Goal: Task Accomplishment & Management: Use online tool/utility

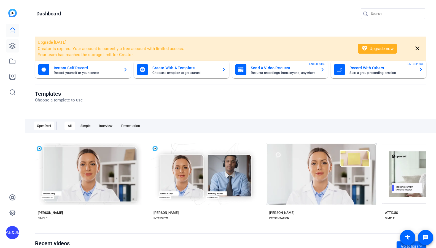
click at [12, 47] on icon at bounding box center [13, 46] width 6 height 6
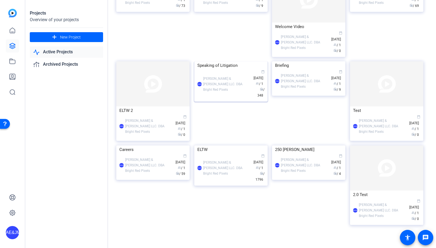
scroll to position [4, 0]
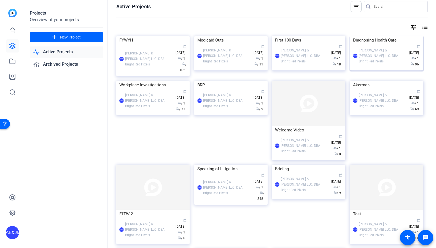
click at [386, 67] on div "AE&JMLDBRP Adam Elend & Jeff Marks LLC. DBA Bright Red Pixels calendar_today Ja…" at bounding box center [386, 55] width 67 height 23
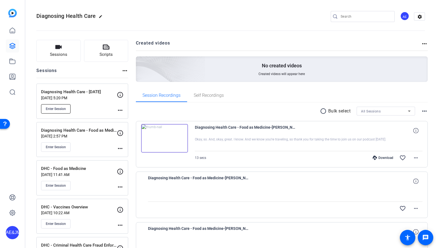
click at [45, 109] on button "Enter Session" at bounding box center [55, 108] width 29 height 9
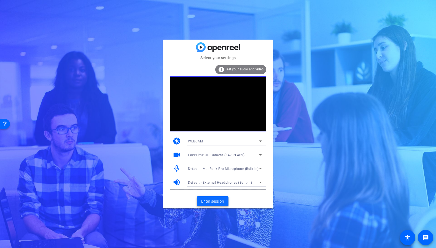
click at [219, 202] on span "Enter session" at bounding box center [212, 202] width 23 height 6
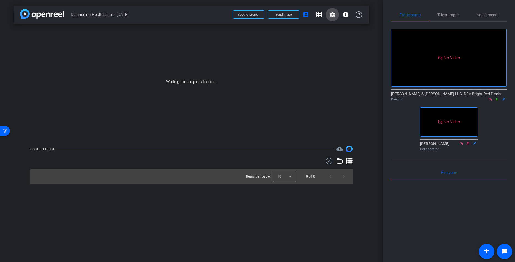
click at [332, 14] on mat-icon "settings" at bounding box center [332, 14] width 7 height 7
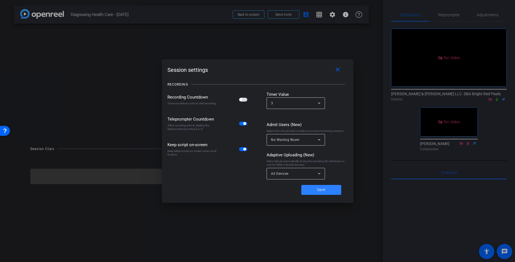
click at [334, 189] on span at bounding box center [321, 189] width 40 height 13
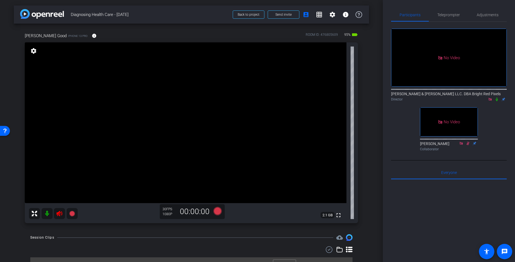
click at [60, 215] on icon at bounding box center [59, 213] width 7 height 7
click at [435, 13] on span "Adjustments" at bounding box center [488, 15] width 22 height 4
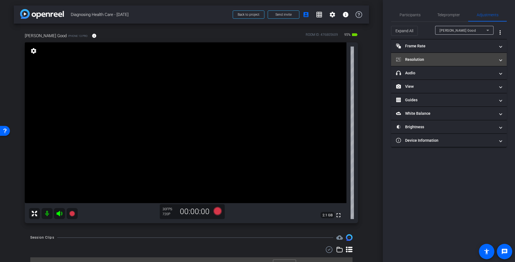
click at [418, 59] on mat-panel-title "Resolution" at bounding box center [445, 60] width 99 height 6
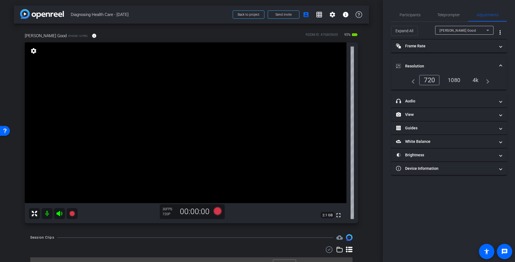
click at [435, 81] on div "1080" at bounding box center [454, 79] width 21 height 9
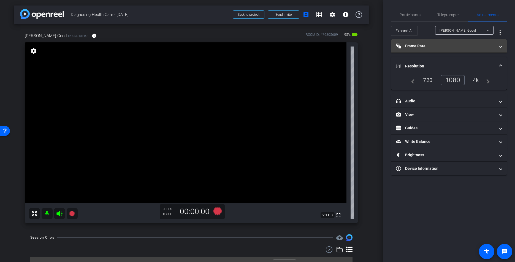
click at [435, 50] on mat-expansion-panel-header "Frame Rate Frame Rate" at bounding box center [449, 45] width 116 height 13
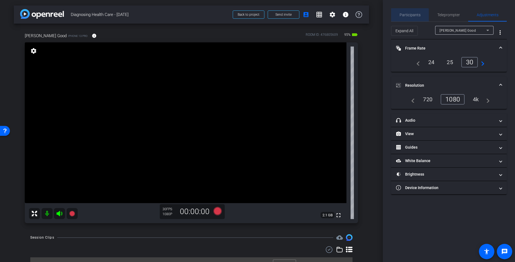
click at [403, 17] on span "Participants" at bounding box center [410, 14] width 21 height 13
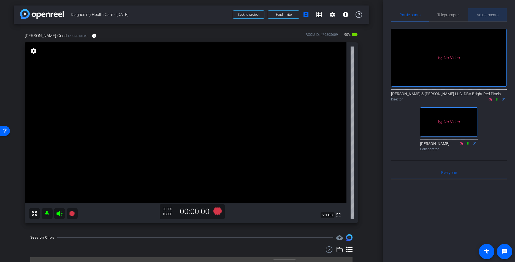
click at [435, 13] on span "Adjustments" at bounding box center [488, 15] width 22 height 4
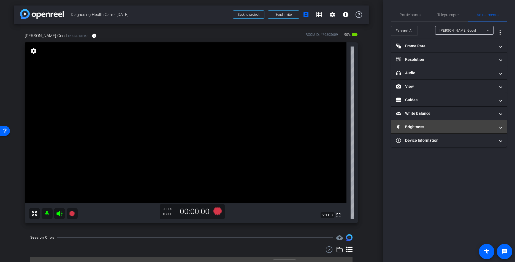
click at [435, 124] on mat-panel-title "Brightness" at bounding box center [445, 127] width 99 height 6
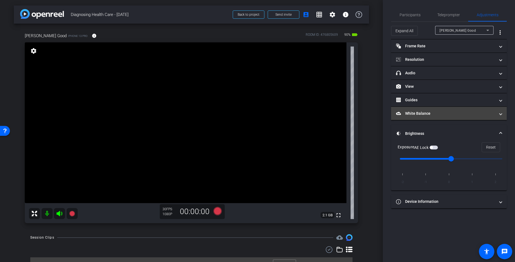
click at [432, 116] on mat-panel-title "White Balance White Balance" at bounding box center [445, 114] width 99 height 6
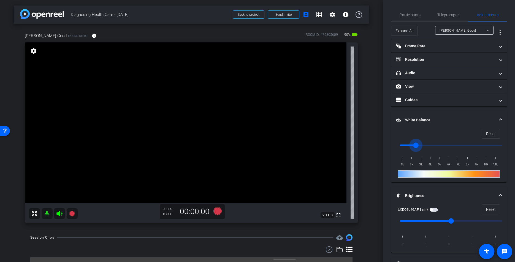
scroll to position [0, 0]
click at [416, 145] on input "range" at bounding box center [451, 145] width 114 height 12
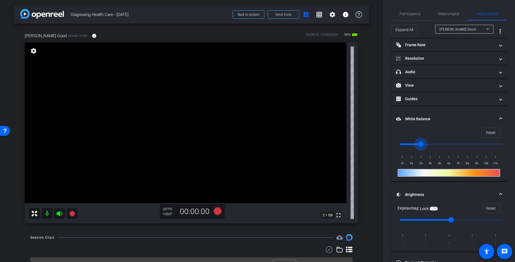
click at [421, 145] on input "range" at bounding box center [451, 144] width 114 height 12
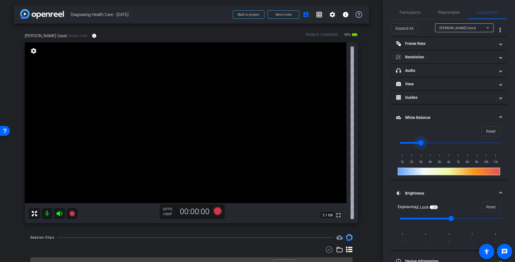
type input "2500"
click at [418, 145] on input "range" at bounding box center [451, 143] width 114 height 12
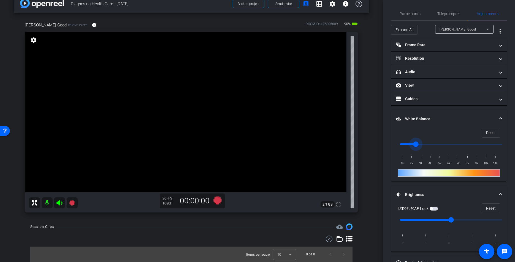
scroll to position [0, 0]
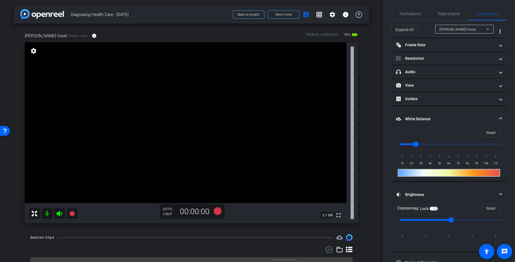
click at [373, 151] on div "arrow_back Diagnosing Health Care - 10.15.25 Back to project Send invite accoun…" at bounding box center [191, 131] width 383 height 262
click at [406, 15] on span "Participants" at bounding box center [410, 14] width 21 height 4
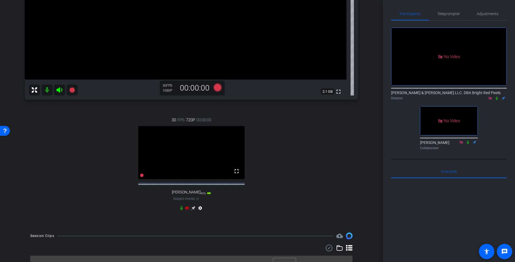
scroll to position [123, 0]
drag, startPoint x: 186, startPoint y: 221, endPoint x: 187, endPoint y: 214, distance: 6.6
click at [186, 218] on div "30 FPS 720P 00:00:00 fullscreen Laura DePonio Subject - iPhone 15 45% battery_s…" at bounding box center [191, 165] width 333 height 114
click at [186, 210] on icon at bounding box center [187, 209] width 4 height 4
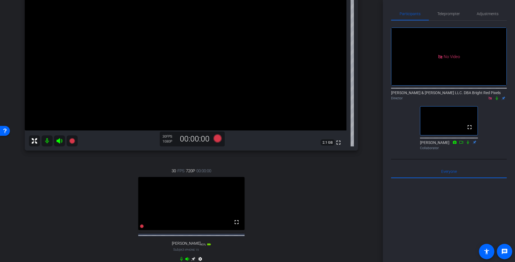
scroll to position [75, 0]
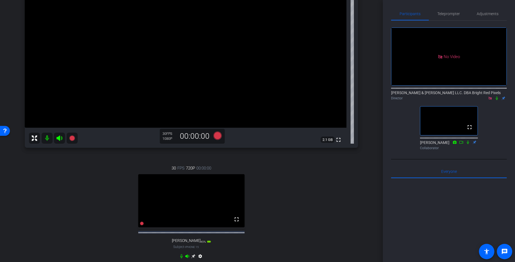
click at [303, 193] on div "30 FPS 720P 00:00:00 fullscreen Laura DePonio Subject - iPhone 15 45% battery_s…" at bounding box center [191, 213] width 333 height 114
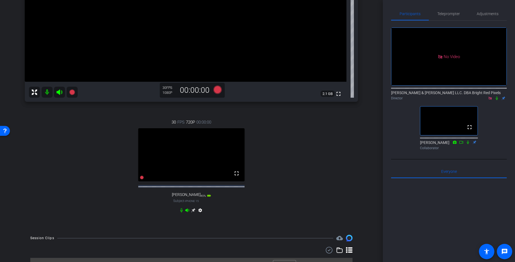
scroll to position [138, 0]
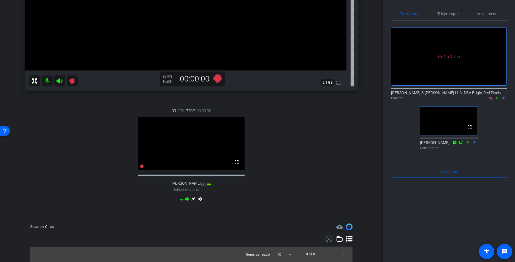
drag, startPoint x: 193, startPoint y: 215, endPoint x: 181, endPoint y: 202, distance: 17.2
click at [193, 215] on div "Rachel Snyder Good iPhone 13 Pro info ROOM ID: 476805609 90% battery_std fullsc…" at bounding box center [191, 54] width 355 height 327
click at [194, 199] on icon at bounding box center [193, 199] width 4 height 4
click at [193, 200] on icon at bounding box center [193, 199] width 4 height 4
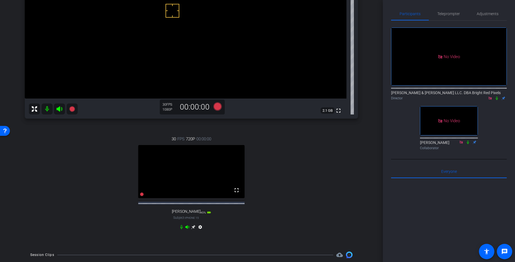
scroll to position [105, 0]
click at [193, 229] on icon at bounding box center [193, 226] width 4 height 4
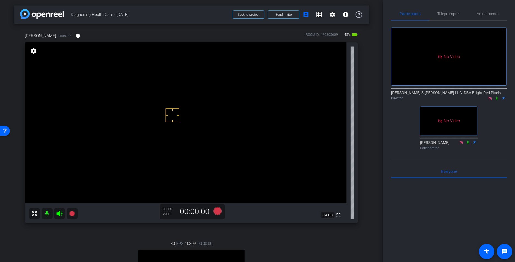
scroll to position [100, 0]
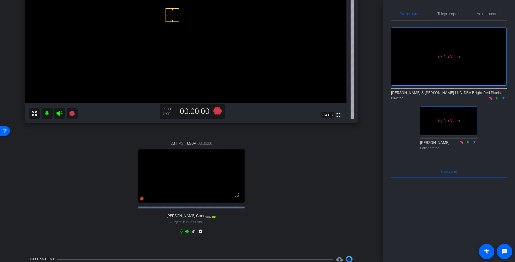
click at [194, 234] on icon at bounding box center [193, 232] width 4 height 4
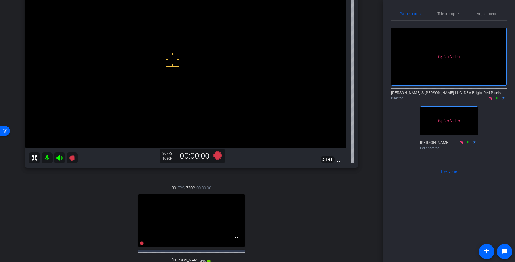
scroll to position [26, 0]
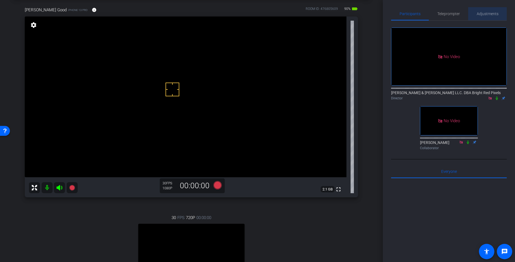
click at [435, 14] on span "Adjustments" at bounding box center [488, 14] width 22 height 4
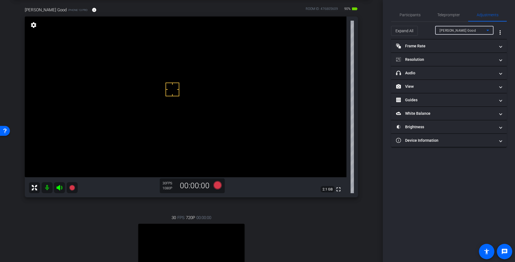
click at [435, 28] on div "Rachel Snyder Good" at bounding box center [463, 30] width 47 height 7
click at [435, 29] on div at bounding box center [257, 131] width 515 height 262
click at [415, 113] on mat-panel-title "White Balance White Balance" at bounding box center [445, 114] width 99 height 6
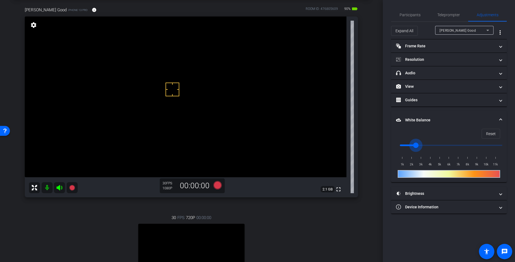
click at [418, 145] on input "range" at bounding box center [451, 145] width 114 height 12
click at [412, 145] on input "range" at bounding box center [451, 145] width 114 height 12
click at [427, 145] on input "range" at bounding box center [451, 145] width 114 height 12
click at [422, 145] on input "range" at bounding box center [451, 145] width 114 height 12
click at [418, 145] on input "range" at bounding box center [451, 145] width 114 height 12
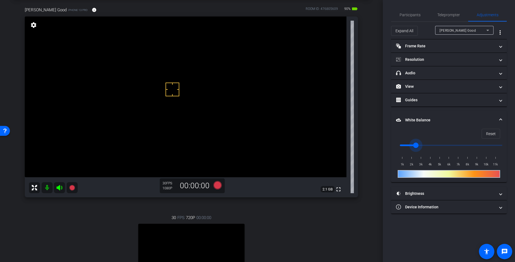
click at [410, 145] on input "range" at bounding box center [451, 145] width 114 height 12
type input "2500"
click at [415, 145] on input "range" at bounding box center [451, 145] width 114 height 12
drag, startPoint x: 427, startPoint y: 189, endPoint x: 430, endPoint y: 189, distance: 3.3
click at [429, 190] on mat-expansion-panel-header "Brightness" at bounding box center [449, 193] width 116 height 13
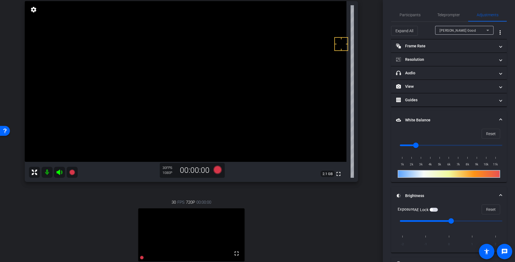
scroll to position [41, 0]
click at [435, 223] on input "range" at bounding box center [451, 221] width 114 height 12
click at [435, 222] on input "range" at bounding box center [451, 221] width 114 height 12
type input "0"
click at [435, 221] on input "range" at bounding box center [451, 221] width 114 height 12
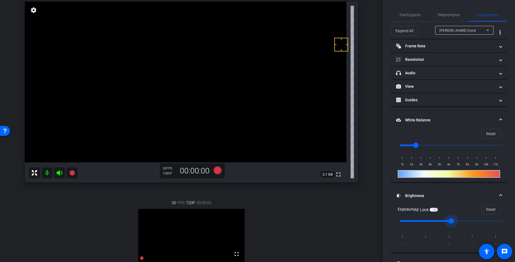
click at [433, 209] on span "button" at bounding box center [431, 209] width 3 height 3
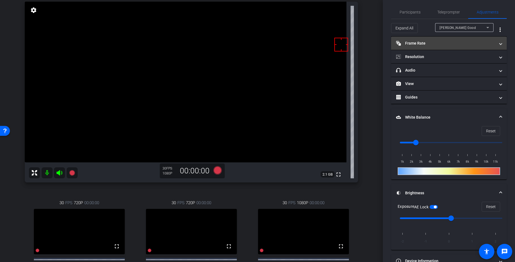
scroll to position [0, 0]
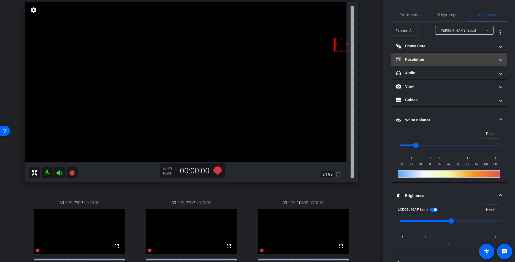
click at [431, 60] on mat-panel-title "Resolution" at bounding box center [445, 60] width 99 height 6
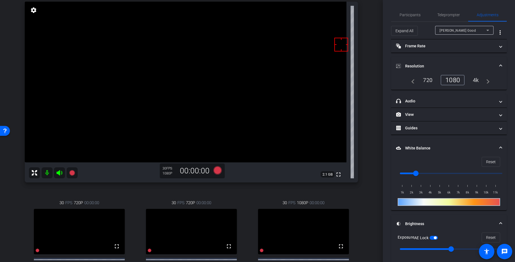
click at [435, 61] on mat-expansion-panel-header "Resolution" at bounding box center [449, 66] width 116 height 18
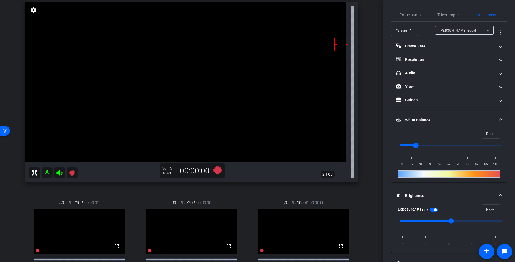
click at [435, 27] on div "Rachel Snyder Good" at bounding box center [463, 30] width 47 height 7
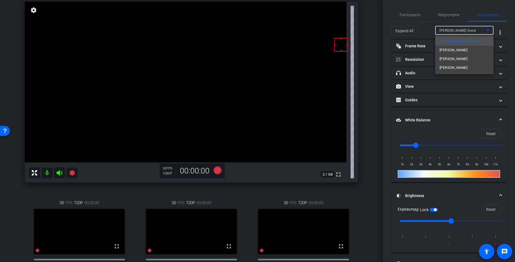
click at [372, 167] on div at bounding box center [257, 131] width 515 height 262
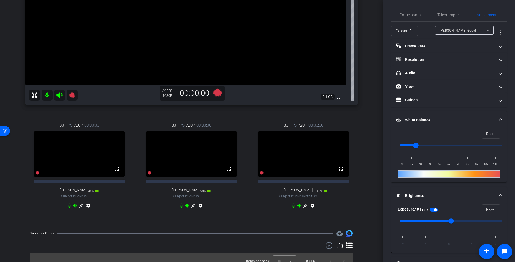
scroll to position [117, 0]
click at [234, 211] on div "30 FPS 720P 00:00:00 fullscreen Sheila Biggs Subject - iPhone 13 90% battery_st…" at bounding box center [191, 167] width 109 height 106
click at [235, 212] on div "30 FPS 720P 00:00:00 fullscreen Sheila Biggs Subject - iPhone 13 90% battery_st…" at bounding box center [191, 167] width 109 height 106
click at [235, 211] on div "30 FPS 720P 00:00:00 fullscreen Sheila Biggs Subject - iPhone 13 90% battery_st…" at bounding box center [191, 167] width 109 height 106
click at [233, 210] on div "30 FPS 720P 00:00:00 fullscreen Sheila Biggs Subject - iPhone 13 90% battery_st…" at bounding box center [191, 167] width 109 height 106
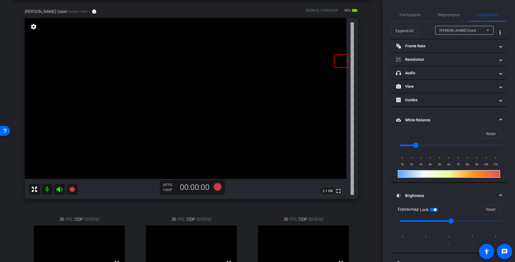
scroll to position [17, 0]
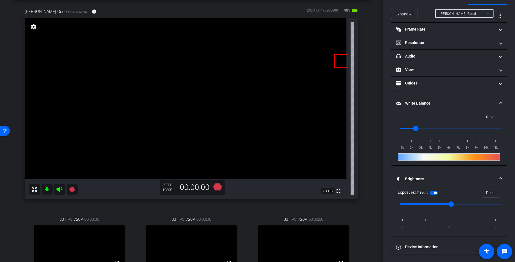
click at [435, 15] on span "Rachel Snyder Good" at bounding box center [458, 14] width 36 height 4
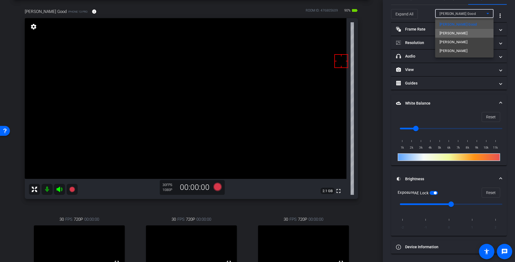
click at [435, 34] on span "Laura DePonio" at bounding box center [454, 33] width 28 height 7
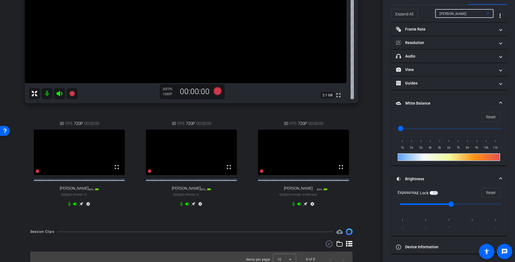
scroll to position [131, 0]
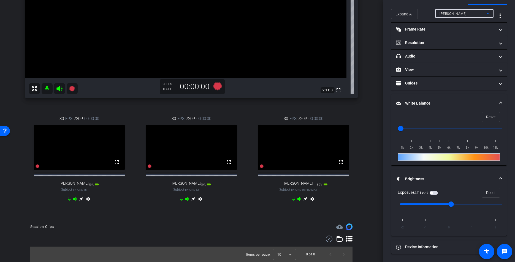
drag, startPoint x: 91, startPoint y: 213, endPoint x: 80, endPoint y: 208, distance: 11.8
click at [90, 213] on div "Rachel Snyder Good iPhone 13 Pro info ROOM ID: 476805609 90% battery_std fullsc…" at bounding box center [191, 58] width 355 height 319
click at [81, 200] on icon at bounding box center [81, 199] width 4 height 4
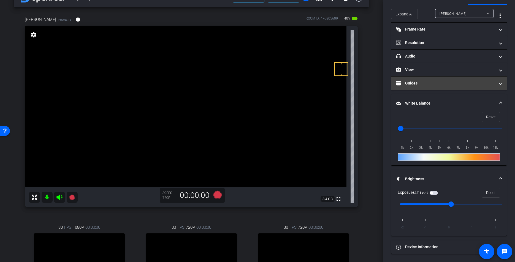
scroll to position [15, 0]
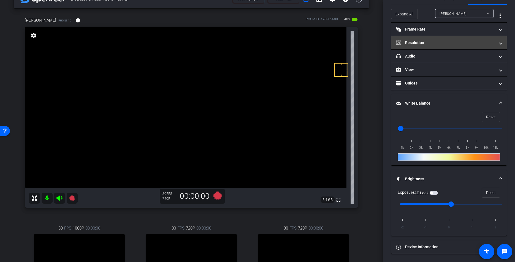
click at [419, 43] on mat-panel-title "Resolution" at bounding box center [445, 43] width 99 height 6
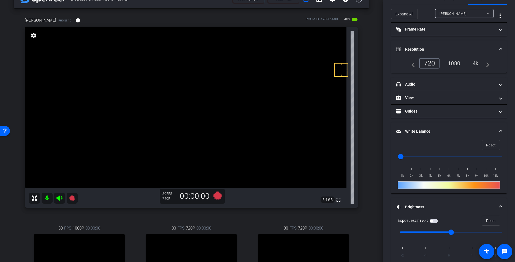
click at [435, 61] on div "1080" at bounding box center [454, 63] width 21 height 9
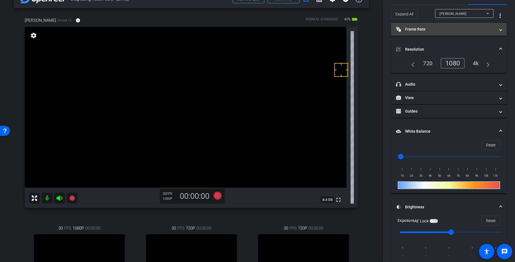
click at [433, 26] on mat-expansion-panel-header "Frame Rate Frame Rate" at bounding box center [449, 29] width 116 height 13
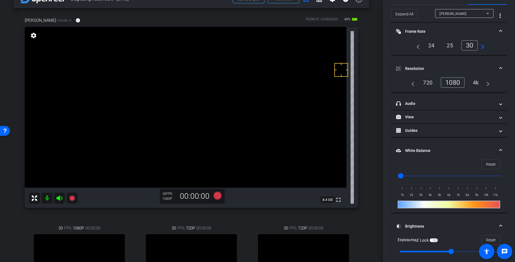
click at [435, 29] on mat-panel-title "Frame Rate Frame Rate" at bounding box center [445, 32] width 99 height 6
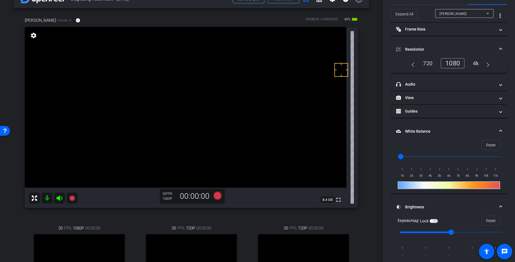
click at [435, 50] on mat-panel-title "Resolution" at bounding box center [445, 50] width 99 height 6
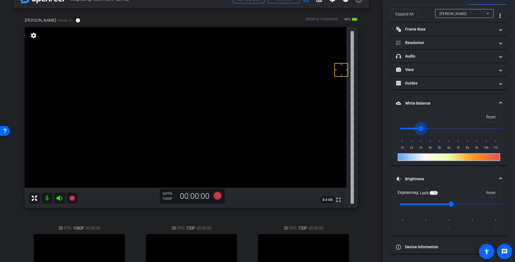
click at [419, 127] on input "range" at bounding box center [451, 129] width 114 height 12
click at [415, 128] on input "range" at bounding box center [451, 129] width 114 height 12
click at [424, 129] on input "range" at bounding box center [451, 129] width 114 height 12
click at [419, 129] on input "range" at bounding box center [451, 129] width 114 height 12
click at [416, 129] on input "range" at bounding box center [451, 129] width 114 height 12
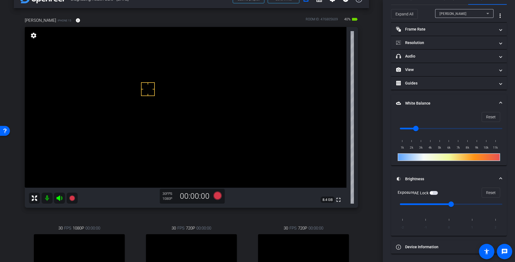
click at [435, 194] on span "button" at bounding box center [434, 193] width 8 height 4
click at [431, 40] on mat-panel-title "Resolution" at bounding box center [445, 43] width 99 height 6
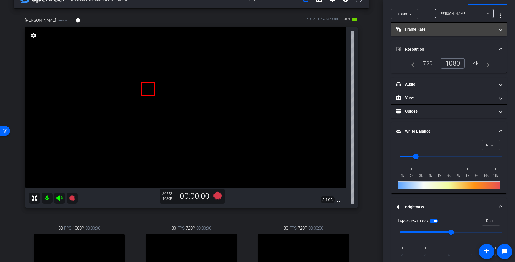
click at [435, 31] on mat-panel-title "Frame Rate Frame Rate" at bounding box center [445, 29] width 99 height 6
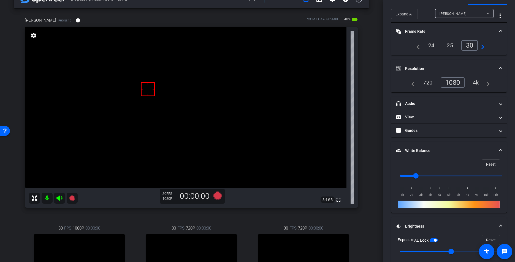
click at [435, 31] on mat-panel-title "Frame Rate Frame Rate" at bounding box center [445, 32] width 99 height 6
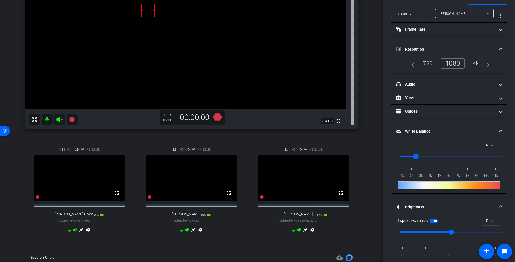
scroll to position [94, 0]
click at [193, 232] on icon at bounding box center [193, 230] width 4 height 4
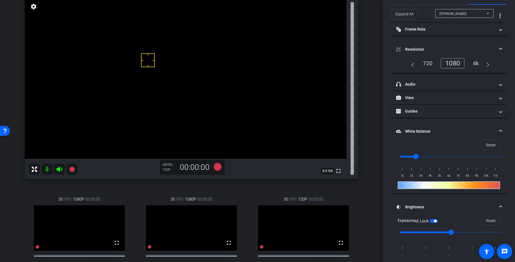
scroll to position [69, 0]
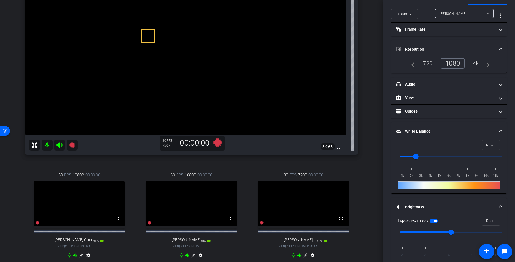
click at [306, 248] on icon at bounding box center [305, 256] width 4 height 4
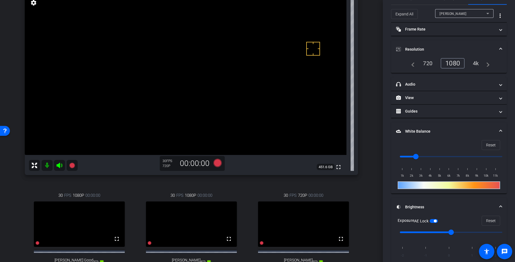
scroll to position [37, 0]
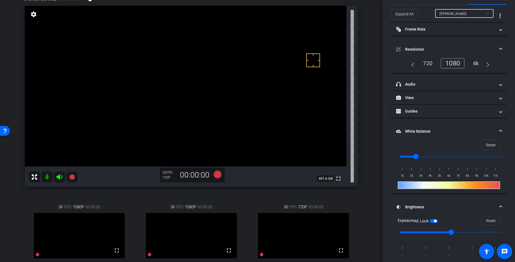
click at [435, 17] on div "Laura DePonio" at bounding box center [463, 13] width 47 height 7
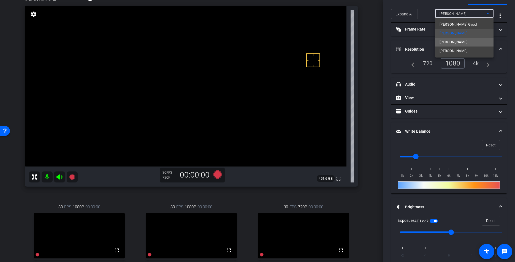
click at [435, 42] on span "Sheila Biggs" at bounding box center [454, 42] width 28 height 7
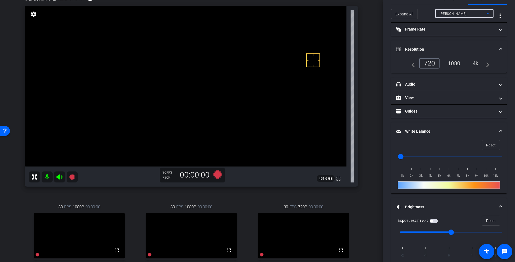
click at [435, 14] on span "Sheila Biggs" at bounding box center [453, 14] width 27 height 4
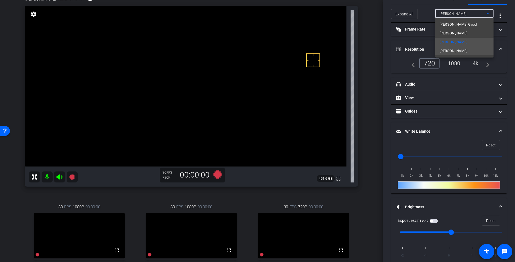
click at [435, 50] on span "Elizabeth Scarola" at bounding box center [454, 51] width 28 height 7
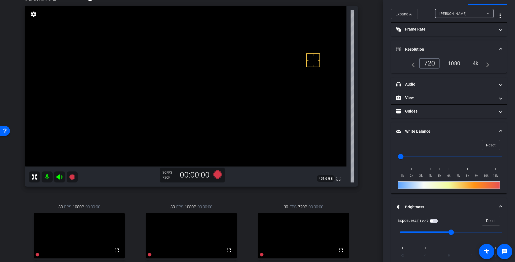
click at [368, 53] on div "Elizabeth Scarola iPhone 16 Pro Max info ROOM ID: 476805609 85% battery_std ful…" at bounding box center [191, 146] width 355 height 319
click at [369, 53] on div "arrow_back Diagnosing Health Care - 10.15.25 Back to project Send invite accoun…" at bounding box center [191, 94] width 383 height 262
click at [370, 53] on div "arrow_back Diagnosing Health Care - 10.15.25 Back to project Send invite accoun…" at bounding box center [191, 94] width 383 height 262
click at [369, 53] on div "arrow_back Diagnosing Health Care - 10.15.25 Back to project Send invite accoun…" at bounding box center [191, 94] width 383 height 262
click at [426, 158] on input "range" at bounding box center [451, 157] width 114 height 12
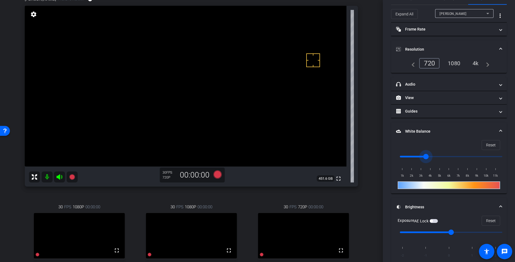
click at [434, 156] on input "range" at bounding box center [451, 157] width 114 height 12
click at [422, 156] on input "range" at bounding box center [451, 157] width 114 height 12
click at [427, 156] on input "range" at bounding box center [451, 157] width 114 height 12
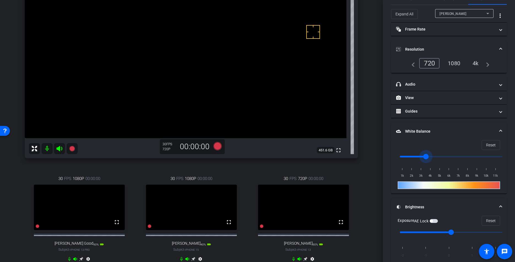
scroll to position [67, 0]
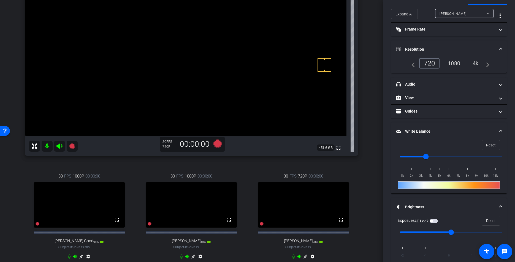
drag, startPoint x: 324, startPoint y: 65, endPoint x: 316, endPoint y: 65, distance: 8.0
drag, startPoint x: 434, startPoint y: 221, endPoint x: 341, endPoint y: 173, distance: 105.0
click at [435, 221] on span "button" at bounding box center [434, 221] width 8 height 4
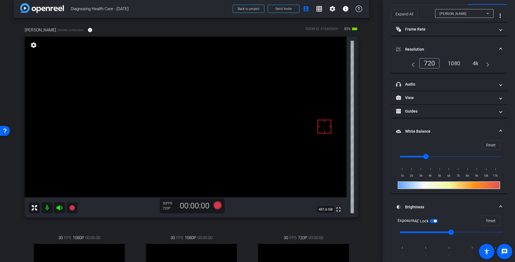
scroll to position [0, 0]
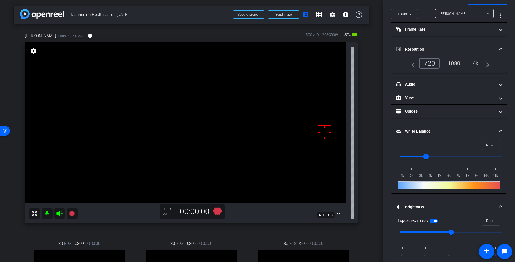
click at [371, 114] on div "arrow_back Diagnosing Health Care - 10.15.25 Back to project Send invite accoun…" at bounding box center [191, 131] width 383 height 262
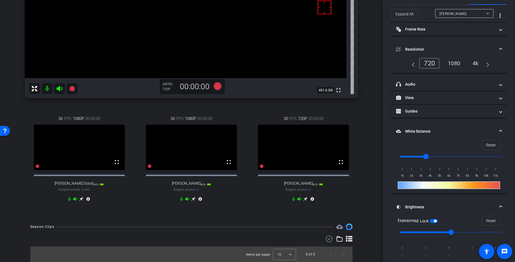
click at [306, 197] on icon at bounding box center [305, 199] width 4 height 4
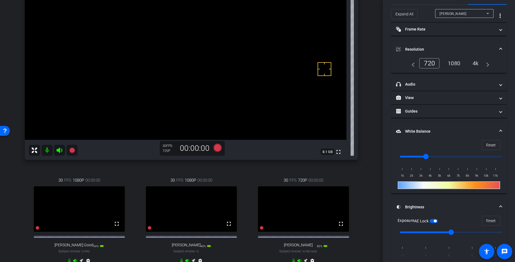
scroll to position [4, 0]
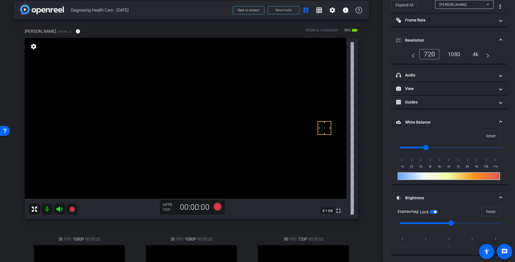
click at [435, 53] on div "1080" at bounding box center [454, 54] width 21 height 9
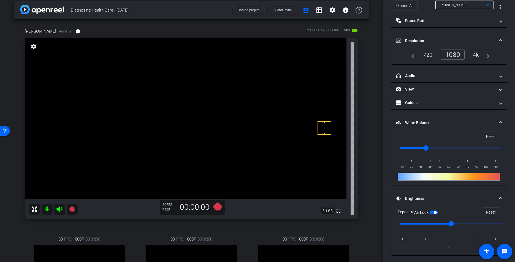
click at [435, 5] on span "Elizabeth Scarola" at bounding box center [453, 5] width 27 height 4
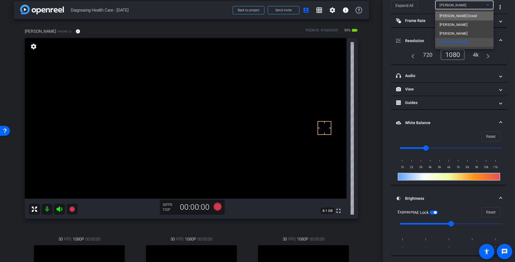
click at [435, 15] on span "Rachel Snyder Good" at bounding box center [458, 16] width 37 height 7
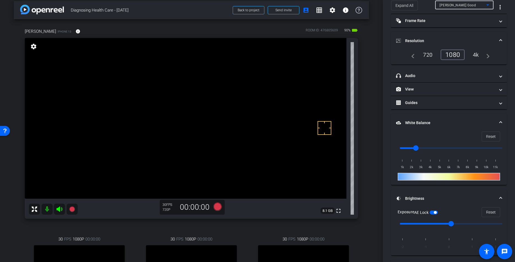
drag, startPoint x: 367, startPoint y: 39, endPoint x: 372, endPoint y: 37, distance: 5.3
click at [367, 39] on div "Sheila Biggs iPhone 13 info ROOM ID: 476805609 90% battery_std fullscreen setti…" at bounding box center [191, 178] width 355 height 319
click at [435, 6] on span "Rachel Snyder Good" at bounding box center [458, 5] width 36 height 4
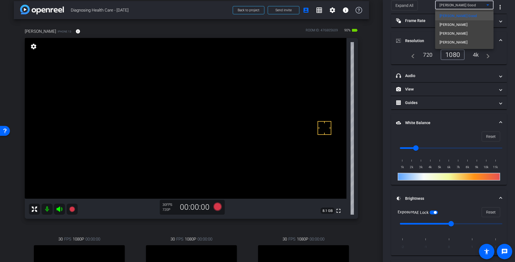
click at [435, 25] on span "Laura DePonio" at bounding box center [454, 24] width 28 height 7
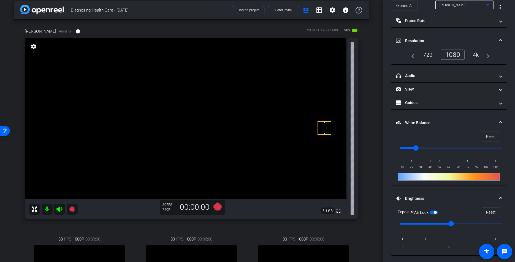
click at [435, 11] on div at bounding box center [464, 12] width 58 height 6
click at [435, 7] on div "Laura DePonio" at bounding box center [463, 5] width 47 height 7
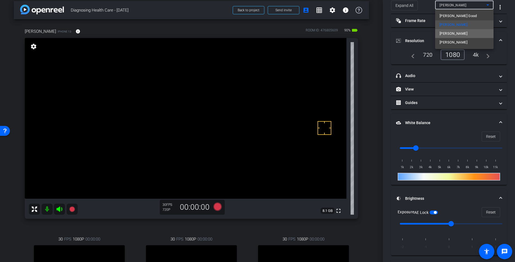
click at [435, 34] on span "Sheila Biggs" at bounding box center [454, 33] width 28 height 7
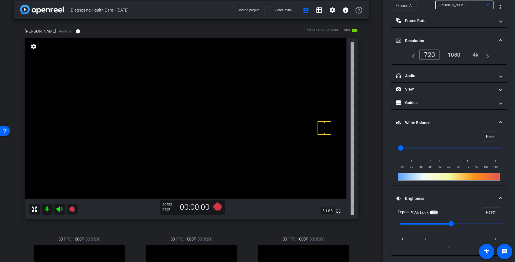
click at [435, 4] on span "Sheila Biggs" at bounding box center [453, 5] width 27 height 4
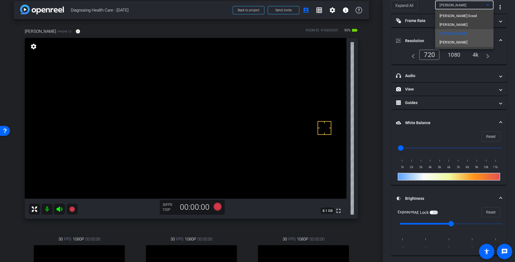
click at [435, 44] on span "Elizabeth Scarola" at bounding box center [454, 42] width 28 height 7
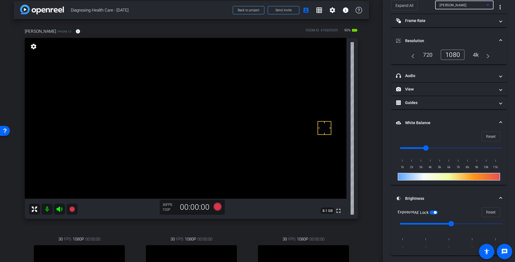
click at [435, 7] on div "Elizabeth Scarola" at bounding box center [463, 5] width 47 height 7
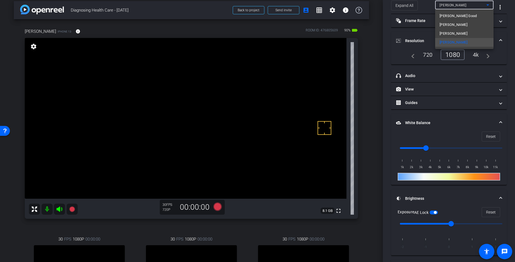
click at [435, 34] on span "Sheila Biggs" at bounding box center [454, 33] width 28 height 7
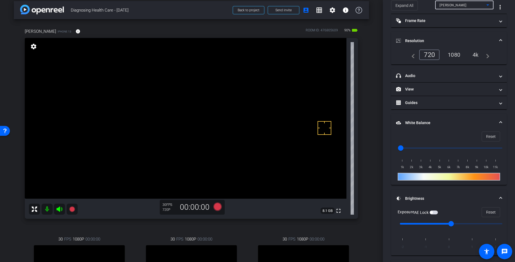
click at [365, 73] on div "Sheila Biggs iPhone 13 info ROOM ID: 476805609 90% battery_std fullscreen setti…" at bounding box center [191, 178] width 355 height 319
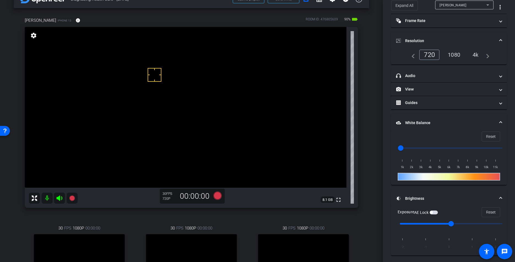
scroll to position [0, 0]
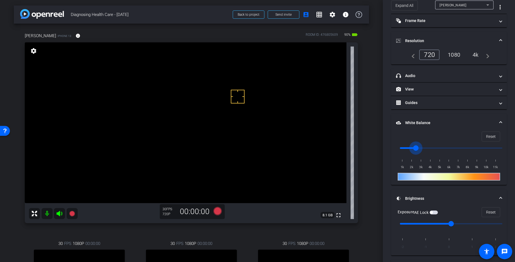
click at [419, 146] on input "range" at bounding box center [451, 148] width 114 height 12
click at [428, 149] on input "range" at bounding box center [451, 148] width 114 height 12
click at [424, 148] on input "range" at bounding box center [451, 148] width 114 height 12
click at [421, 148] on input "range" at bounding box center [451, 148] width 114 height 12
click at [419, 147] on input "range" at bounding box center [451, 148] width 114 height 12
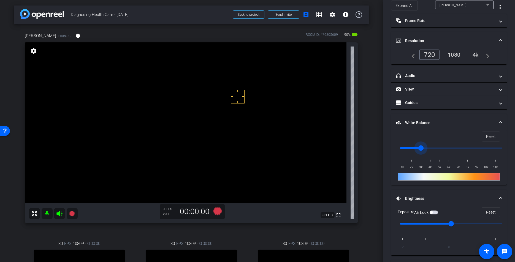
drag, startPoint x: 373, startPoint y: 141, endPoint x: 368, endPoint y: 142, distance: 5.6
click at [373, 141] on div "arrow_back Diagnosing Health Care - 10.15.25 Back to project Send invite accoun…" at bounding box center [191, 131] width 383 height 262
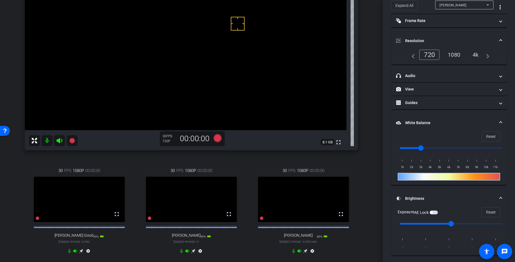
scroll to position [131, 0]
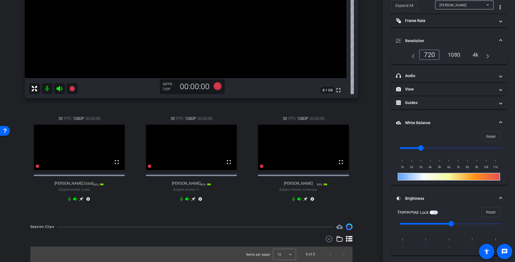
click at [366, 141] on div "Sheila Biggs iPhone 13 info ROOM ID: 476805609 90% battery_std fullscreen setti…" at bounding box center [191, 58] width 355 height 319
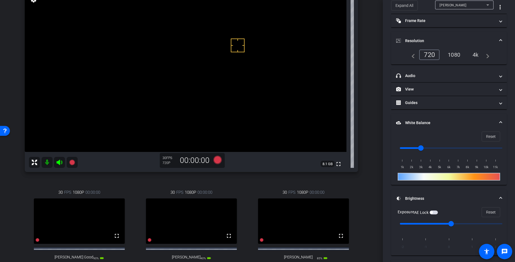
scroll to position [91, 0]
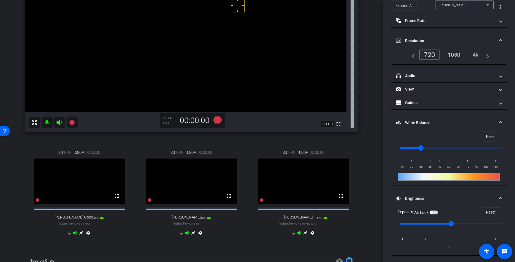
click at [305, 235] on icon at bounding box center [305, 233] width 4 height 4
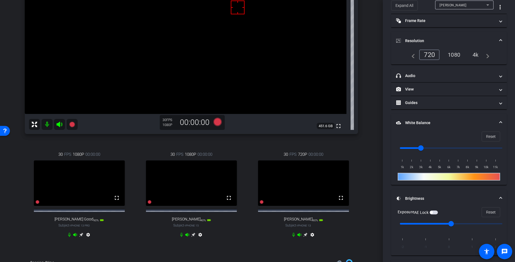
scroll to position [88, 0]
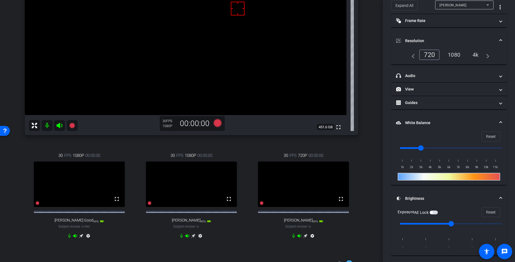
click at [193, 238] on icon at bounding box center [193, 236] width 4 height 4
click at [80, 238] on icon at bounding box center [81, 236] width 4 height 4
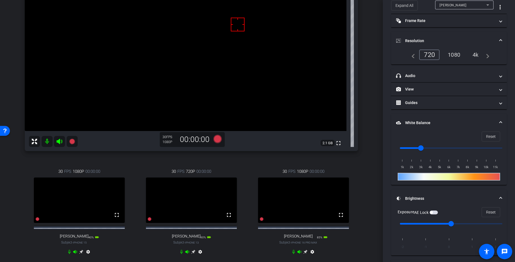
scroll to position [72, 0]
click at [239, 246] on div "30 FPS 720P 00:00:00 fullscreen Sheila Biggs Subject - iPhone 13 90% battery_st…" at bounding box center [191, 213] width 109 height 106
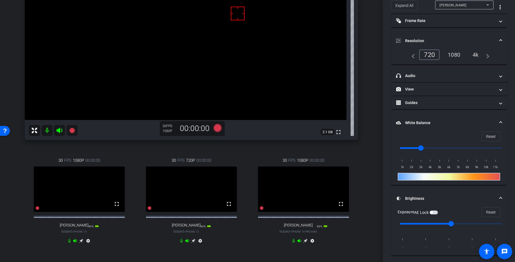
click at [192, 243] on icon at bounding box center [193, 241] width 4 height 4
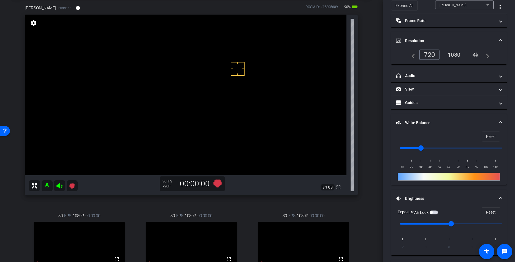
scroll to position [29, 0]
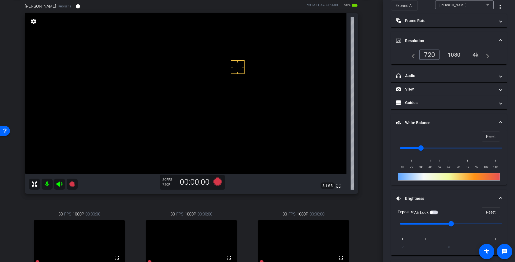
click at [370, 182] on div "arrow_back Diagnosing Health Care - 10.15.25 Back to project Send invite accoun…" at bounding box center [191, 102] width 383 height 262
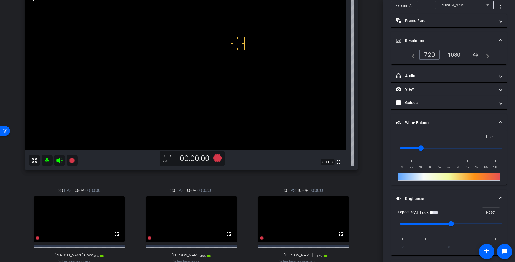
click at [368, 183] on div "Sheila Biggs iPhone 13 info ROOM ID: 476805609 90% battery_std fullscreen setti…" at bounding box center [191, 130] width 355 height 319
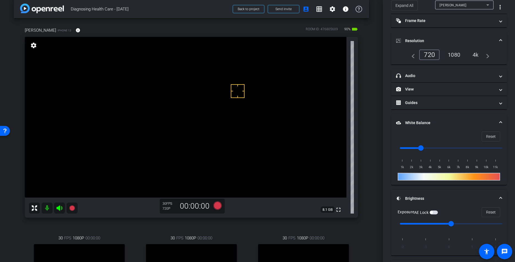
scroll to position [0, 0]
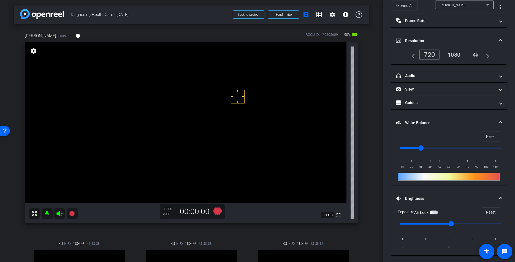
click at [435, 53] on div "1080" at bounding box center [454, 54] width 21 height 9
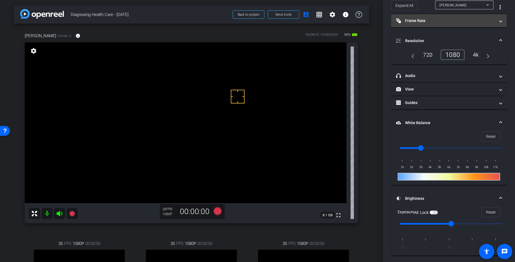
click at [435, 20] on mat-panel-title "Frame Rate Frame Rate" at bounding box center [445, 21] width 99 height 6
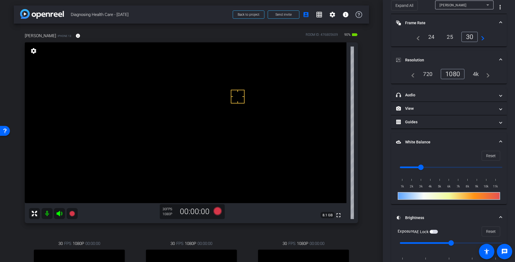
click at [435, 19] on mat-expansion-panel-header "Frame Rate Frame Rate" at bounding box center [449, 23] width 116 height 18
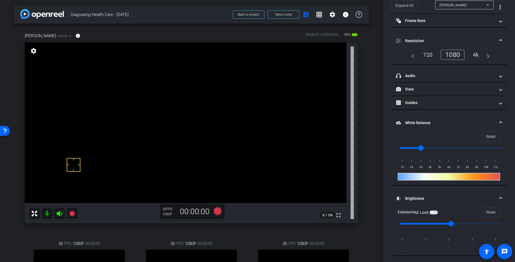
click at [429, 148] on input "range" at bounding box center [451, 148] width 114 height 12
type input "3000"
click at [423, 149] on input "range" at bounding box center [451, 148] width 114 height 12
click at [367, 159] on div "Sheila Biggs iPhone 13 info ROOM ID: 476805609 90% battery_std fullscreen setti…" at bounding box center [191, 183] width 355 height 319
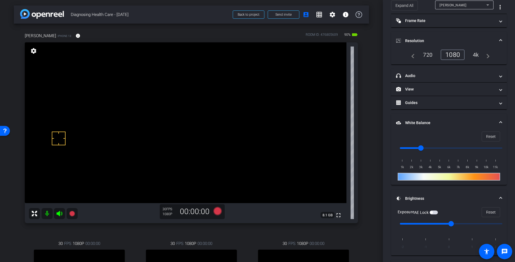
click at [367, 159] on div "Sheila Biggs iPhone 13 info ROOM ID: 476805609 90% battery_std fullscreen setti…" at bounding box center [191, 183] width 355 height 319
click at [435, 224] on input "range" at bounding box center [451, 224] width 114 height 12
type input "0"
click at [435, 225] on input "range" at bounding box center [451, 224] width 114 height 12
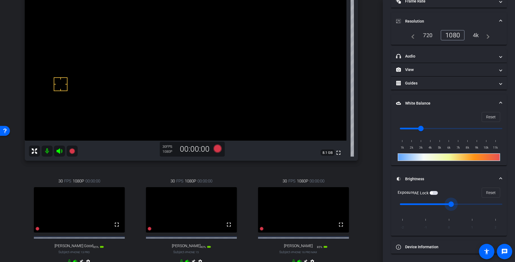
scroll to position [101, 0]
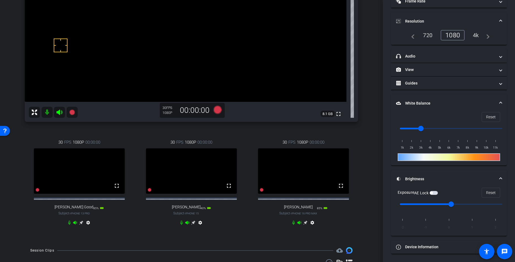
click at [370, 155] on div "arrow_back Diagnosing Health Care - 10.15.25 Back to project Send invite accoun…" at bounding box center [191, 30] width 383 height 262
click at [370, 156] on div "arrow_back Diagnosing Health Care - 10.15.25 Back to project Send invite accoun…" at bounding box center [191, 30] width 383 height 262
click at [369, 156] on div "arrow_back Diagnosing Health Care - 10.15.25 Back to project Send invite accoun…" at bounding box center [191, 30] width 383 height 262
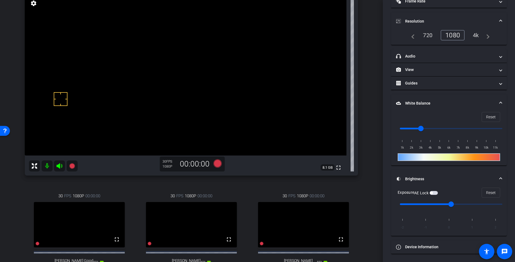
scroll to position [58, 0]
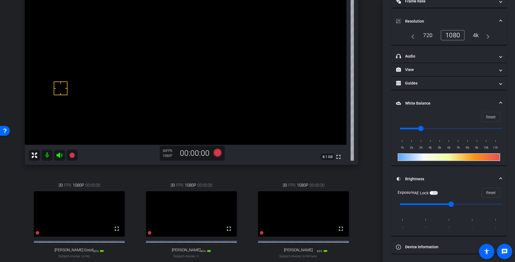
click at [367, 153] on div "Sheila Biggs iPhone 13 info ROOM ID: 476805609 85% battery_std fullscreen setti…" at bounding box center [191, 124] width 355 height 319
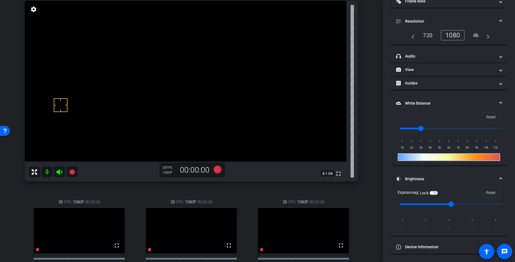
scroll to position [44, 0]
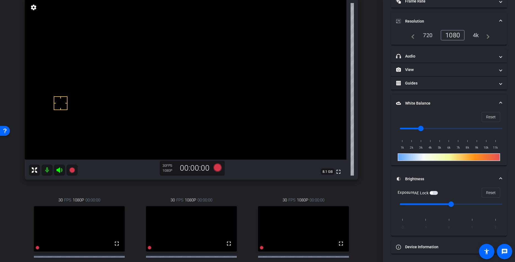
click at [364, 132] on div "Sheila Biggs iPhone 13 info ROOM ID: 476805609 85% battery_std fullscreen setti…" at bounding box center [191, 139] width 355 height 319
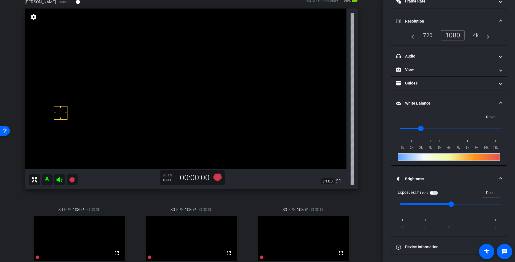
scroll to position [30, 0]
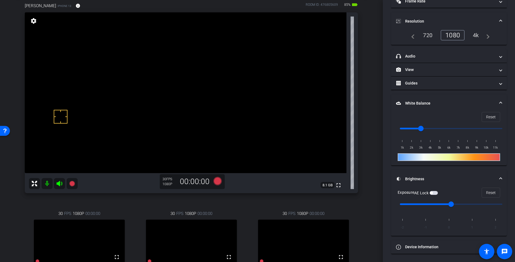
click at [365, 82] on div "Sheila Biggs iPhone 13 info ROOM ID: 476805609 85% battery_std fullscreen setti…" at bounding box center [191, 153] width 355 height 319
click at [368, 83] on div "Sheila Biggs iPhone 13 info ROOM ID: 476805609 85% battery_std fullscreen setti…" at bounding box center [191, 153] width 355 height 319
click at [370, 84] on div "arrow_back Diagnosing Health Care - 10.15.25 Back to project Send invite accoun…" at bounding box center [191, 101] width 383 height 262
click at [369, 84] on div "arrow_back Diagnosing Health Care - 10.15.25 Back to project Send invite accoun…" at bounding box center [191, 101] width 383 height 262
click at [365, 83] on div "Sheila Biggs iPhone 13 info ROOM ID: 476805609 85% battery_std fullscreen setti…" at bounding box center [191, 153] width 355 height 319
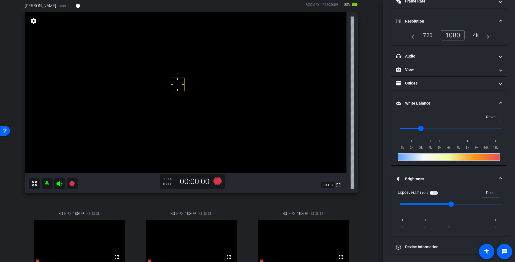
click at [435, 193] on span "button" at bounding box center [434, 193] width 8 height 4
click at [427, 128] on input "range" at bounding box center [451, 129] width 114 height 12
type input "3000"
click at [421, 128] on input "range" at bounding box center [451, 129] width 114 height 12
click at [372, 121] on div "arrow_back Diagnosing Health Care - 10.15.25 Back to project Send invite accoun…" at bounding box center [191, 101] width 383 height 262
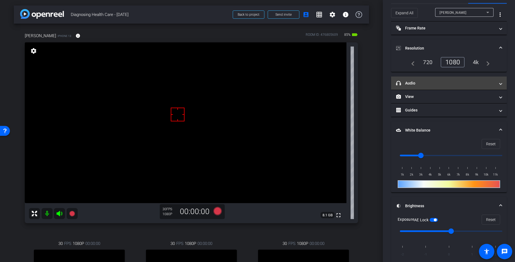
scroll to position [0, 0]
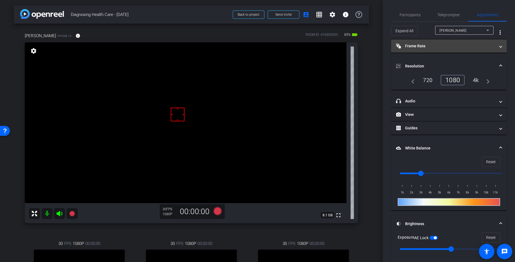
click at [432, 46] on mat-panel-title "Frame Rate Frame Rate" at bounding box center [445, 46] width 99 height 6
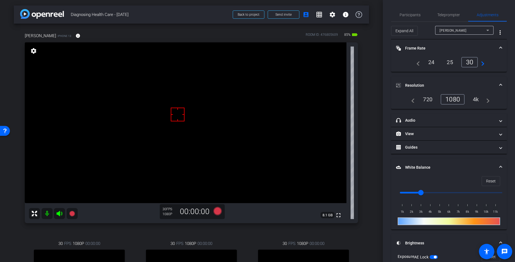
click at [424, 46] on mat-panel-title "Frame Rate Frame Rate" at bounding box center [445, 48] width 99 height 6
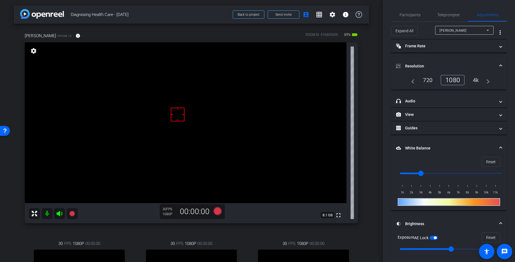
click at [377, 56] on div "arrow_back Diagnosing Health Care - 10.15.25 Back to project Send invite accoun…" at bounding box center [191, 131] width 383 height 262
click at [378, 56] on div "arrow_back Diagnosing Health Care - 10.15.25 Back to project Send invite accoun…" at bounding box center [191, 131] width 383 height 262
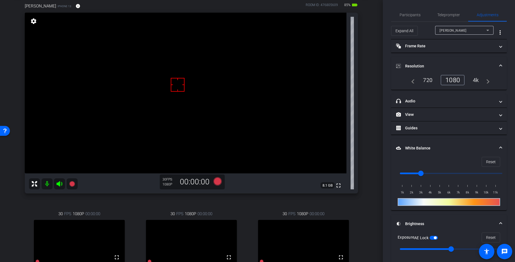
scroll to position [27, 0]
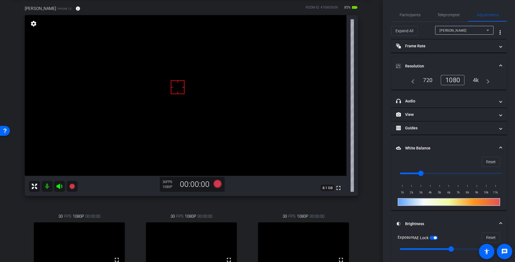
click at [374, 58] on div "arrow_back Diagnosing Health Care - 10.15.25 Back to project Send invite accoun…" at bounding box center [191, 104] width 383 height 262
click at [369, 59] on div "arrow_back Diagnosing Health Care - 10.15.25 Back to project Send invite accoun…" at bounding box center [191, 104] width 383 height 262
click at [364, 61] on div "Sheila Biggs iPhone 13 info ROOM ID: 476805609 85% battery_std fullscreen setti…" at bounding box center [191, 155] width 355 height 319
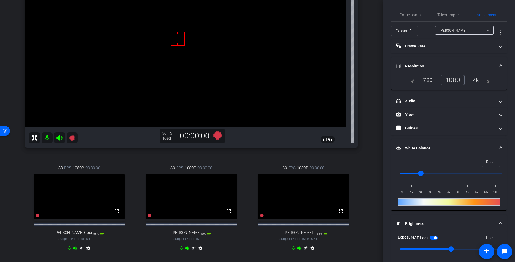
scroll to position [90, 0]
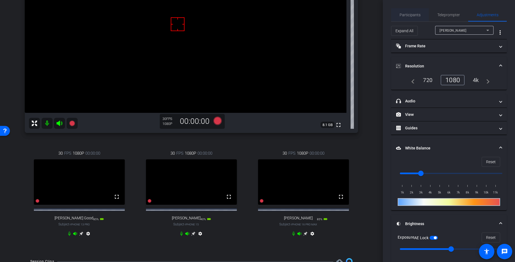
click at [411, 16] on span "Participants" at bounding box center [410, 15] width 21 height 4
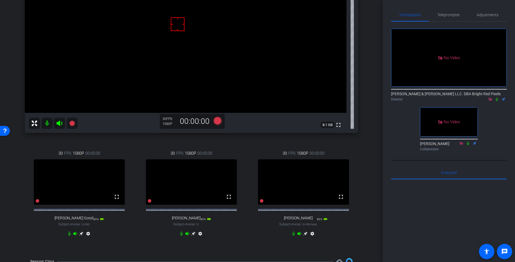
click at [374, 22] on div "arrow_back Diagnosing Health Care - 10.15.25 Back to project Send invite accoun…" at bounding box center [191, 41] width 383 height 262
click at [375, 99] on div "arrow_back Diagnosing Health Care - 10.15.25 Back to project Send invite accoun…" at bounding box center [191, 41] width 383 height 262
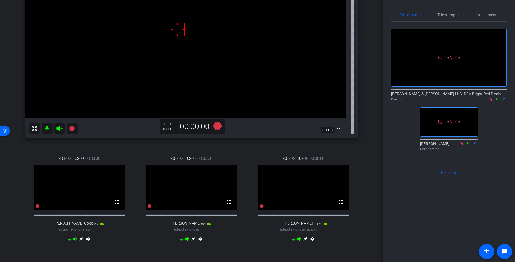
scroll to position [81, 0]
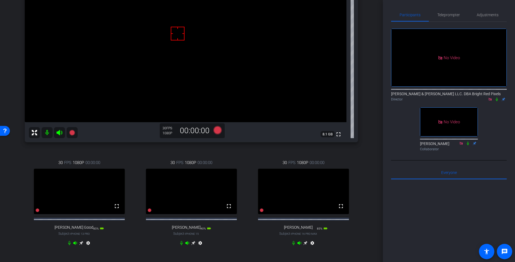
click at [364, 98] on div "Sheila Biggs iPhone 13 info ROOM ID: 476805609 85% battery_std fullscreen setti…" at bounding box center [191, 102] width 355 height 319
click at [145, 243] on div "30 FPS 1080P 00:00:00 fullscreen Laura DePonio Subject - iPhone 15 40% battery_…" at bounding box center [191, 204] width 109 height 106
click at [81, 245] on icon at bounding box center [81, 243] width 4 height 4
click at [369, 145] on div "arrow_back Diagnosing Health Care - 10.15.25 Back to project Send invite accoun…" at bounding box center [191, 50] width 383 height 262
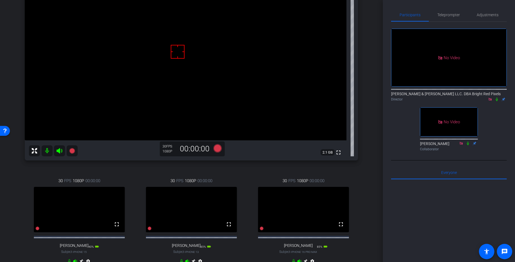
click at [368, 147] on div "Rachel Snyder Good iPhone 13 Pro info ROOM ID: 476805609 85% battery_std fullsc…" at bounding box center [191, 120] width 355 height 319
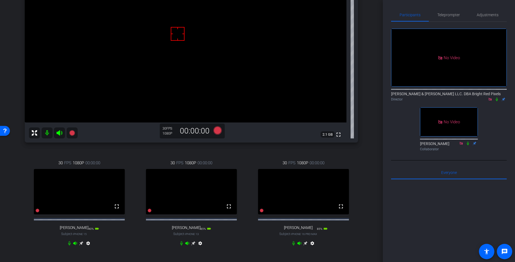
scroll to position [80, 0]
click at [217, 132] on icon at bounding box center [217, 131] width 8 height 8
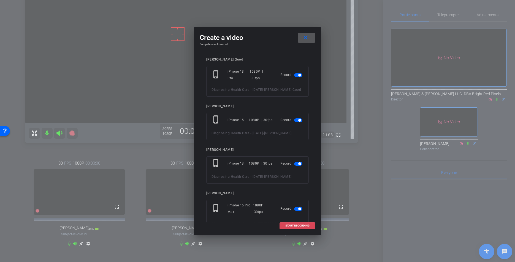
click at [287, 229] on span at bounding box center [297, 225] width 35 height 13
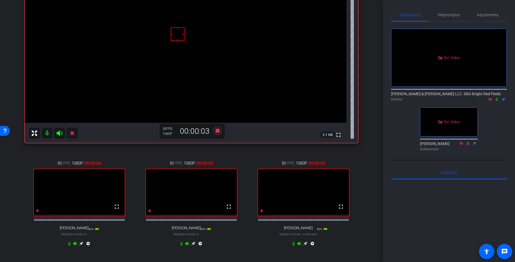
drag, startPoint x: 498, startPoint y: 94, endPoint x: 498, endPoint y: 86, distance: 7.4
click at [435, 92] on div "No Video Adam Elend & Jeff Marks LLC. DBA Bright Red Pixels Director No Video J…" at bounding box center [449, 88] width 116 height 132
click at [435, 98] on icon at bounding box center [497, 100] width 2 height 4
click at [372, 139] on div "arrow_back Diagnosing Health Care - 10.15.25 Back to project Send invite accoun…" at bounding box center [191, 51] width 383 height 262
click at [82, 246] on icon at bounding box center [81, 244] width 4 height 4
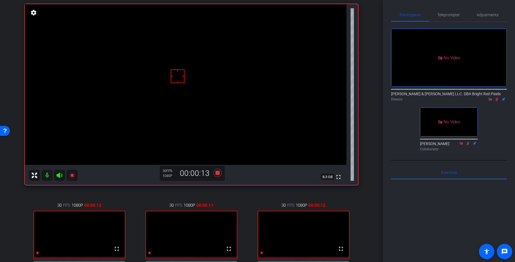
scroll to position [29, 0]
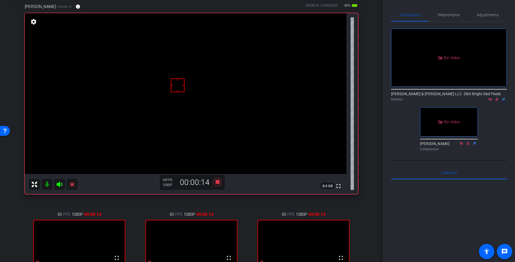
click at [372, 139] on div "arrow_back Diagnosing Health Care - 10.15.25 Back to project Send invite accoun…" at bounding box center [191, 102] width 383 height 262
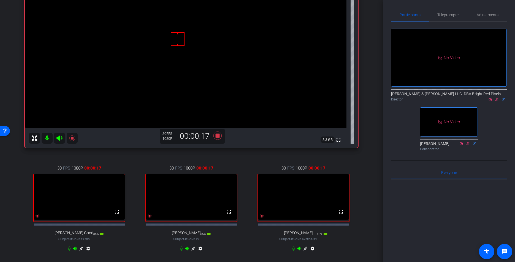
scroll to position [77, 0]
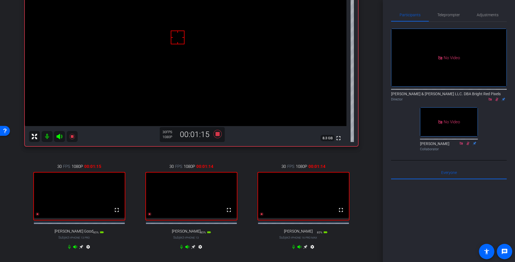
drag, startPoint x: 498, startPoint y: 85, endPoint x: 497, endPoint y: 78, distance: 6.9
click at [435, 97] on div "Director" at bounding box center [449, 99] width 116 height 5
click at [435, 98] on icon at bounding box center [496, 100] width 3 height 4
click at [435, 97] on icon at bounding box center [497, 99] width 4 height 4
click at [82, 248] on icon at bounding box center [81, 247] width 4 height 4
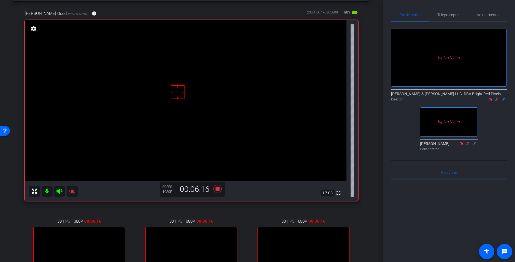
scroll to position [28, 0]
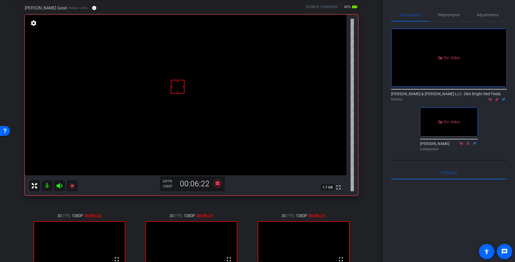
click at [365, 188] on div "Rachel Snyder Good iPhone 13 Pro info ROOM ID: 476805609 80% battery_std fullsc…" at bounding box center [191, 155] width 355 height 319
click at [366, 188] on div "Rachel Snyder Good iPhone 13 Pro info ROOM ID: 476805609 80% battery_std fullsc…" at bounding box center [191, 155] width 355 height 319
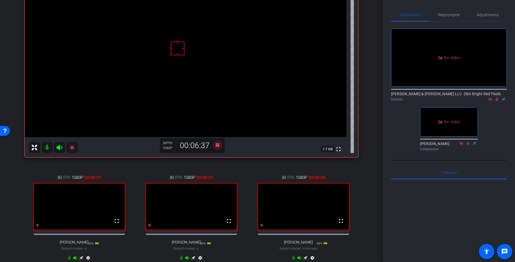
scroll to position [79, 0]
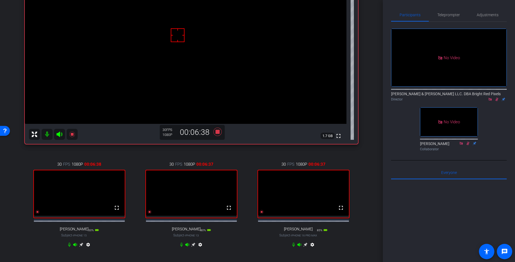
click at [366, 188] on div "Rachel Snyder Good iPhone 13 Pro info ROOM ID: 476805609 80% battery_std fullsc…" at bounding box center [191, 103] width 355 height 319
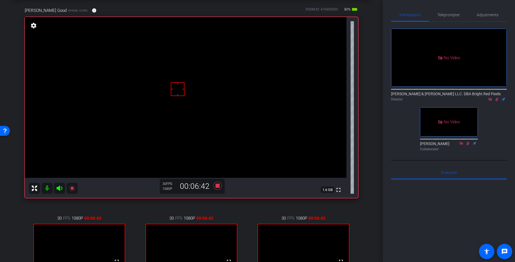
scroll to position [25, 0]
click at [369, 188] on div "arrow_back Diagnosing Health Care - 10.15.25 Back to project Send invite accoun…" at bounding box center [191, 106] width 383 height 262
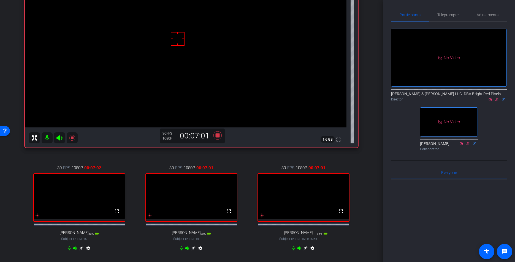
scroll to position [75, 0]
click at [366, 183] on div "Rachel Snyder Good iPhone 13 Pro info ROOM ID: 476805609 80% battery_std fullsc…" at bounding box center [191, 107] width 355 height 319
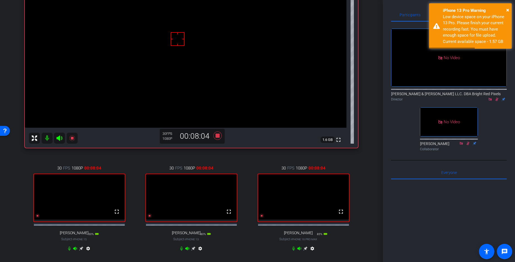
click at [365, 183] on div "Rachel Snyder Good iPhone 13 Pro info ROOM ID: 476805609 80% battery_std fullsc…" at bounding box center [191, 107] width 355 height 319
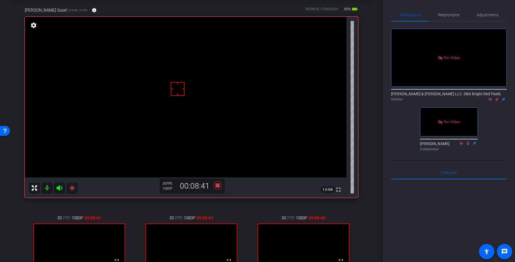
scroll to position [27, 0]
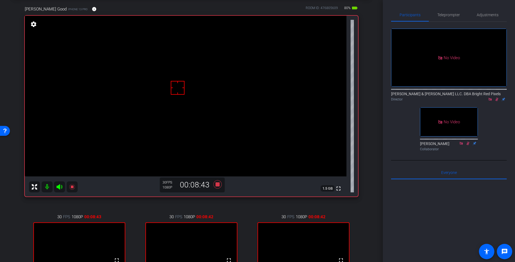
click at [13, 221] on div "arrow_back Diagnosing Health Care - 10.15.25 Back to project Send invite accoun…" at bounding box center [191, 104] width 383 height 262
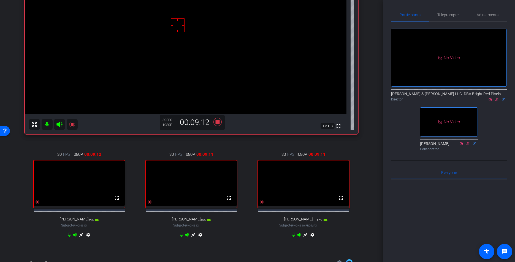
scroll to position [94, 0]
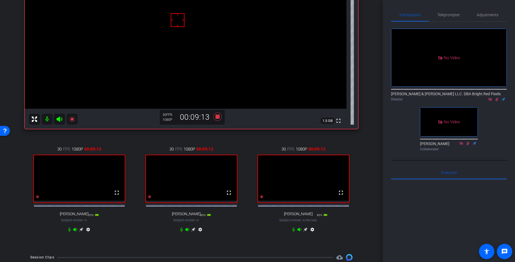
click at [81, 232] on icon at bounding box center [81, 230] width 4 height 4
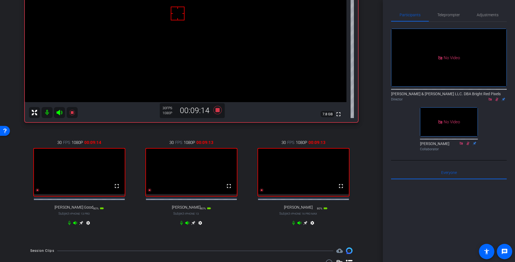
scroll to position [102, 0]
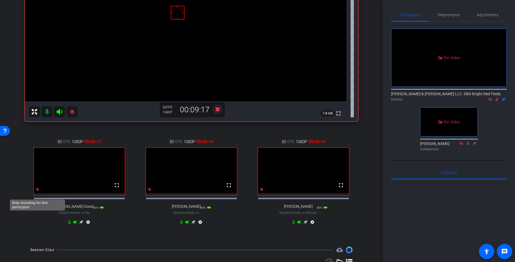
click at [37, 191] on icon at bounding box center [38, 190] width 4 height 4
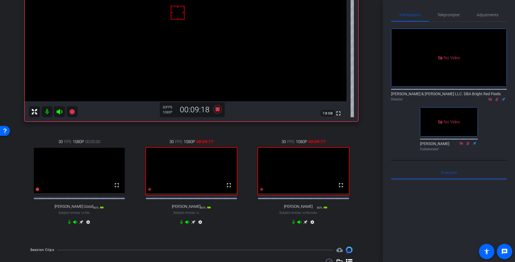
scroll to position [143, 0]
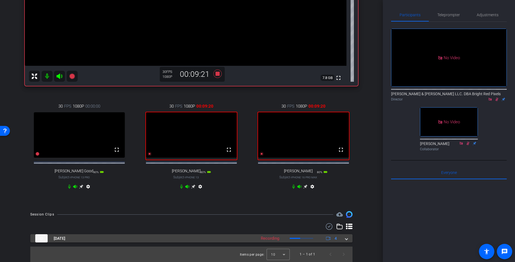
click at [346, 240] on span at bounding box center [346, 239] width 2 height 6
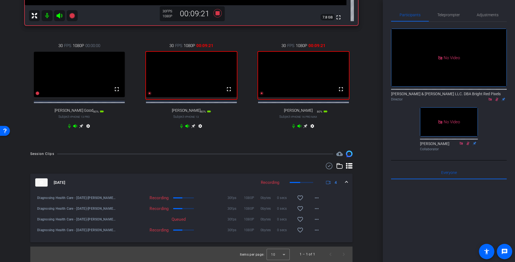
scroll to position [204, 0]
click at [38, 93] on icon at bounding box center [38, 93] width 4 height 4
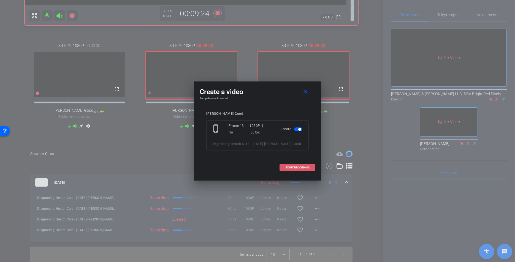
click at [292, 166] on span "START RECORDING" at bounding box center [297, 167] width 24 height 3
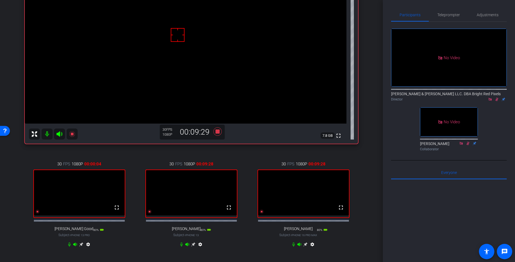
scroll to position [79, 0]
click at [306, 247] on icon at bounding box center [305, 245] width 4 height 4
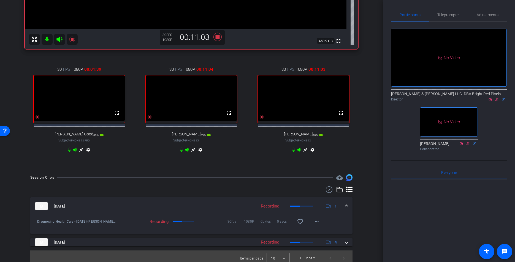
scroll to position [184, 0]
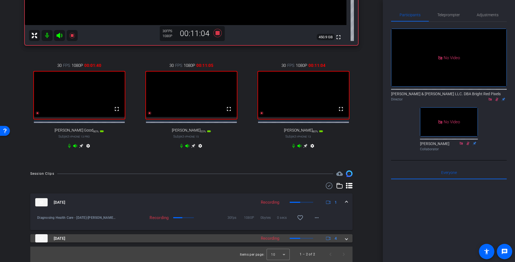
click at [346, 239] on span at bounding box center [346, 239] width 2 height 6
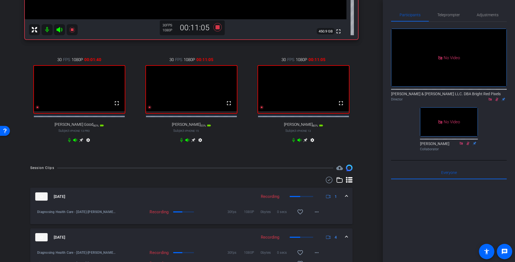
scroll to position [245, 0]
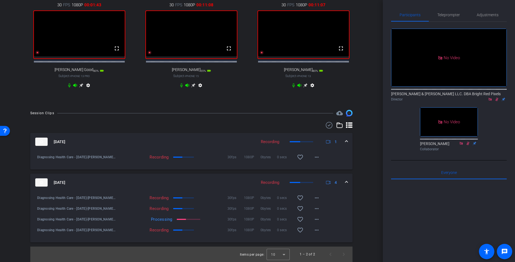
click at [347, 185] on span at bounding box center [346, 183] width 2 height 6
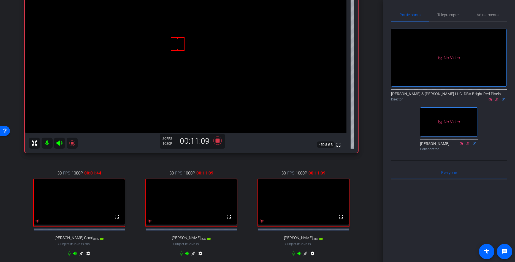
scroll to position [75, 0]
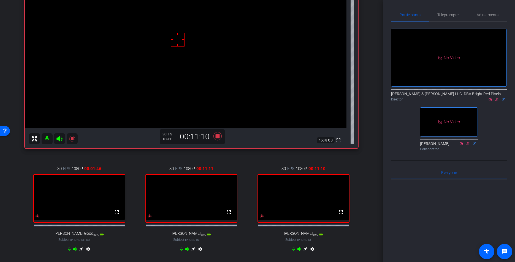
click at [366, 192] on div "Elizabeth Scarola iPhone 16 Pro Max info ROOM ID: 476805609 80% battery_std ful…" at bounding box center [191, 108] width 355 height 319
click at [193, 248] on icon at bounding box center [193, 249] width 4 height 4
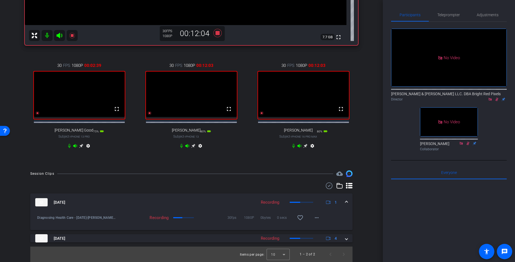
scroll to position [173, 0]
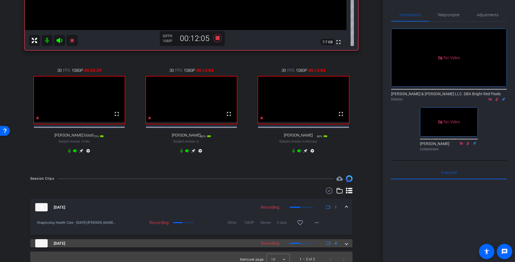
click at [350, 248] on mat-expansion-panel-header "Oct 15, 2025 Recording 4" at bounding box center [191, 243] width 322 height 8
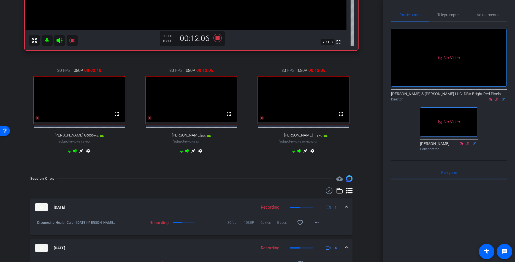
click at [347, 210] on span at bounding box center [346, 208] width 2 height 6
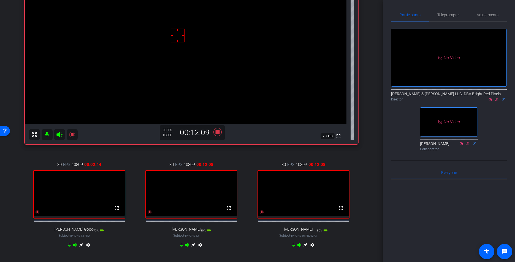
scroll to position [82, 0]
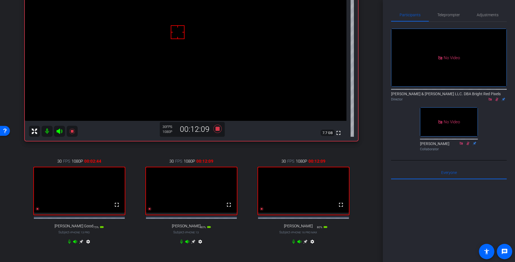
click at [254, 239] on div "30 FPS 1080P 00:12:09 fullscreen Elizabeth Scarola Subject - iPhone 16 Pro Max …" at bounding box center [303, 202] width 109 height 106
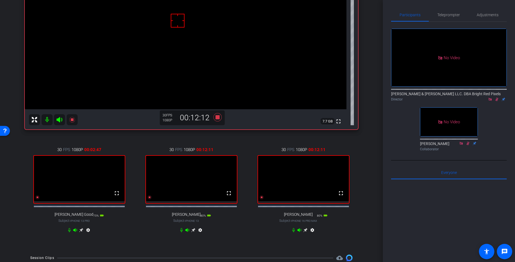
scroll to position [86, 0]
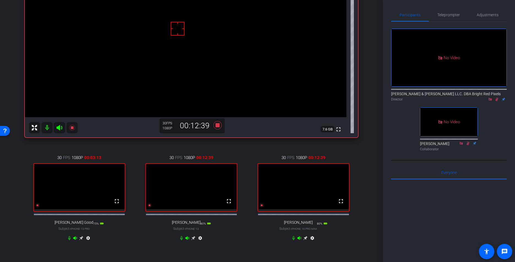
click at [258, 235] on div "30 FPS 1080P 00:12:39 fullscreen Elizabeth Scarola Subject - iPhone 16 Pro Max …" at bounding box center [303, 199] width 109 height 106
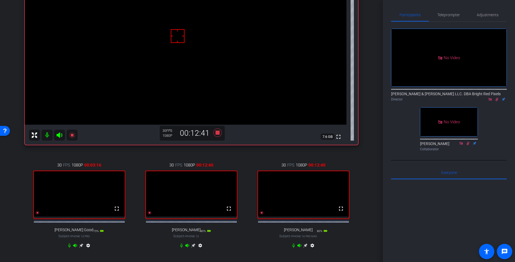
scroll to position [79, 0]
click at [257, 235] on div "30 FPS 1080P 00:12:52 fullscreen Elizabeth Scarola Subject - iPhone 16 Pro Max …" at bounding box center [303, 206] width 109 height 106
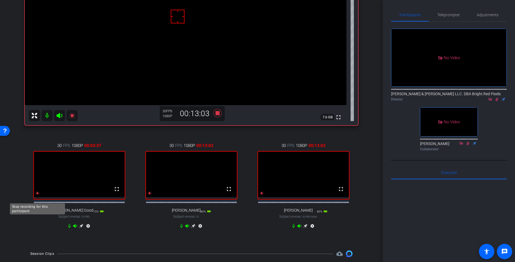
drag, startPoint x: 37, startPoint y: 198, endPoint x: 40, endPoint y: 199, distance: 3.9
click at [38, 196] on icon at bounding box center [37, 193] width 4 height 4
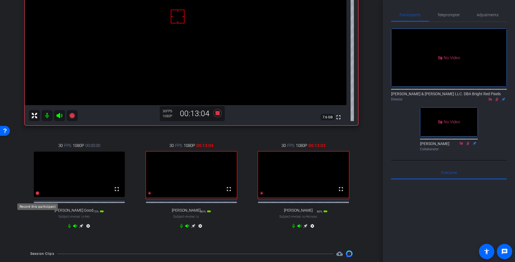
click at [37, 195] on icon at bounding box center [38, 193] width 4 height 4
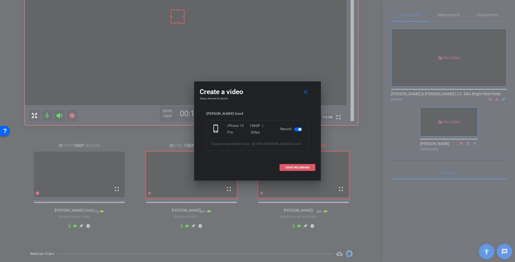
click at [291, 169] on span "START RECORDING" at bounding box center [297, 167] width 24 height 3
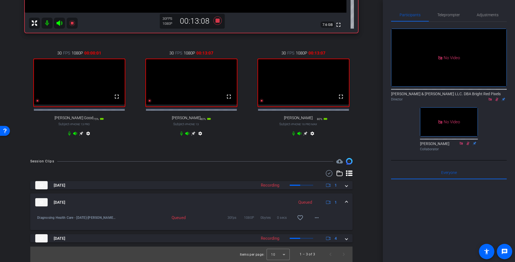
scroll to position [170, 0]
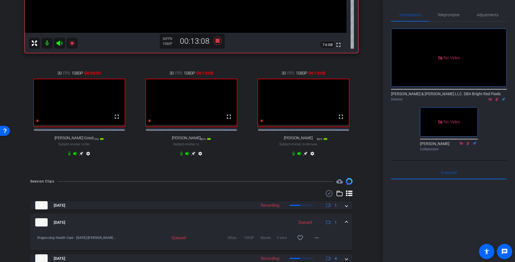
click at [81, 156] on icon at bounding box center [81, 153] width 4 height 4
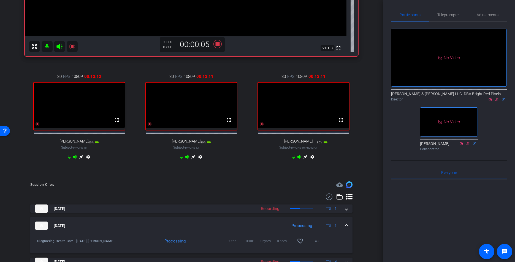
scroll to position [185, 0]
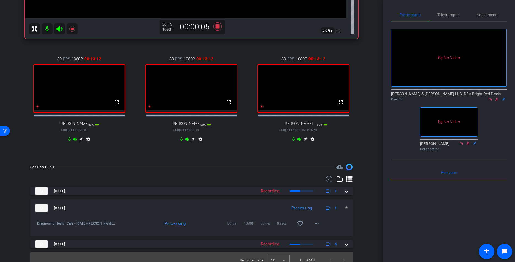
click at [256, 141] on div "30 FPS 1080P 00:13:12 fullscreen Elizabeth Scarola Subject - iPhone 16 Pro Max …" at bounding box center [303, 100] width 109 height 106
click at [262, 109] on icon at bounding box center [262, 107] width 4 height 4
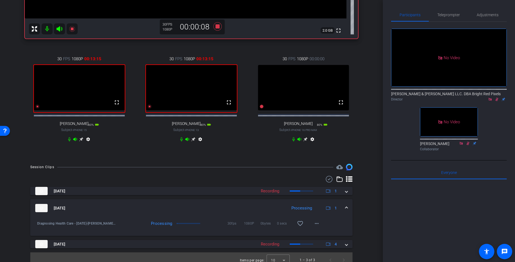
scroll to position [196, 0]
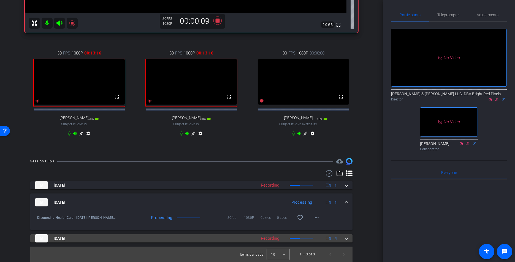
drag, startPoint x: 350, startPoint y: 240, endPoint x: 348, endPoint y: 238, distance: 2.8
click at [350, 240] on mat-expansion-panel-header "Oct 15, 2025 Recording 4" at bounding box center [191, 238] width 322 height 8
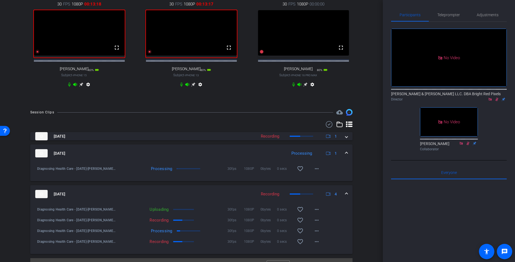
scroll to position [251, 0]
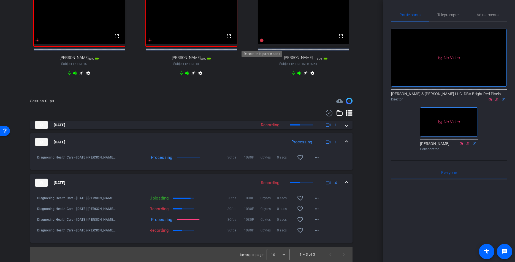
click at [261, 42] on icon at bounding box center [262, 41] width 4 height 4
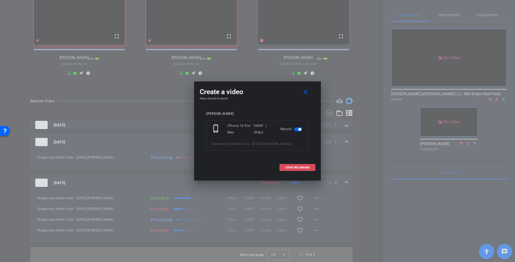
drag, startPoint x: 301, startPoint y: 170, endPoint x: 298, endPoint y: 167, distance: 4.5
click at [301, 170] on span at bounding box center [297, 167] width 35 height 13
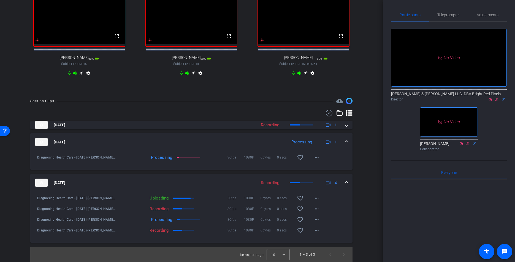
scroll to position [237, 0]
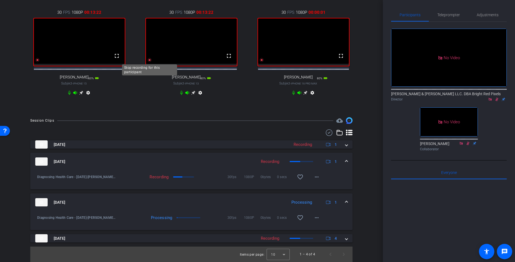
click at [150, 59] on icon at bounding box center [150, 60] width 4 height 4
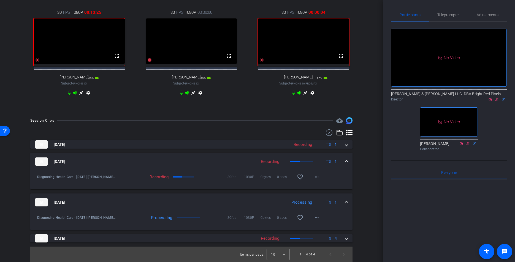
drag, startPoint x: 345, startPoint y: 240, endPoint x: 215, endPoint y: 155, distance: 155.9
click at [345, 239] on mat-expansion-panel-header "Oct 15, 2025 Recording 4" at bounding box center [191, 238] width 322 height 8
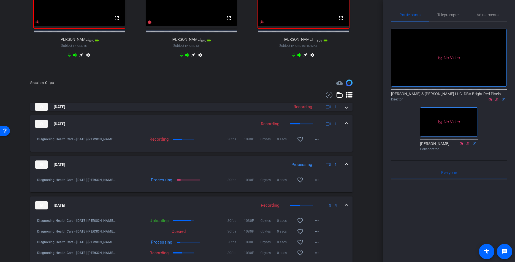
scroll to position [243, 0]
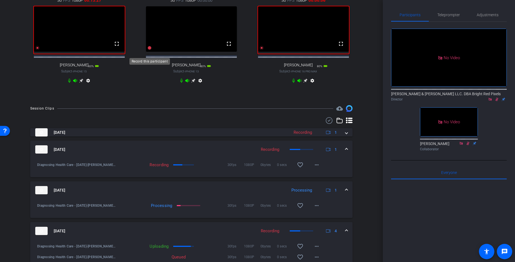
click at [150, 50] on icon at bounding box center [150, 48] width 4 height 4
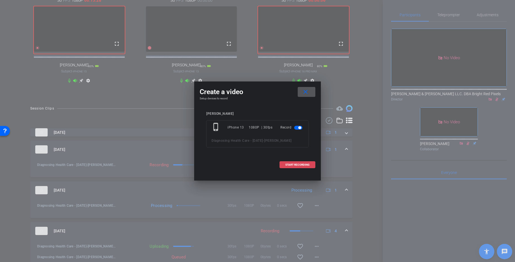
click at [287, 167] on span at bounding box center [297, 164] width 35 height 13
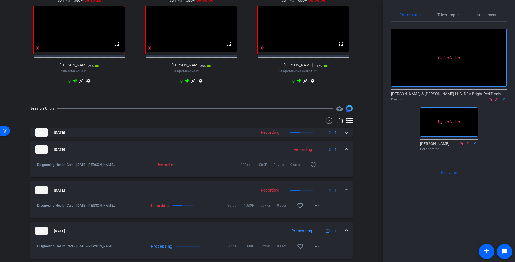
click at [143, 94] on div "30 FPS 1080P 00:00:00 fullscreen Sheila Biggs Subject - iPhone 13 80% battery_s…" at bounding box center [191, 41] width 109 height 106
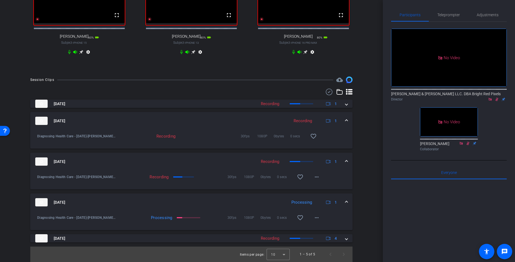
scroll to position [258, 0]
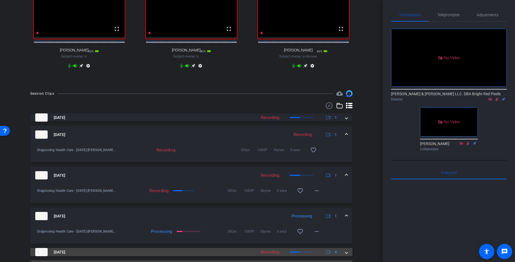
click at [346, 248] on span at bounding box center [346, 253] width 2 height 6
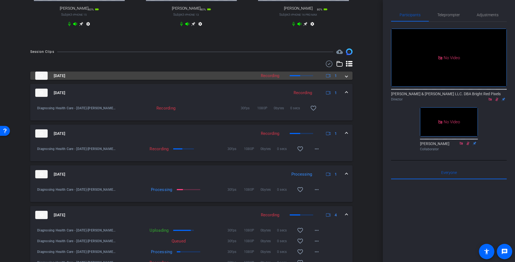
scroll to position [252, 0]
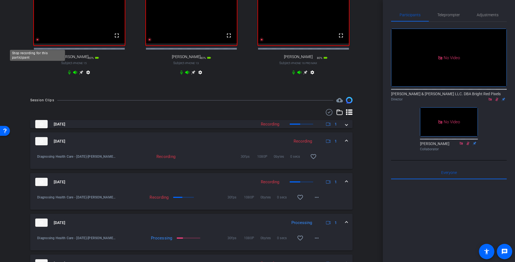
click at [37, 42] on icon at bounding box center [38, 40] width 4 height 4
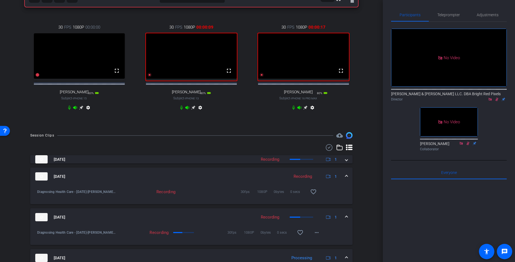
scroll to position [204, 0]
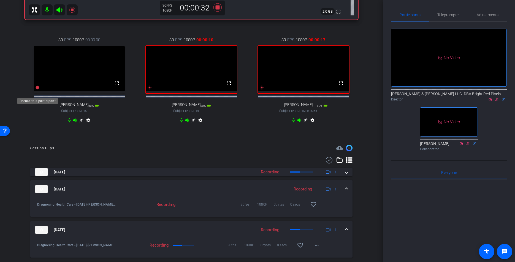
click at [37, 90] on icon at bounding box center [38, 88] width 4 height 4
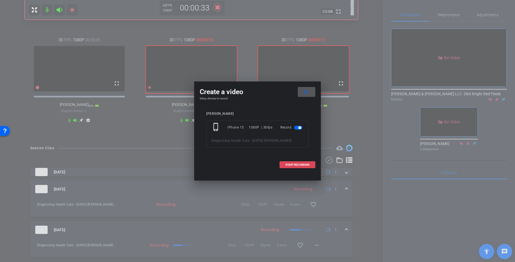
click at [306, 167] on span at bounding box center [297, 164] width 35 height 13
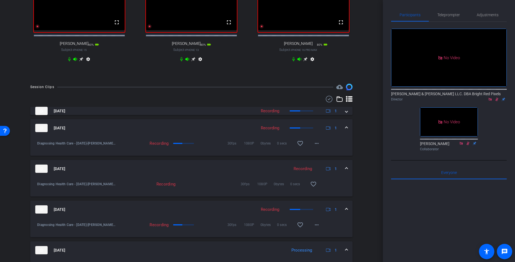
scroll to position [319, 0]
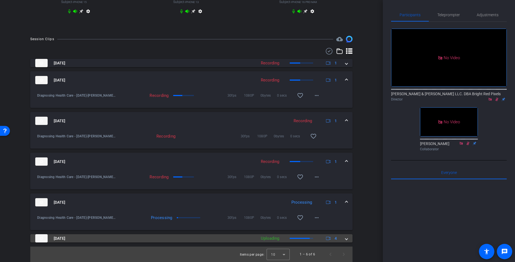
click at [348, 238] on mat-expansion-panel-header "Oct 15, 2025 Uploading 4" at bounding box center [191, 238] width 322 height 8
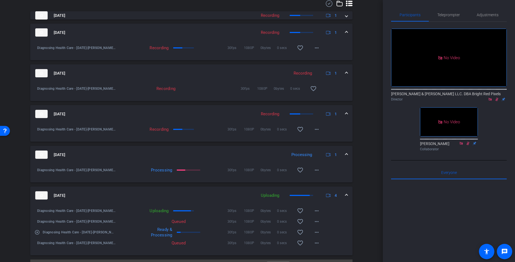
scroll to position [379, 0]
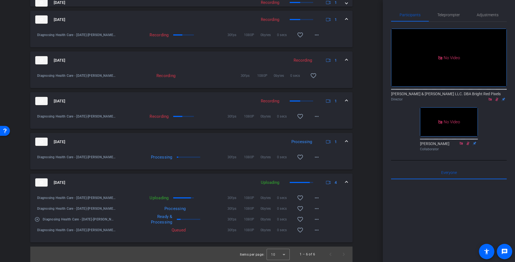
click at [345, 183] on div "Oct 15, 2025 Uploading 4" at bounding box center [190, 182] width 310 height 8
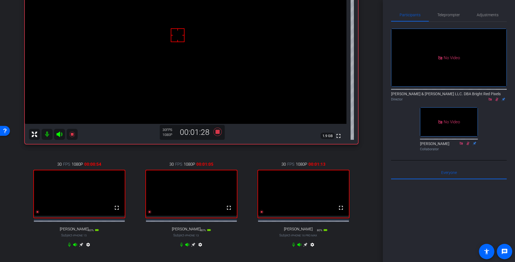
scroll to position [78, 0]
click at [372, 143] on div "arrow_back Diagnosing Health Care - 10.15.25 Back to project Send invite accoun…" at bounding box center [191, 53] width 383 height 262
click at [368, 143] on div "Rachel Snyder Good iPhone 13 Pro info ROOM ID: 476805609 75% battery_std fullsc…" at bounding box center [191, 104] width 355 height 319
click at [369, 144] on div "Rachel Snyder Good iPhone 13 Pro info ROOM ID: 476805609 75% battery_std fullsc…" at bounding box center [191, 104] width 355 height 319
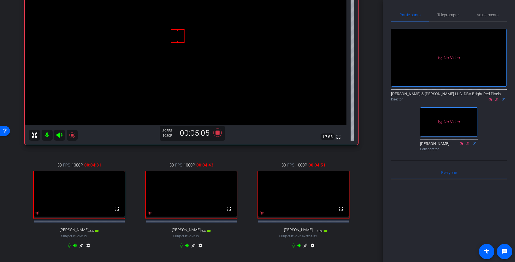
click at [368, 144] on div "Rachel Snyder Good iPhone 13 Pro info ROOM ID: 476805609 75% battery_std fullsc…" at bounding box center [191, 104] width 355 height 319
click at [369, 152] on div "arrow_back Diagnosing Health Care - 10.15.25 Back to project Send invite accoun…" at bounding box center [191, 53] width 383 height 262
click at [194, 248] on icon at bounding box center [193, 246] width 4 height 4
click at [370, 154] on div "arrow_back Diagnosing Health Care - 10.15.25 Back to project Send invite accoun…" at bounding box center [191, 53] width 383 height 262
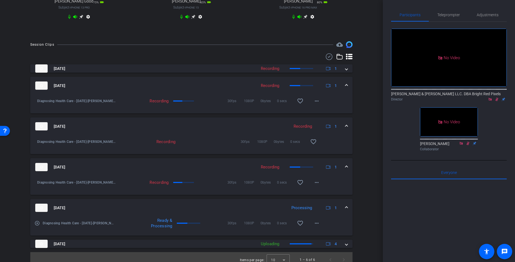
scroll to position [319, 0]
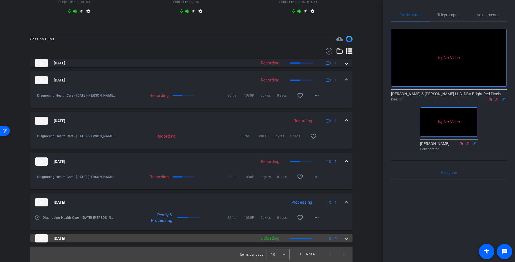
click at [349, 239] on mat-expansion-panel-header "Oct 15, 2025 Uploading 4" at bounding box center [191, 238] width 322 height 8
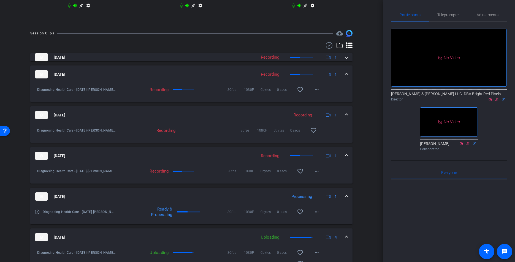
scroll to position [379, 0]
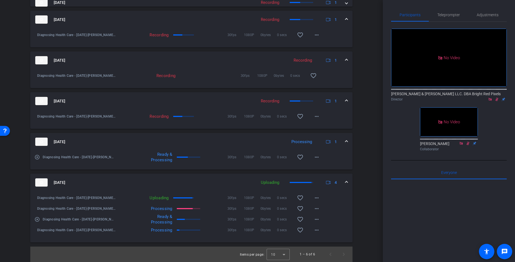
click at [346, 183] on span at bounding box center [346, 183] width 2 height 6
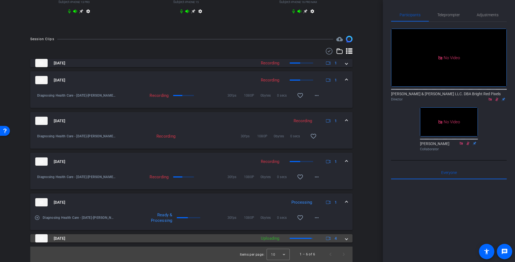
scroll to position [319, 0]
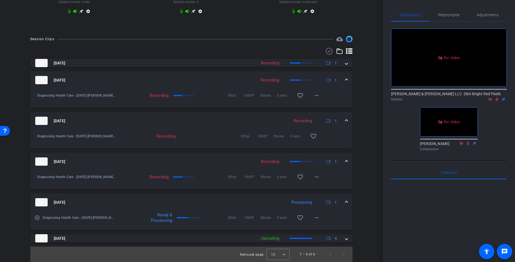
click at [347, 204] on span at bounding box center [346, 203] width 2 height 6
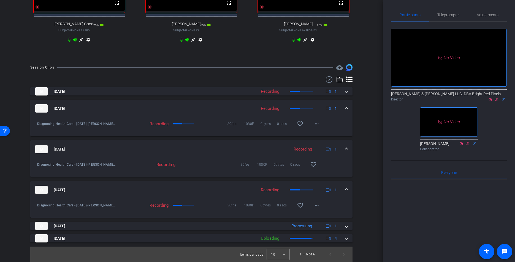
click at [342, 192] on div "Oct 15, 2025 Recording 1" at bounding box center [190, 190] width 310 height 8
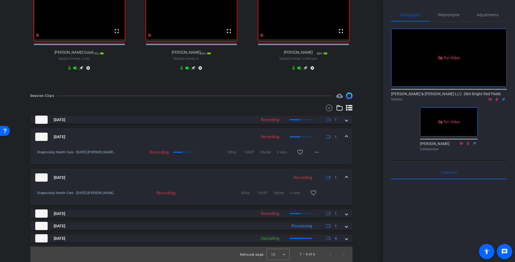
click at [345, 183] on mat-expansion-panel-header "Oct 15, 2025 Recording 1" at bounding box center [191, 178] width 322 height 18
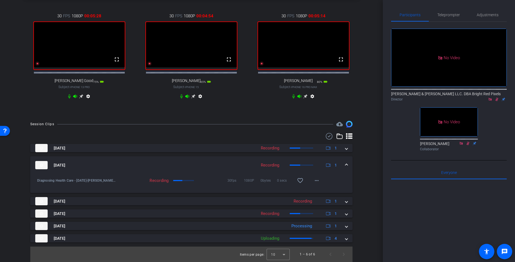
click at [345, 165] on span at bounding box center [346, 165] width 2 height 6
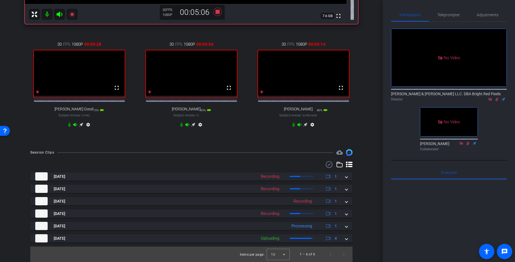
scroll to position [205, 0]
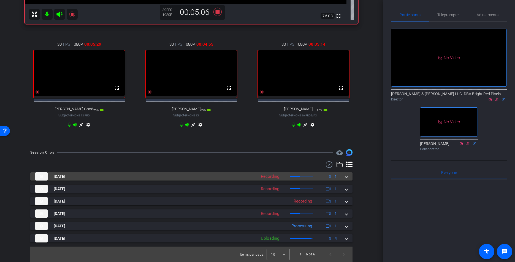
click at [347, 178] on span at bounding box center [346, 177] width 2 height 6
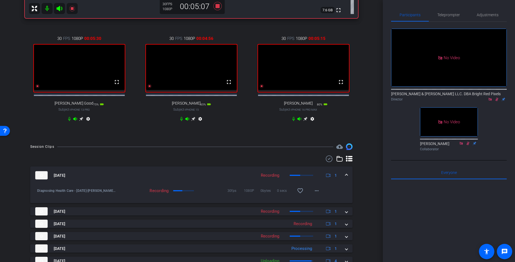
click at [346, 178] on span at bounding box center [346, 176] width 2 height 6
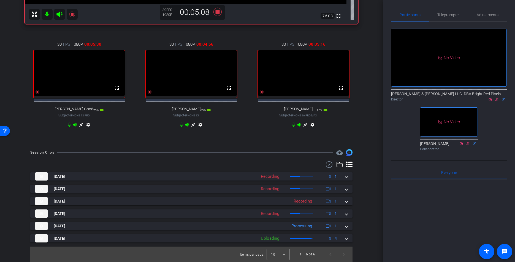
click at [367, 188] on div "Session Clips cloud_upload Oct 15, 2025 Recording 1 Diagnosing Health Care - 10…" at bounding box center [191, 205] width 355 height 113
click at [261, 91] on icon at bounding box center [261, 92] width 4 height 4
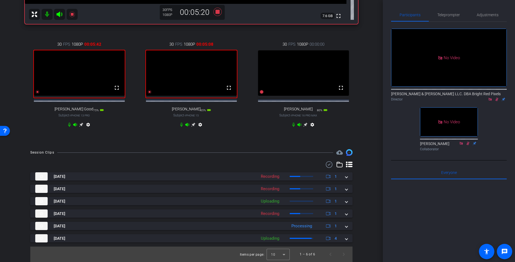
drag, startPoint x: 348, startPoint y: 238, endPoint x: 353, endPoint y: 236, distance: 5.3
click at [348, 238] on mat-expansion-panel-header "Oct 15, 2025 Uploading 4" at bounding box center [191, 238] width 322 height 8
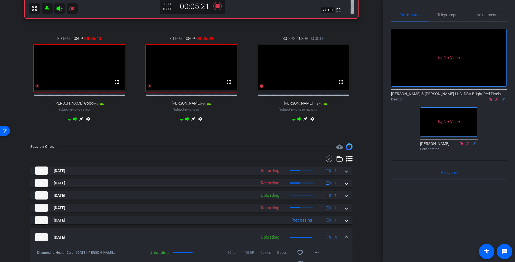
scroll to position [266, 0]
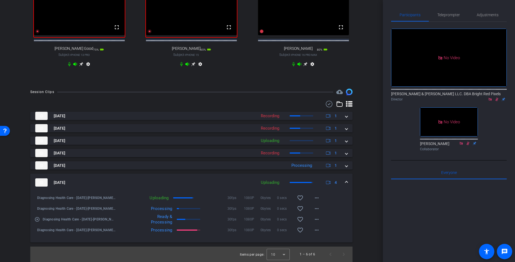
click at [192, 198] on span at bounding box center [182, 197] width 19 height 1
drag, startPoint x: 347, startPoint y: 183, endPoint x: 363, endPoint y: 197, distance: 20.9
click at [347, 183] on span at bounding box center [346, 183] width 2 height 6
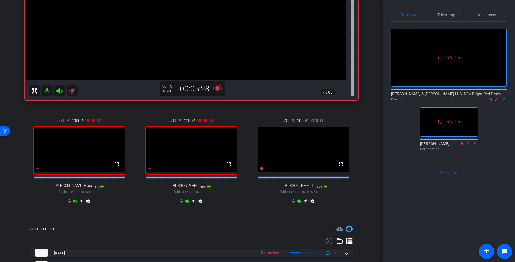
scroll to position [121, 0]
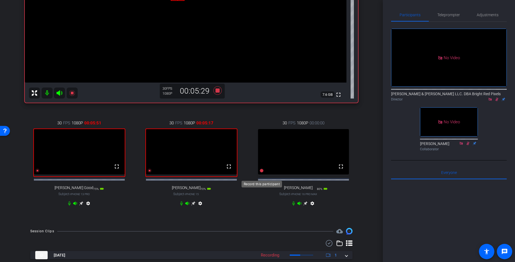
click at [263, 173] on icon at bounding box center [261, 171] width 4 height 4
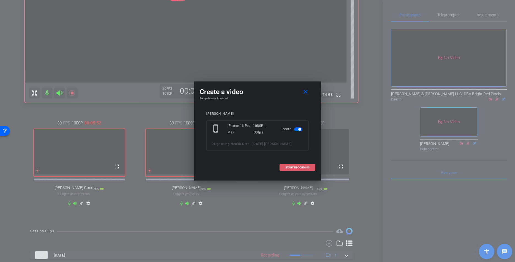
click at [305, 166] on span "START RECORDING" at bounding box center [297, 167] width 24 height 3
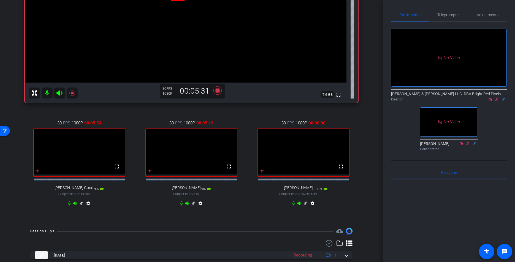
click at [253, 200] on div "30 FPS 1080P 00:00:00 fullscreen Elizabeth Scarola Subject - iPhone 16 Pro Max …" at bounding box center [303, 164] width 109 height 106
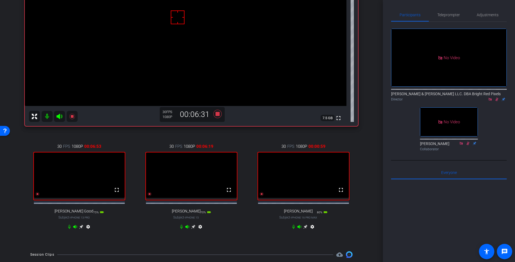
scroll to position [83, 0]
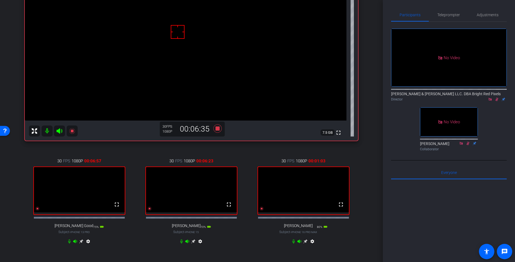
click at [361, 104] on div "Sheila Biggs iPhone 13 info ROOM ID: 476805609 75% battery_std fullscreen setti…" at bounding box center [191, 100] width 355 height 319
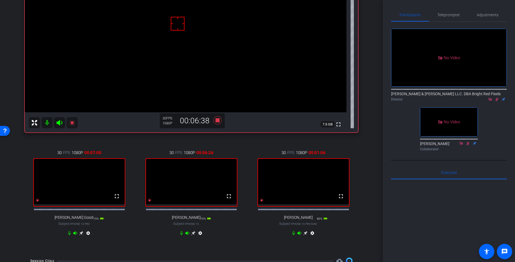
scroll to position [80, 0]
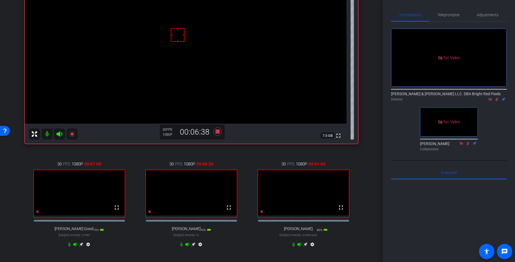
click at [367, 105] on div "Sheila Biggs iPhone 13 info ROOM ID: 476805609 75% battery_std fullscreen setti…" at bounding box center [191, 103] width 355 height 319
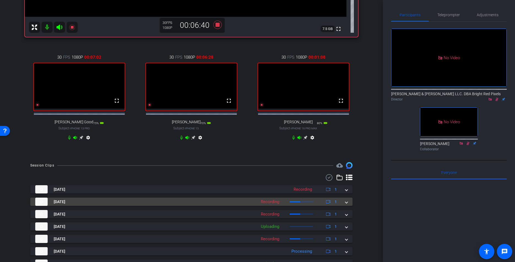
scroll to position [210, 0]
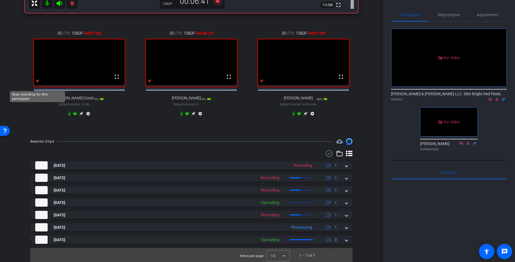
click at [37, 83] on icon at bounding box center [38, 81] width 4 height 4
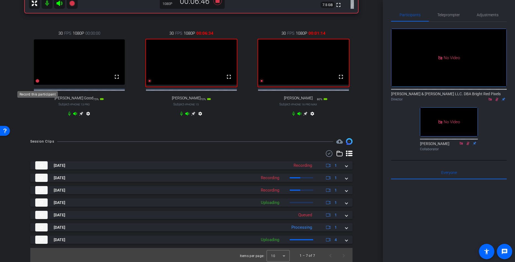
click at [37, 83] on icon at bounding box center [38, 81] width 4 height 4
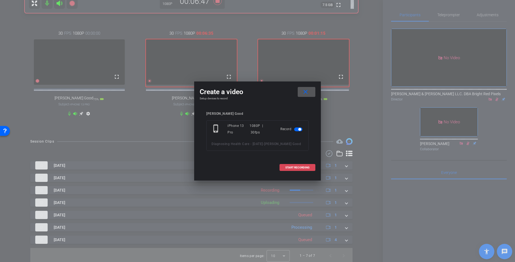
click at [295, 169] on span "START RECORDING" at bounding box center [297, 167] width 24 height 3
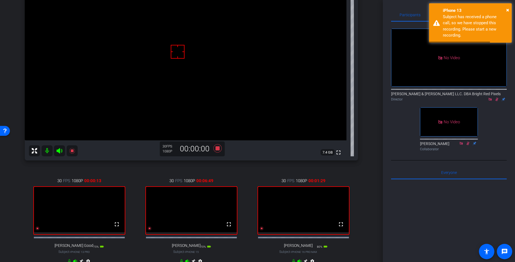
scroll to position [75, 0]
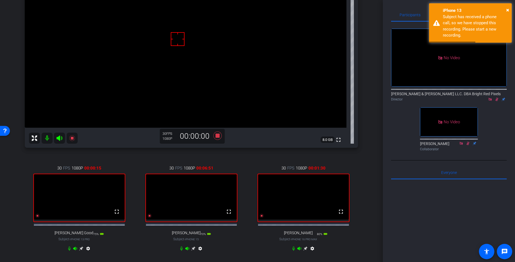
click at [435, 97] on icon at bounding box center [497, 99] width 4 height 4
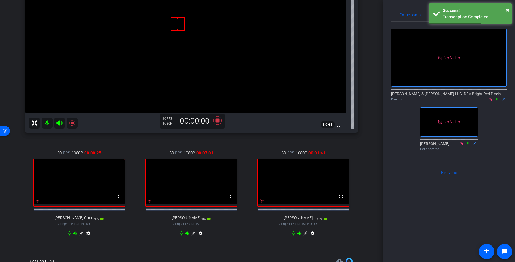
scroll to position [0, 0]
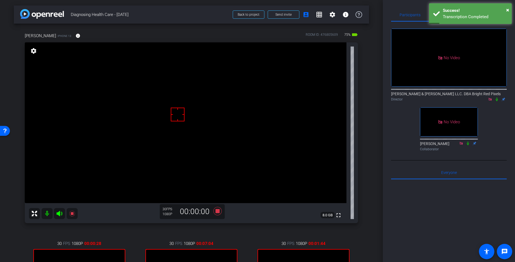
drag, startPoint x: 236, startPoint y: 234, endPoint x: 214, endPoint y: 212, distance: 31.6
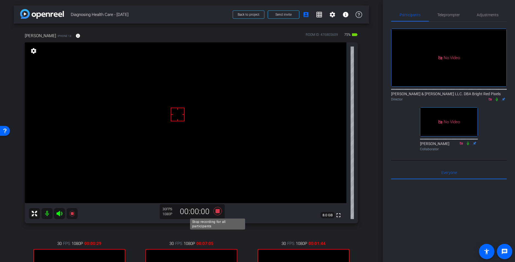
click at [217, 212] on icon at bounding box center [217, 211] width 8 height 8
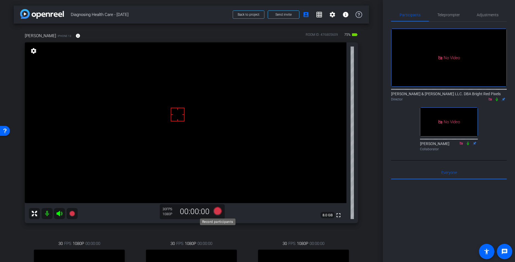
click at [218, 213] on icon at bounding box center [217, 211] width 8 height 8
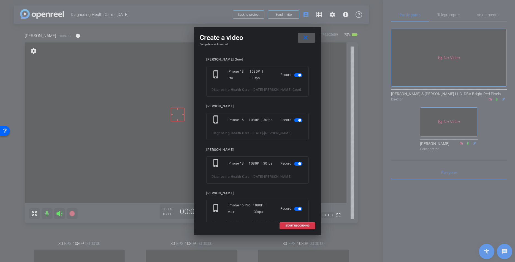
click at [310, 37] on span at bounding box center [307, 37] width 18 height 13
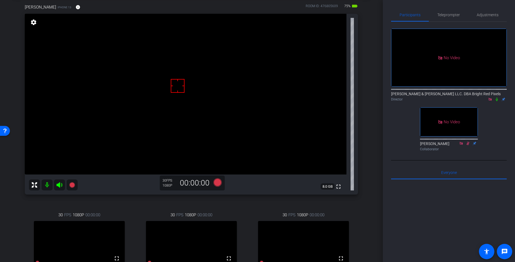
scroll to position [28, 0]
click at [237, 205] on div "30 FPS 1080P 00:00:00 fullscreen Laura DePonio Subject - iPhone 15 70% battery_…" at bounding box center [191, 256] width 109 height 106
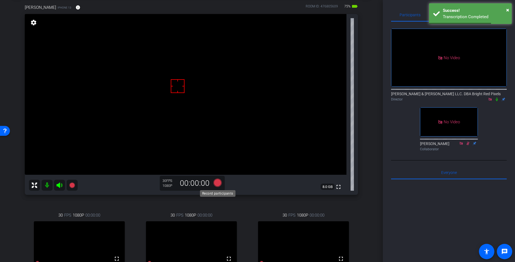
click at [218, 181] on icon at bounding box center [217, 183] width 8 height 8
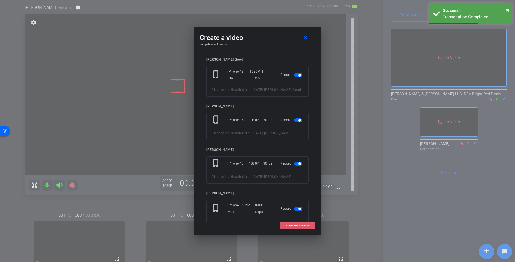
click at [302, 227] on span "START RECORDING" at bounding box center [297, 225] width 24 height 3
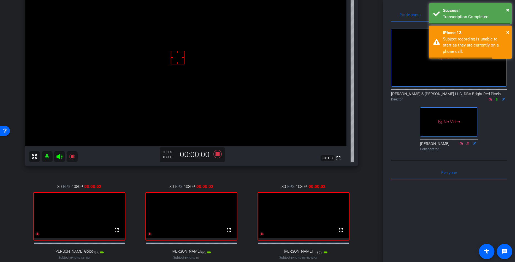
scroll to position [55, 0]
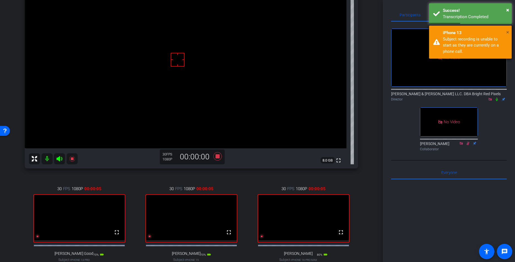
click at [435, 31] on span "×" at bounding box center [507, 32] width 3 height 7
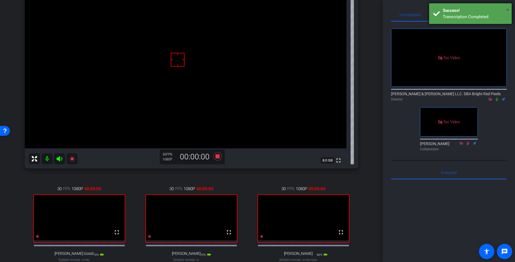
click at [435, 10] on span "×" at bounding box center [507, 10] width 3 height 7
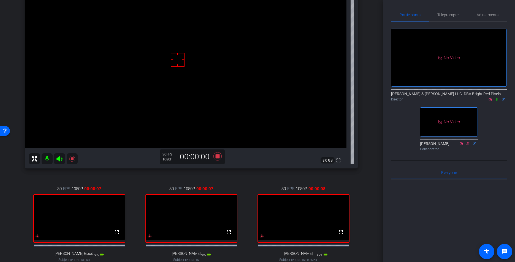
click at [368, 93] on div "Sheila Biggs iPhone 13 info ROOM ID: 476805609 75% battery_std fullscreen setti…" at bounding box center [191, 128] width 355 height 319
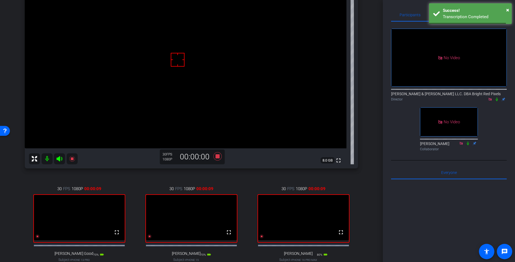
click at [365, 92] on div "Sheila Biggs iPhone 13 info ROOM ID: 476805609 75% battery_std fullscreen setti…" at bounding box center [191, 128] width 355 height 319
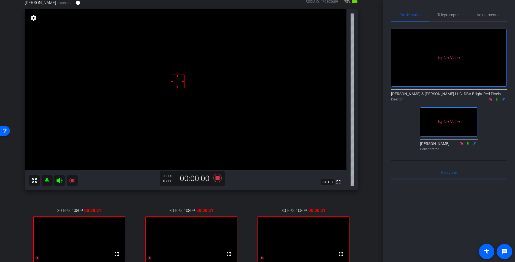
scroll to position [32, 0]
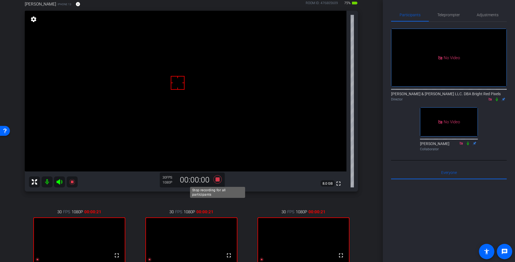
click at [220, 183] on icon at bounding box center [217, 179] width 8 height 8
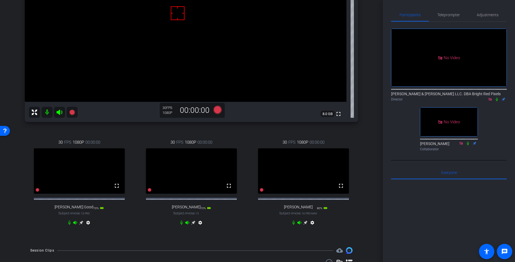
scroll to position [47, 0]
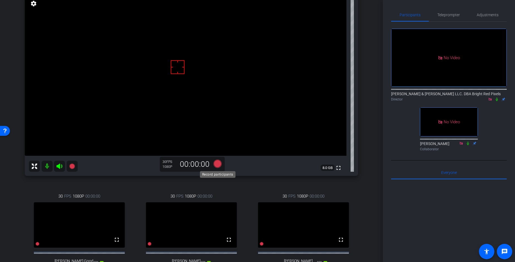
click at [218, 165] on icon at bounding box center [217, 164] width 8 height 8
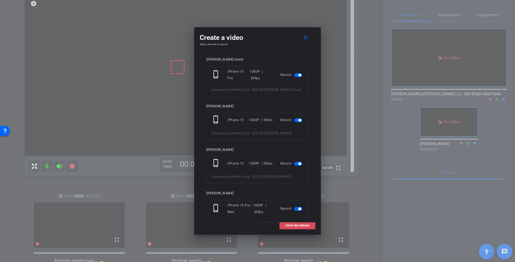
click at [310, 226] on span at bounding box center [297, 225] width 35 height 13
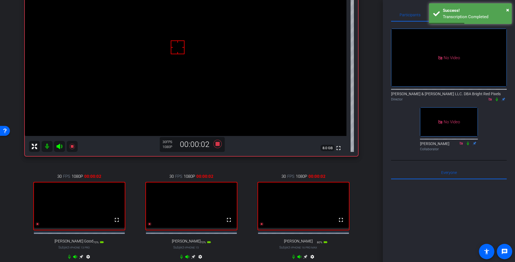
scroll to position [71, 0]
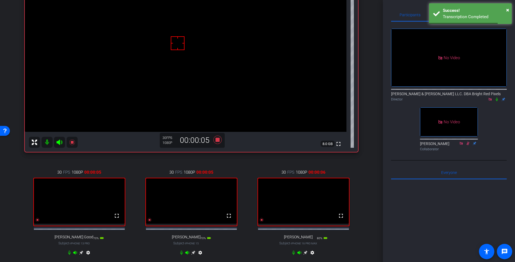
click at [368, 143] on div "Sheila Biggs iPhone 13 info ROOM ID: 476805609 75% battery_std fullscreen setti…" at bounding box center [191, 111] width 355 height 319
click at [370, 143] on div "arrow_back Diagnosing Health Care - 10.15.25 Back to project Send invite accoun…" at bounding box center [191, 60] width 383 height 262
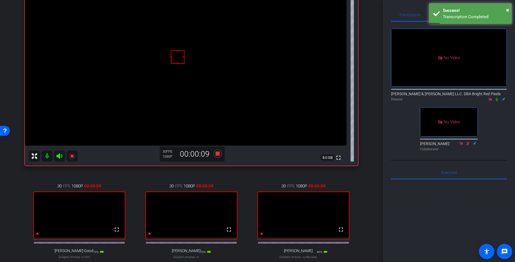
scroll to position [48, 0]
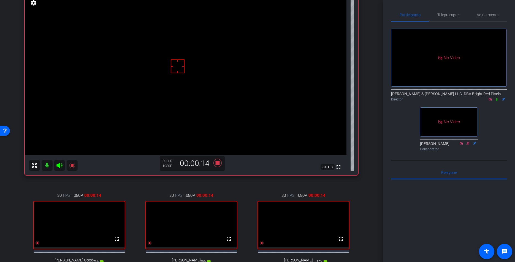
click at [370, 142] on div "arrow_back Diagnosing Health Care - 10.15.25 Back to project Send invite accoun…" at bounding box center [191, 83] width 383 height 262
click at [435, 97] on icon at bounding box center [497, 99] width 4 height 4
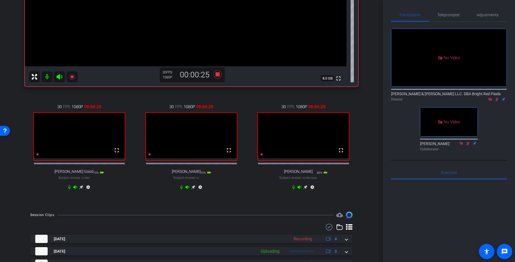
scroll to position [84, 0]
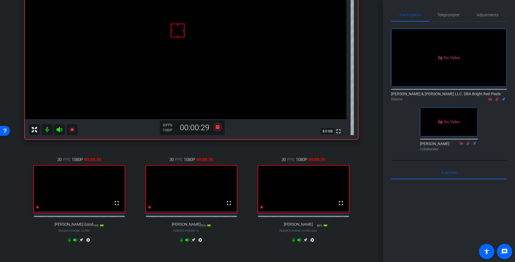
click at [369, 116] on div "arrow_back Diagnosing Health Care - 10.15.25 Back to project Send invite accoun…" at bounding box center [191, 47] width 383 height 262
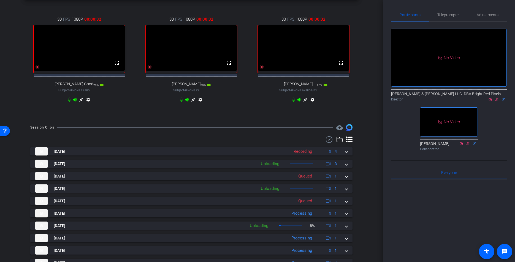
scroll to position [255, 0]
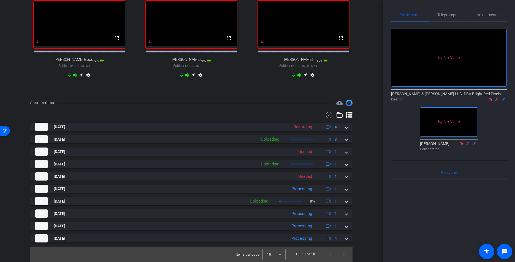
click at [370, 116] on div "arrow_back Diagnosing Health Care - 10.15.25 Back to project Send invite accoun…" at bounding box center [191, 131] width 383 height 262
click at [342, 248] on span "Next page" at bounding box center [343, 254] width 13 height 13
click at [372, 177] on div "arrow_back Diagnosing Health Care - 10.15.25 Back to project Send invite accoun…" at bounding box center [191, 131] width 383 height 262
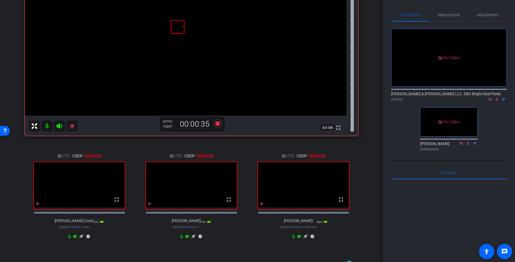
scroll to position [86, 0]
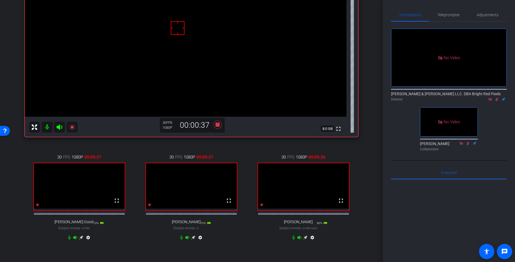
click at [370, 182] on div "arrow_back Diagnosing Health Care - 10.15.25 Back to project Send invite accoun…" at bounding box center [191, 131] width 383 height 262
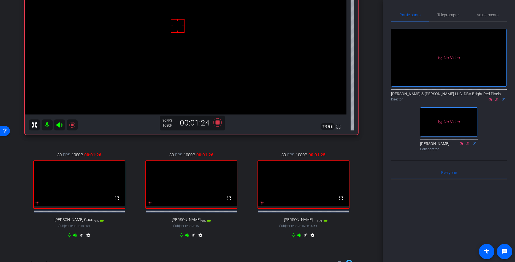
scroll to position [255, 0]
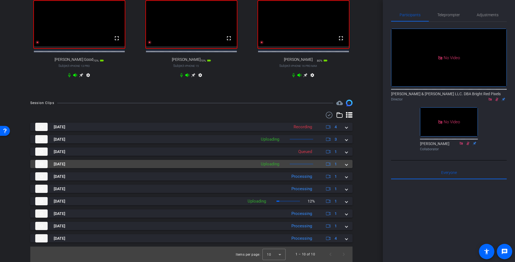
click at [345, 162] on div "Oct 15, 2025 Uploading 1" at bounding box center [190, 164] width 310 height 8
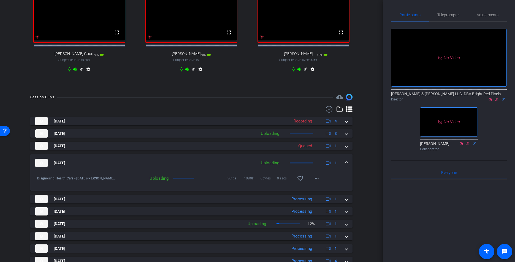
click at [346, 165] on mat-expansion-panel-header "Oct 15, 2025 Uploading 1" at bounding box center [191, 163] width 322 height 18
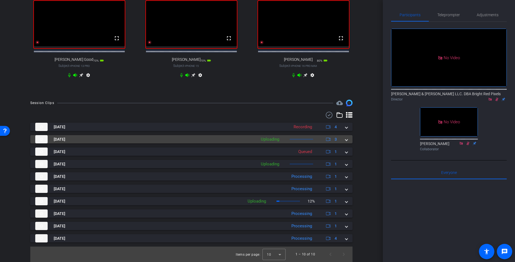
click at [347, 141] on span at bounding box center [346, 140] width 2 height 6
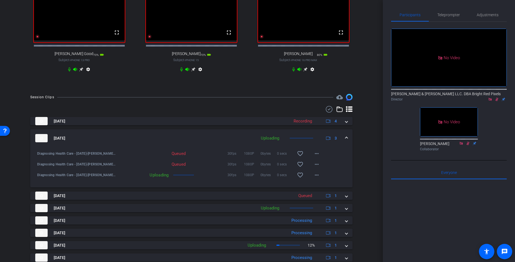
click at [347, 141] on span at bounding box center [346, 138] width 2 height 6
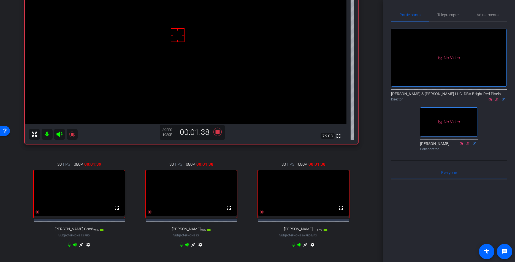
scroll to position [79, 0]
click at [364, 158] on div "Sheila Biggs iPhone 13 info ROOM ID: 476805609 75% battery_std fullscreen setti…" at bounding box center [191, 104] width 355 height 319
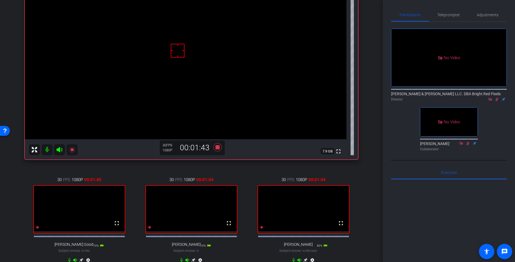
scroll to position [65, 0]
click at [368, 166] on div "Sheila Biggs iPhone 13 info ROOM ID: 476805609 75% battery_std fullscreen setti…" at bounding box center [191, 118] width 355 height 319
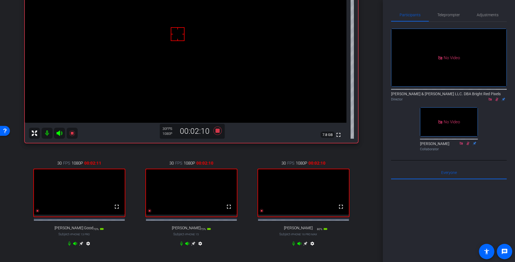
scroll to position [81, 0]
click at [243, 246] on div "30 FPS 1080P 00:02:12 fullscreen Laura DePonio Subject - iPhone 15 75% battery_…" at bounding box center [191, 204] width 109 height 106
click at [82, 246] on icon at bounding box center [81, 244] width 4 height 4
click at [363, 231] on div "Rachel Snyder Good iPhone 13 Pro info ROOM ID: 476805609 70% battery_std fullsc…" at bounding box center [191, 102] width 355 height 319
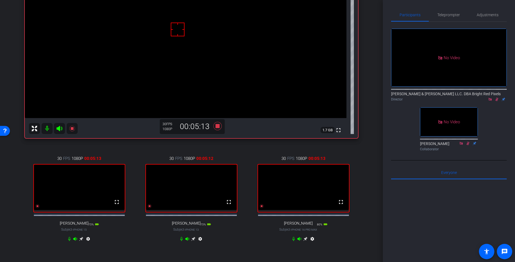
scroll to position [76, 0]
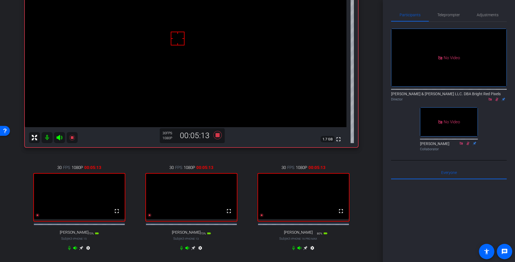
click at [372, 218] on div "arrow_back Diagnosing Health Care - 10.15.25 Back to project Send invite accoun…" at bounding box center [191, 131] width 383 height 262
click at [304, 248] on icon at bounding box center [305, 248] width 4 height 4
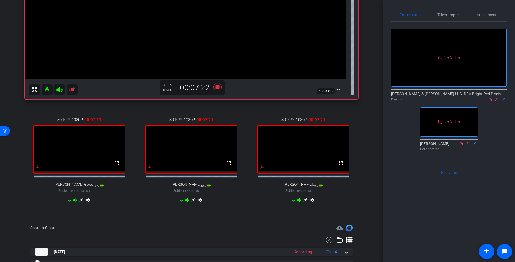
scroll to position [128, 0]
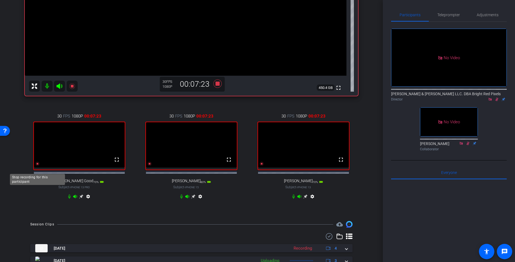
click at [37, 166] on icon at bounding box center [38, 164] width 4 height 4
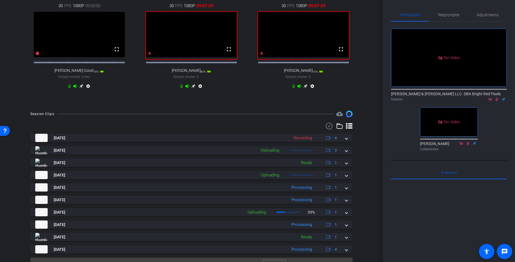
scroll to position [255, 0]
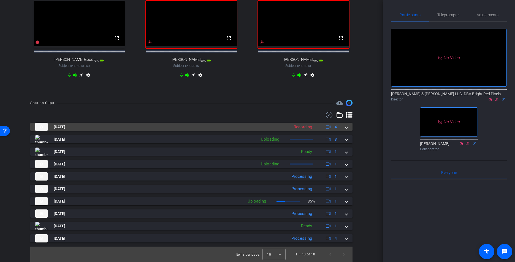
click at [349, 129] on mat-expansion-panel-header "Oct 15, 2025 Recording 4" at bounding box center [191, 127] width 322 height 8
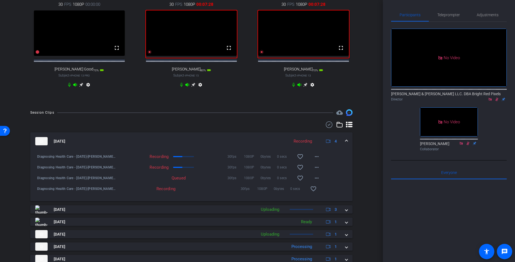
scroll to position [222, 0]
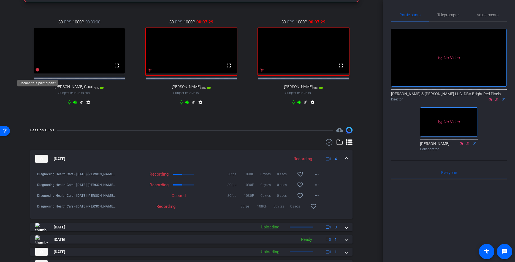
click at [38, 72] on icon at bounding box center [38, 70] width 4 height 4
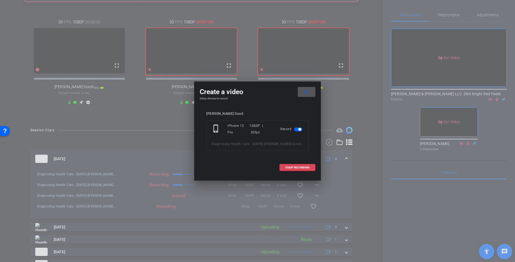
click at [292, 166] on span "START RECORDING" at bounding box center [297, 167] width 24 height 3
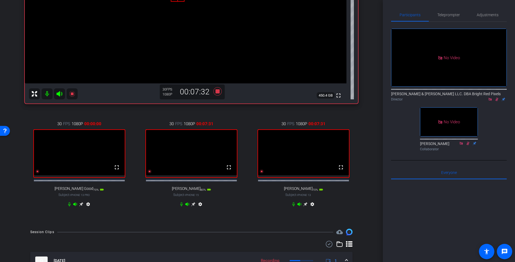
scroll to position [119, 0]
click at [305, 207] on icon at bounding box center [305, 205] width 4 height 4
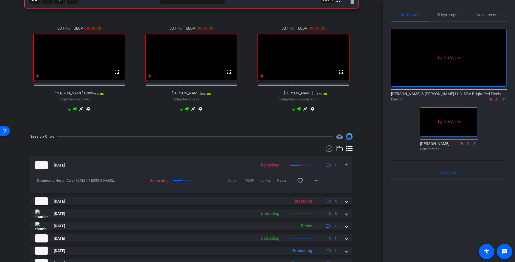
scroll to position [214, 0]
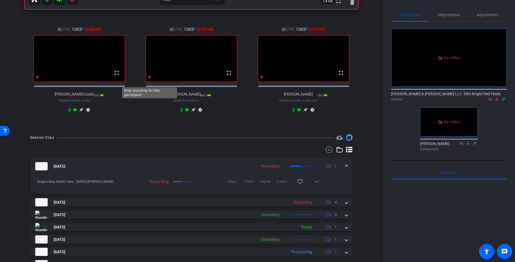
click at [150, 79] on icon at bounding box center [150, 77] width 4 height 4
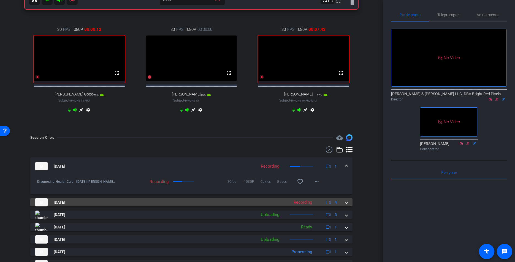
click at [346, 205] on span at bounding box center [346, 203] width 2 height 6
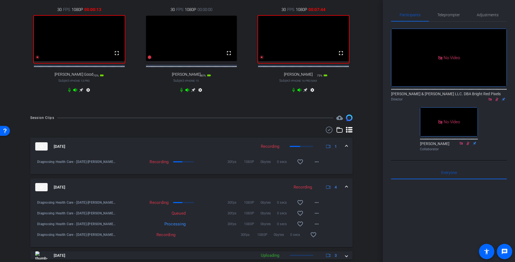
scroll to position [231, 0]
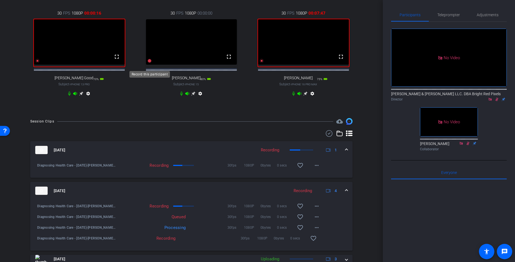
click at [150, 63] on icon at bounding box center [150, 61] width 4 height 4
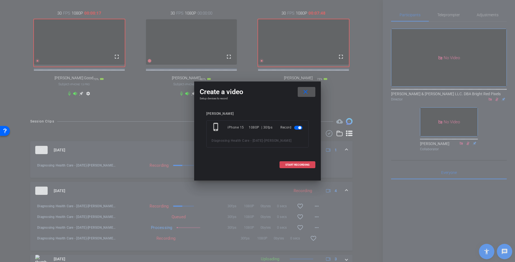
click at [300, 166] on span "START RECORDING" at bounding box center [297, 165] width 24 height 3
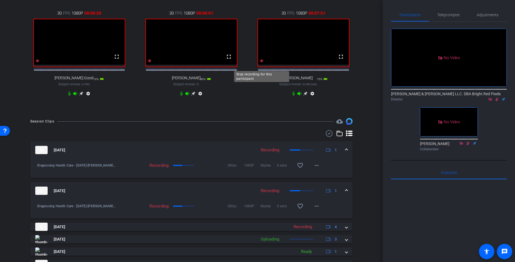
click at [261, 63] on icon at bounding box center [262, 61] width 4 height 4
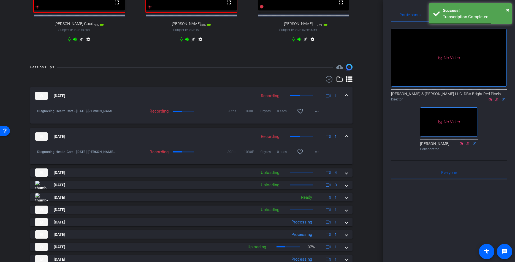
scroll to position [311, 0]
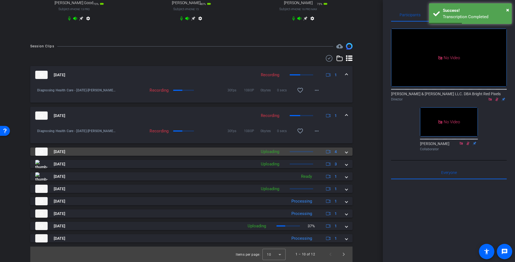
click at [346, 153] on span at bounding box center [346, 152] width 2 height 6
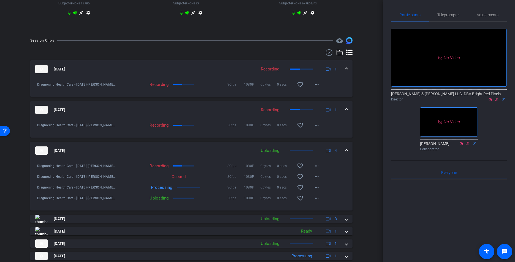
click at [346, 153] on mat-expansion-panel-header "Oct 15, 2025 Uploading 4" at bounding box center [191, 151] width 322 height 18
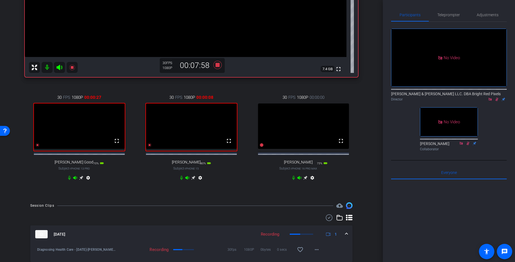
scroll to position [95, 0]
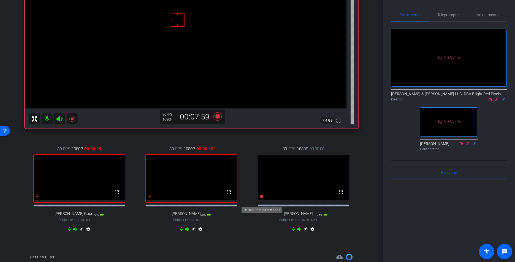
click at [261, 199] on icon at bounding box center [262, 197] width 4 height 4
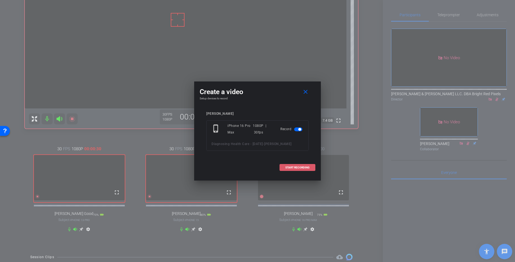
click at [305, 167] on span "START RECORDING" at bounding box center [297, 167] width 24 height 3
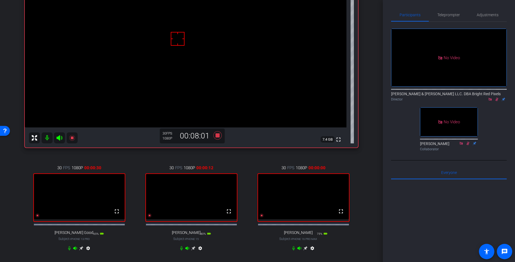
scroll to position [75, 0]
click at [367, 178] on div "Sheila Biggs iPhone 13 info ROOM ID: 476805609 70% battery_std fullscreen setti…" at bounding box center [191, 107] width 355 height 319
click at [305, 248] on icon at bounding box center [305, 249] width 4 height 4
click at [262, 218] on icon at bounding box center [262, 216] width 4 height 4
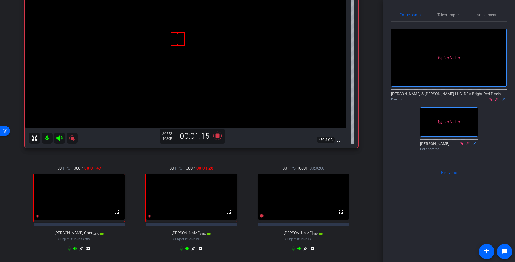
scroll to position [305, 0]
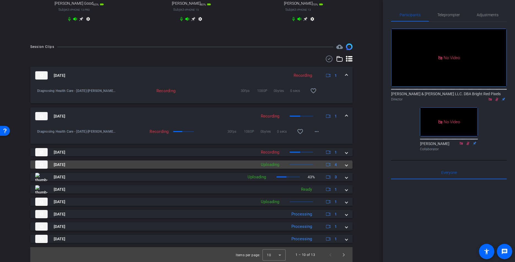
click at [349, 169] on mat-expansion-panel-header "Oct 15, 2025 Uploading 4" at bounding box center [191, 165] width 322 height 8
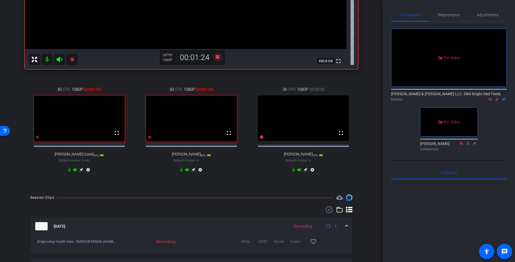
scroll to position [139, 0]
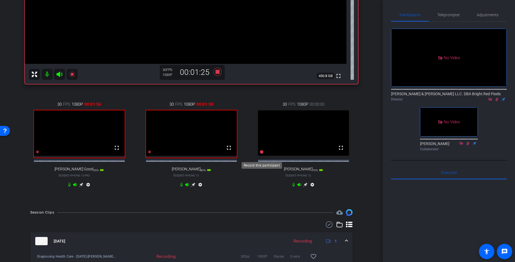
click at [262, 154] on icon at bounding box center [262, 152] width 4 height 4
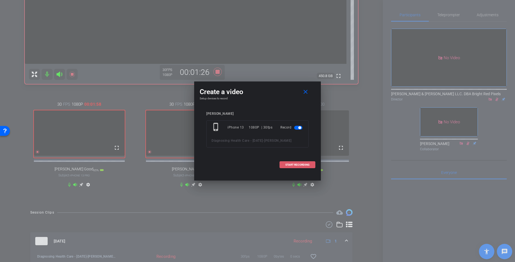
click at [305, 166] on span "START RECORDING" at bounding box center [297, 165] width 24 height 3
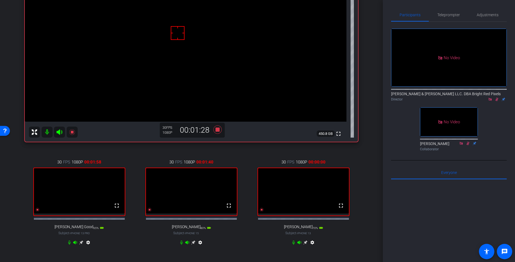
click at [367, 178] on div "Elizabeth Scarola iPhone 16 Pro Max info ROOM ID: 476805609 75% battery_std ful…" at bounding box center [191, 101] width 355 height 319
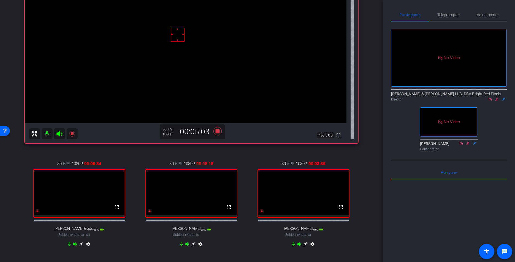
click at [193, 246] on icon at bounding box center [193, 244] width 4 height 4
click at [369, 174] on div "Laura DePonio iPhone 15 info ROOM ID: 476805609 80% battery_std fullscreen sett…" at bounding box center [191, 103] width 355 height 319
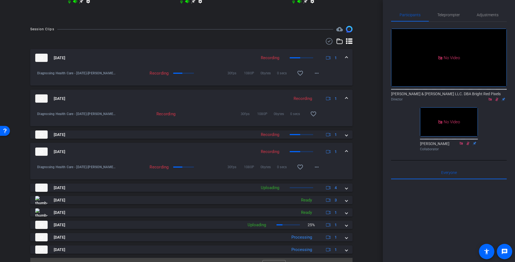
scroll to position [340, 0]
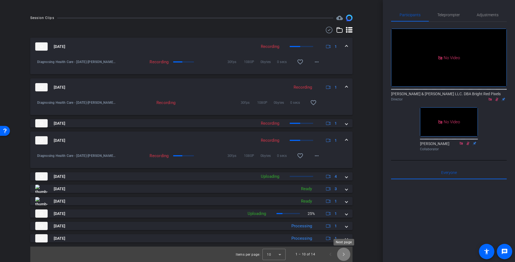
click at [345, 248] on span "Next page" at bounding box center [343, 254] width 13 height 13
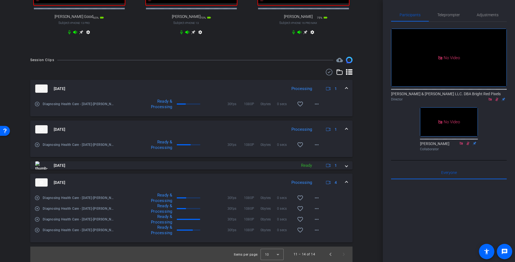
click at [347, 181] on span at bounding box center [346, 183] width 2 height 6
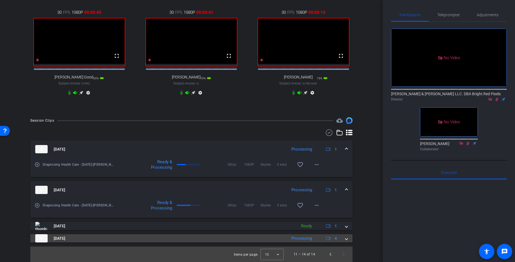
scroll to position [237, 0]
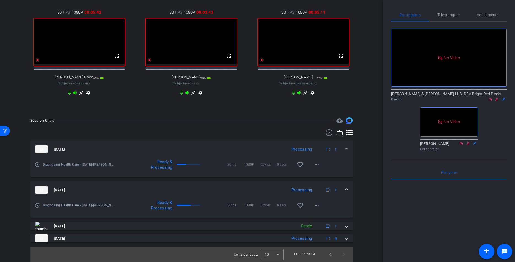
click at [349, 193] on mat-expansion-panel-header "Oct 15, 2025 Processing 1" at bounding box center [191, 190] width 322 height 18
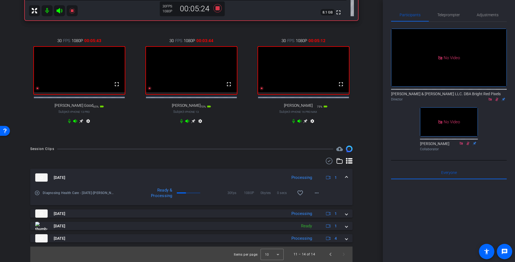
click at [345, 176] on div "Oct 15, 2025 Processing 1" at bounding box center [190, 178] width 310 height 8
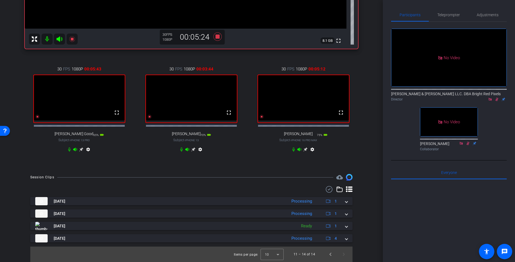
scroll to position [180, 0]
click at [332, 248] on span "Previous page" at bounding box center [330, 254] width 13 height 13
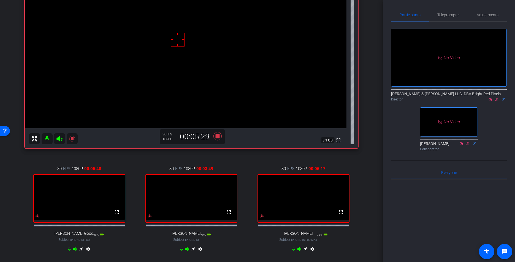
scroll to position [75, 0]
click at [368, 231] on div "Laura DePonio iPhone 15 info ROOM ID: 476805609 80% battery_std fullscreen sett…" at bounding box center [191, 107] width 355 height 319
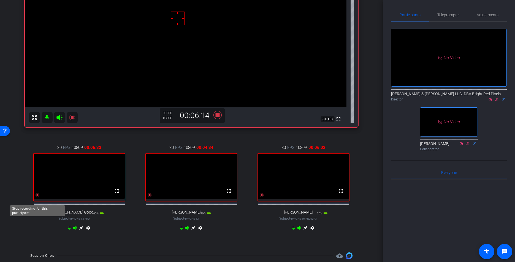
click at [37, 197] on icon at bounding box center [38, 195] width 4 height 4
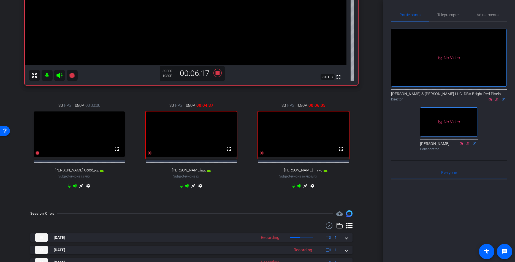
scroll to position [218, 0]
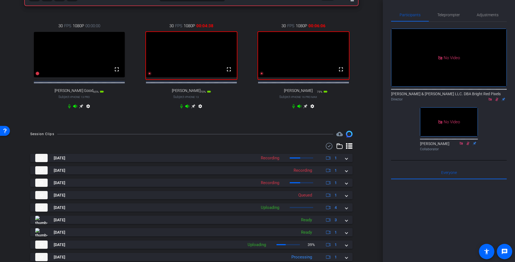
drag, startPoint x: 28, startPoint y: 116, endPoint x: 40, endPoint y: 91, distance: 27.8
click at [28, 116] on div "30 FPS 1080P 00:00:00 fullscreen Rachel Snyder Good Subject - iPhone 13 Pro 65%…" at bounding box center [79, 67] width 109 height 106
click at [38, 75] on icon at bounding box center [38, 74] width 4 height 4
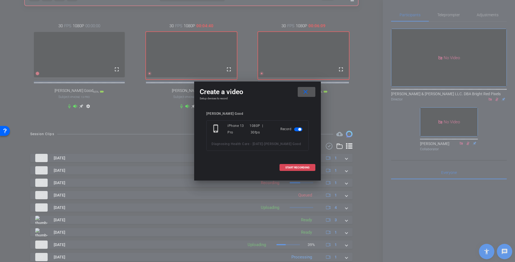
click at [290, 165] on span at bounding box center [297, 167] width 35 height 13
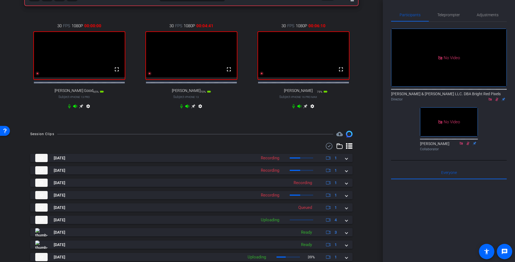
click at [370, 128] on div "arrow_back Diagnosing Health Care - 10.15.25 Back to project Send invite accoun…" at bounding box center [191, 131] width 383 height 262
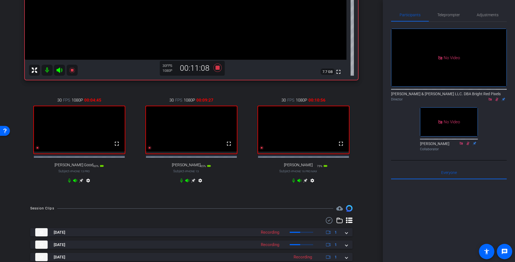
scroll to position [255, 0]
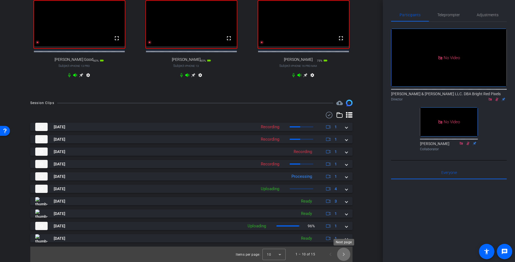
click at [345, 248] on span "Next page" at bounding box center [343, 254] width 13 height 13
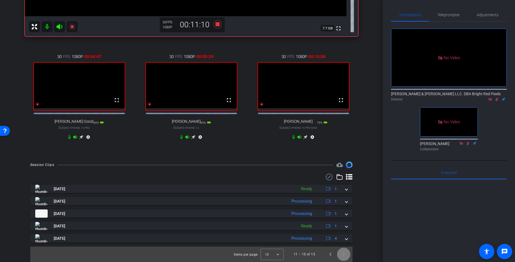
scroll to position [193, 0]
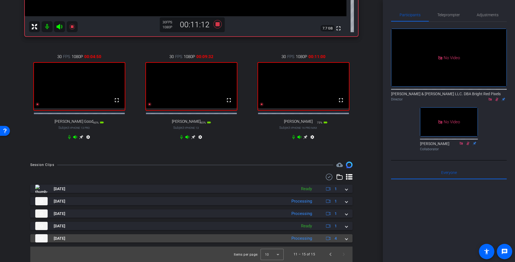
click at [348, 239] on mat-expansion-panel-header "Oct 15, 2025 Processing 4" at bounding box center [191, 238] width 322 height 8
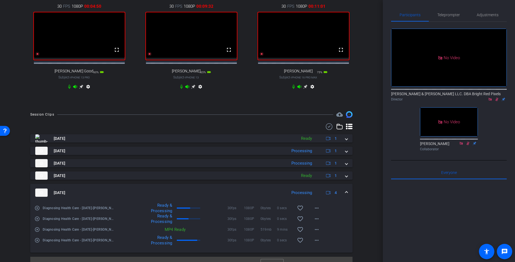
scroll to position [253, 0]
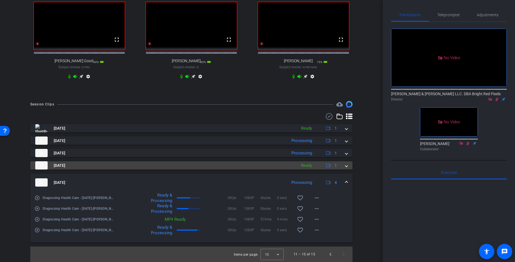
click at [346, 165] on span at bounding box center [346, 166] width 2 height 6
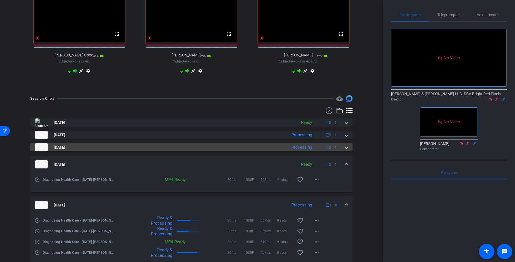
click at [346, 150] on span at bounding box center [346, 148] width 2 height 6
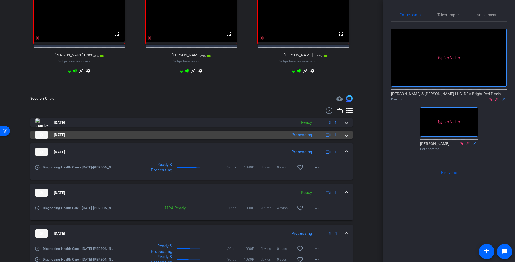
click at [346, 138] on span at bounding box center [346, 135] width 2 height 6
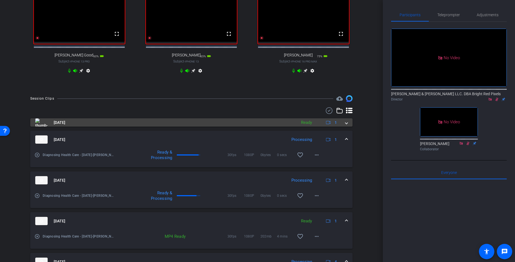
click at [348, 127] on mat-expansion-panel-header "Oct 15, 2025 Ready 1" at bounding box center [191, 122] width 322 height 8
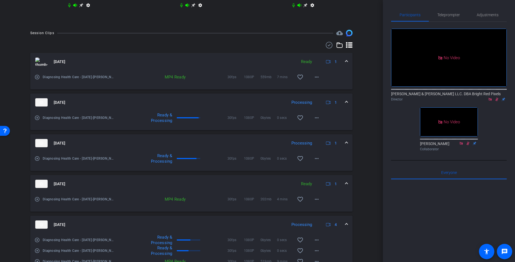
scroll to position [367, 0]
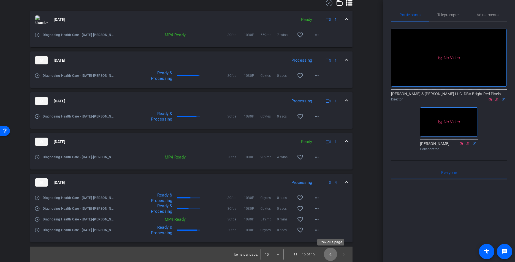
click at [332, 248] on span "Previous page" at bounding box center [330, 254] width 13 height 13
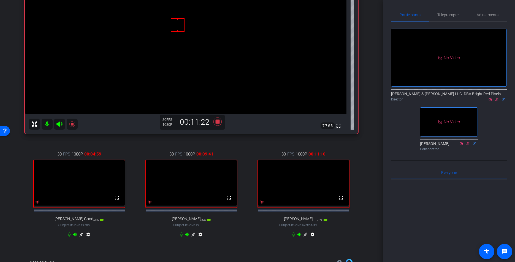
scroll to position [90, 0]
drag, startPoint x: 369, startPoint y: 194, endPoint x: 366, endPoint y: 194, distance: 3.0
click at [369, 194] on div "arrow_back Diagnosing Health Care - 10.15.25 Back to project Send invite accoun…" at bounding box center [191, 131] width 383 height 262
click at [217, 121] on icon at bounding box center [217, 121] width 8 height 8
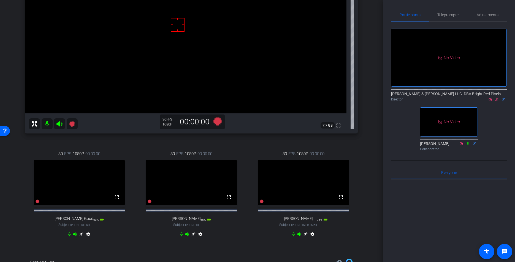
click at [435, 97] on icon at bounding box center [497, 99] width 4 height 4
click at [369, 133] on div "arrow_back Diagnosing Health Care - 10.15.25 Back to project Send invite accoun…" at bounding box center [191, 41] width 383 height 262
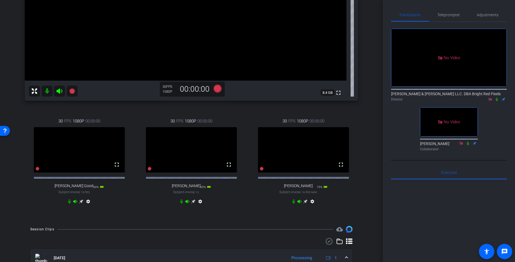
scroll to position [90, 0]
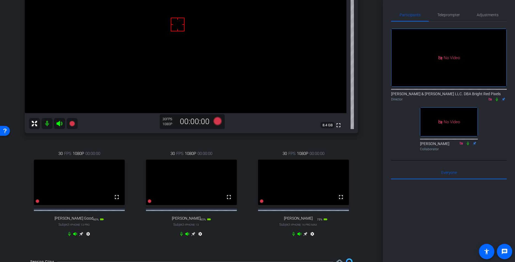
click at [367, 223] on div "Laura DePonio iPhone 15 info ROOM ID: 476805609 85% battery_std fullscreen sett…" at bounding box center [191, 93] width 355 height 319
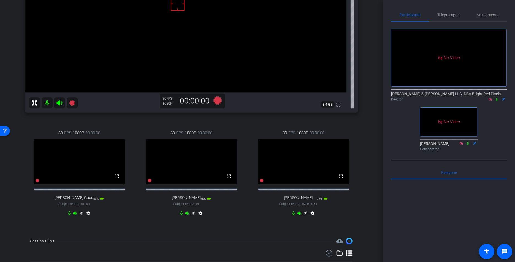
scroll to position [99, 0]
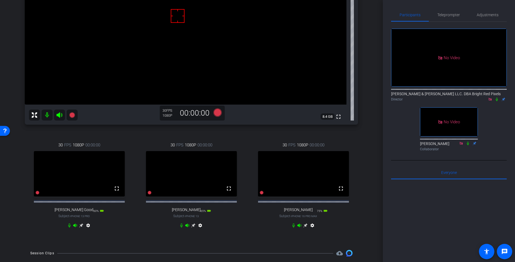
click at [361, 161] on div "Laura DePonio iPhone 15 info ROOM ID: 476805609 85% battery_std fullscreen sett…" at bounding box center [191, 84] width 355 height 319
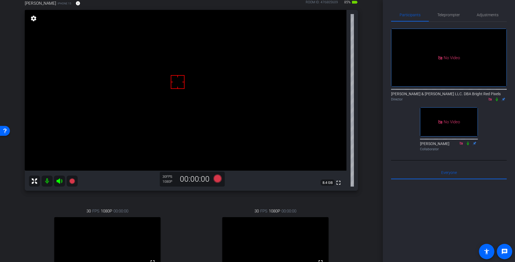
scroll to position [31, 0]
click at [371, 163] on div "arrow_back Diagnosing Health Care - 10.15.25 Back to project Send invite accoun…" at bounding box center [191, 100] width 383 height 262
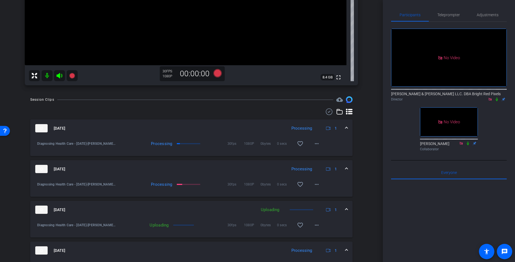
scroll to position [0, 0]
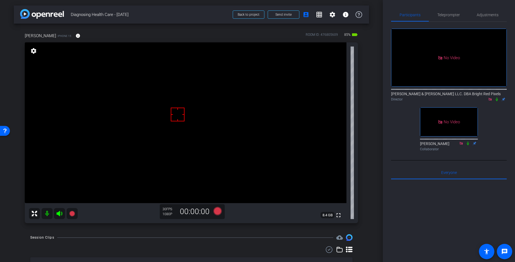
click at [368, 171] on div "Laura DePonio iPhone 15 info ROOM ID: 476805609 85% battery_std fullscreen sett…" at bounding box center [191, 126] width 355 height 205
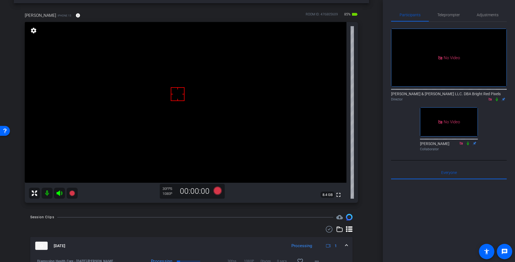
scroll to position [13, 0]
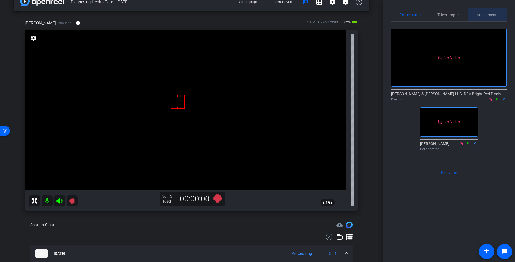
click at [435, 12] on span "Adjustments" at bounding box center [488, 14] width 22 height 13
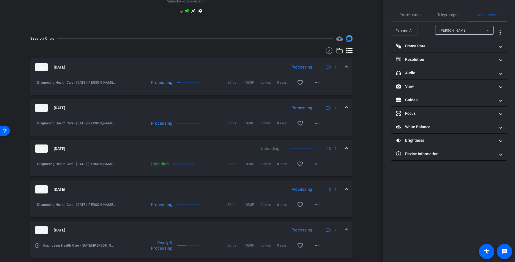
scroll to position [403, 0]
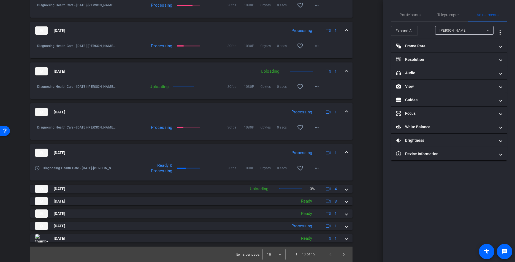
click at [367, 159] on div "Session Clips cloud_upload Oct 15, 2025 Processing 1 Diagnosing Health Care - 1…" at bounding box center [191, 110] width 355 height 304
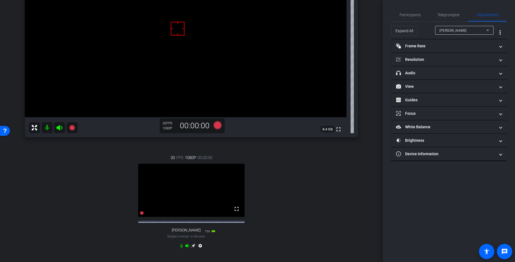
scroll to position [83, 0]
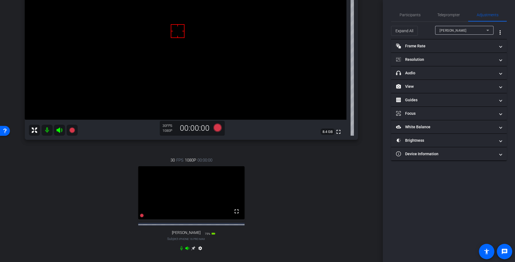
click at [363, 160] on div "Laura DePonio iPhone 15 info ROOM ID: 476805609 85% battery_std fullscreen sett…" at bounding box center [191, 103] width 355 height 327
click at [365, 160] on div "Laura DePonio iPhone 15 info ROOM ID: 476805609 85% battery_std fullscreen sett…" at bounding box center [191, 103] width 355 height 327
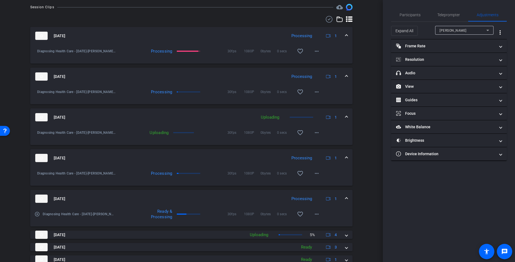
scroll to position [403, 0]
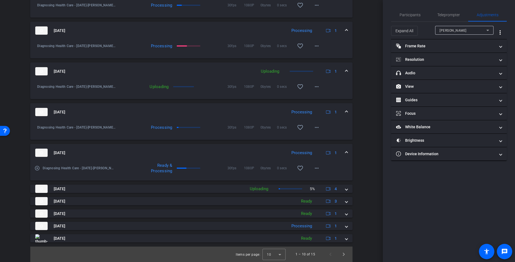
click at [366, 189] on div "Session Clips cloud_upload Oct 15, 2025 Processing 1 Diagnosing Health Care - 1…" at bounding box center [191, 110] width 355 height 304
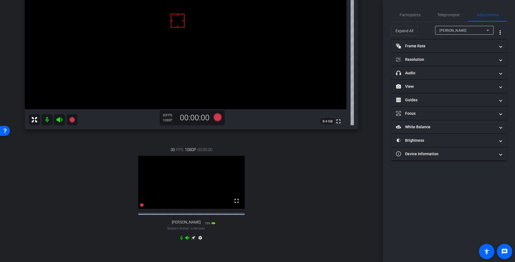
scroll to position [92, 0]
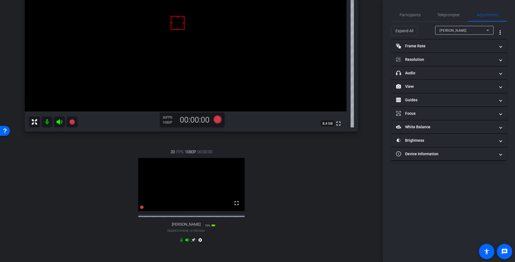
click at [361, 190] on div "Laura DePonio iPhone 15 info ROOM ID: 476805609 85% battery_std fullscreen sett…" at bounding box center [191, 95] width 355 height 327
click at [181, 242] on icon at bounding box center [181, 240] width 2 height 4
click at [188, 242] on icon at bounding box center [187, 240] width 4 height 4
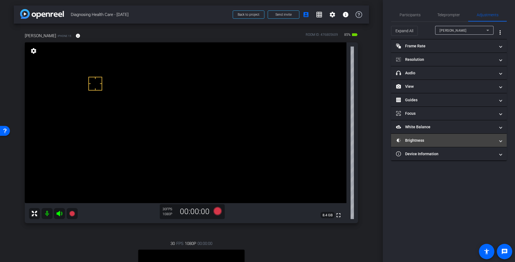
click at [416, 140] on mat-panel-title "Brightness" at bounding box center [445, 141] width 99 height 6
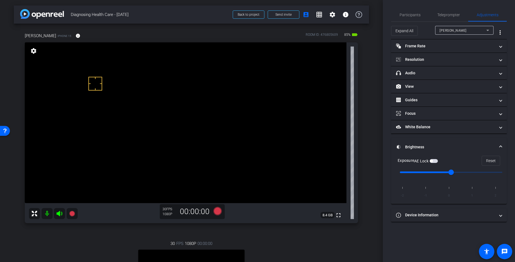
click at [433, 161] on span "button" at bounding box center [431, 161] width 3 height 3
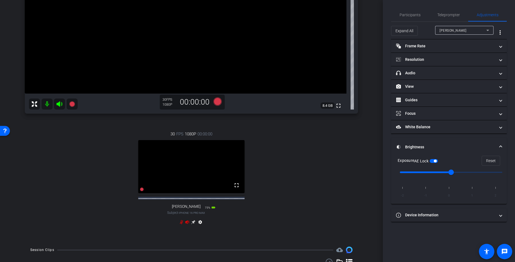
scroll to position [109, 0]
click at [216, 102] on icon at bounding box center [217, 102] width 8 height 8
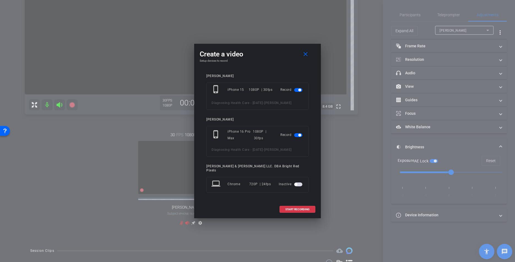
click at [294, 137] on span "button" at bounding box center [298, 135] width 8 height 4
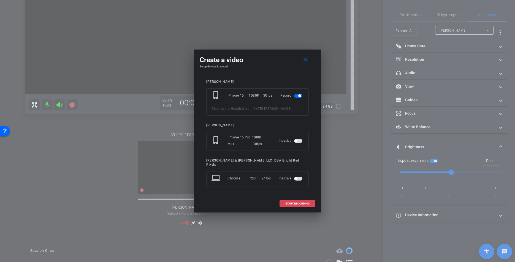
click at [296, 202] on span "START RECORDING" at bounding box center [297, 203] width 24 height 3
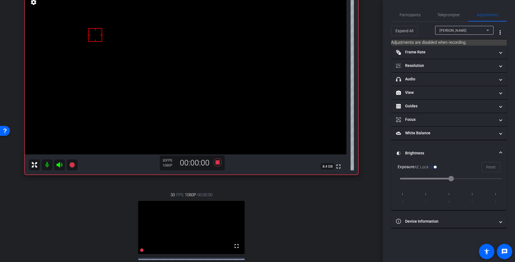
scroll to position [0, 0]
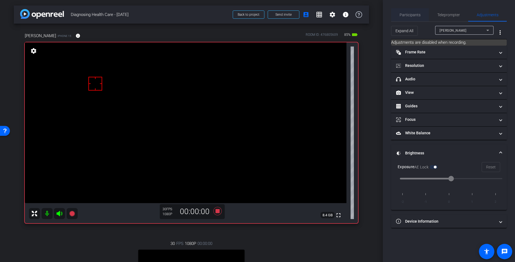
click at [411, 16] on span "Participants" at bounding box center [410, 15] width 21 height 4
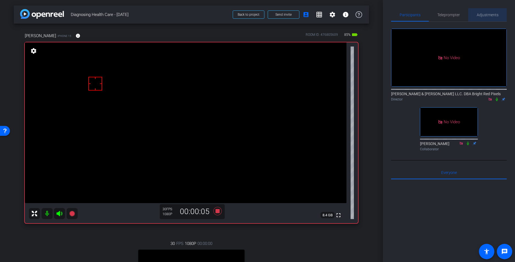
click at [435, 17] on span "Adjustments" at bounding box center [488, 15] width 22 height 4
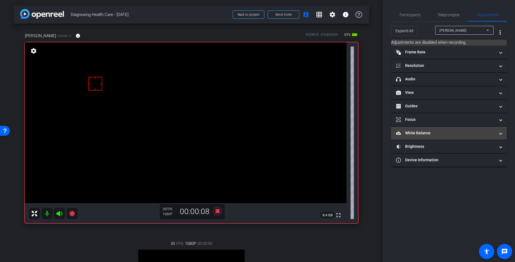
click at [420, 134] on mat-panel-title "White Balance White Balance" at bounding box center [445, 133] width 99 height 6
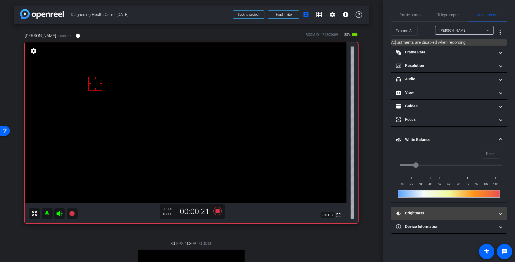
click at [433, 215] on mat-panel-title "Brightness" at bounding box center [445, 213] width 99 height 6
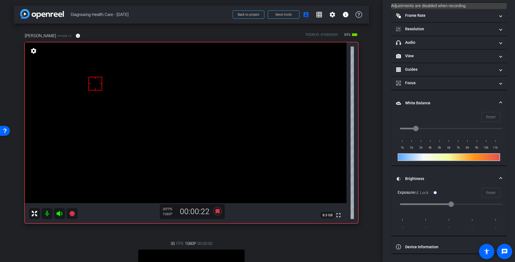
scroll to position [20, 0]
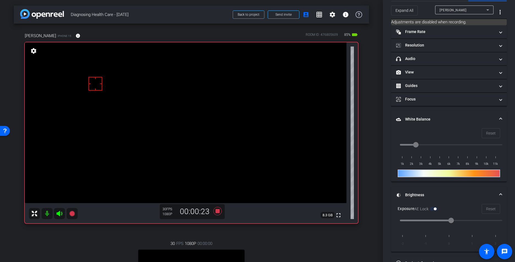
click at [375, 147] on div "arrow_back Diagnosing Health Care - 10.15.25 Back to project Send invite accoun…" at bounding box center [191, 131] width 383 height 262
click at [374, 147] on div "arrow_back Diagnosing Health Care - 10.15.25 Back to project Send invite accoun…" at bounding box center [191, 131] width 383 height 262
drag, startPoint x: 378, startPoint y: 145, endPoint x: 423, endPoint y: 7, distance: 145.5
click at [378, 145] on div "arrow_back Diagnosing Health Care - 10.15.25 Back to project Send invite accoun…" at bounding box center [191, 131] width 383 height 262
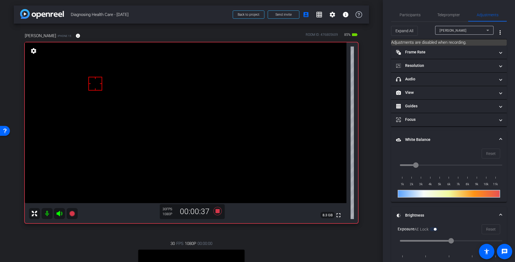
click at [410, 22] on div "Expand All Laura DePonio more_vert" at bounding box center [449, 31] width 116 height 18
click at [409, 13] on span "Participants" at bounding box center [410, 15] width 21 height 4
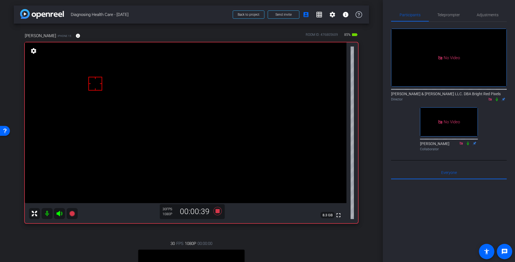
click at [435, 97] on icon at bounding box center [497, 99] width 4 height 4
click at [435, 17] on span "Adjustments" at bounding box center [488, 14] width 22 height 13
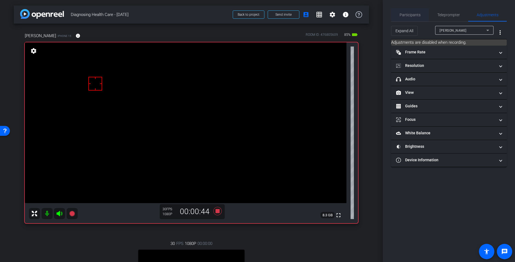
click at [408, 14] on span "Participants" at bounding box center [410, 15] width 21 height 4
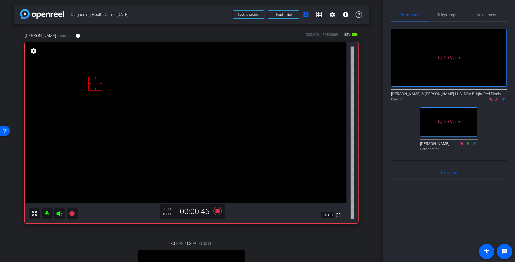
click at [435, 97] on icon at bounding box center [497, 99] width 4 height 4
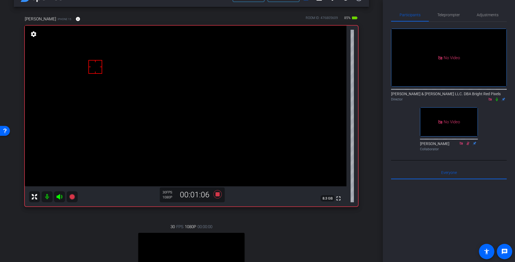
scroll to position [18, 0]
click at [435, 93] on div "No Video Adam Elend & Jeff Marks LLC. DBA Bright Red Pixels Director No Video J…" at bounding box center [449, 88] width 116 height 132
drag, startPoint x: 497, startPoint y: 79, endPoint x: 493, endPoint y: 78, distance: 4.2
click at [435, 97] on icon at bounding box center [497, 99] width 4 height 4
click at [371, 130] on div "arrow_back Diagnosing Health Care - 10.15.25 Back to project Send invite accoun…" at bounding box center [191, 113] width 383 height 262
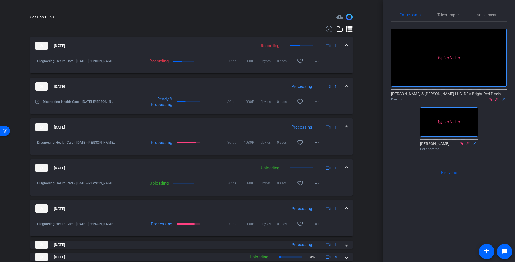
scroll to position [403, 0]
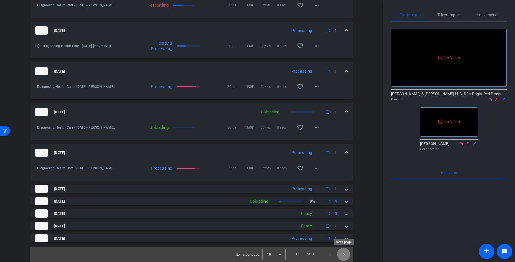
click at [342, 248] on span "Next page" at bounding box center [343, 254] width 13 height 13
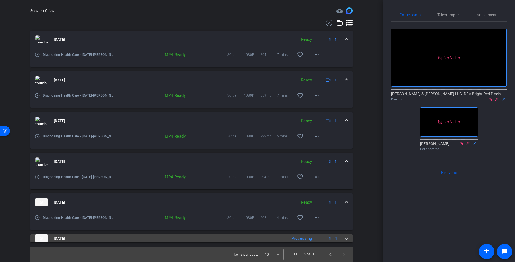
click at [348, 241] on mat-expansion-panel-header "Oct 15, 2025 Processing 4" at bounding box center [191, 238] width 322 height 8
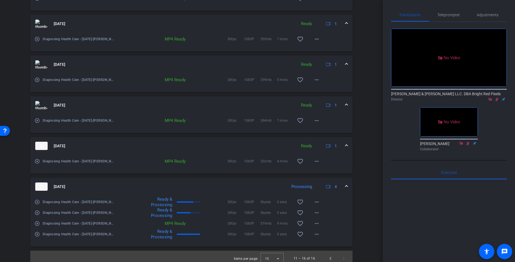
scroll to position [414, 0]
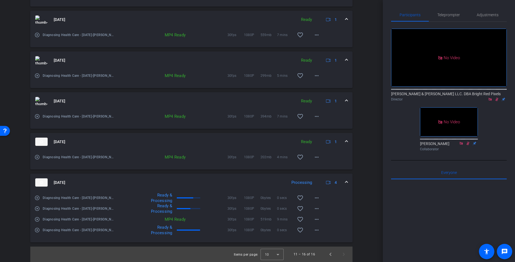
click at [348, 184] on mat-expansion-panel-header "Oct 15, 2025 Processing 4" at bounding box center [191, 183] width 322 height 18
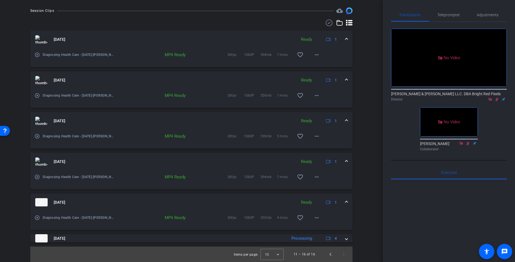
click at [346, 200] on span at bounding box center [346, 203] width 2 height 6
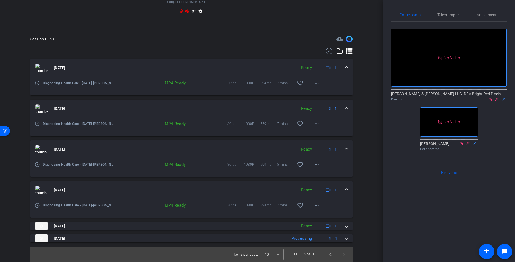
scroll to position [326, 0]
click at [346, 193] on span at bounding box center [346, 190] width 2 height 6
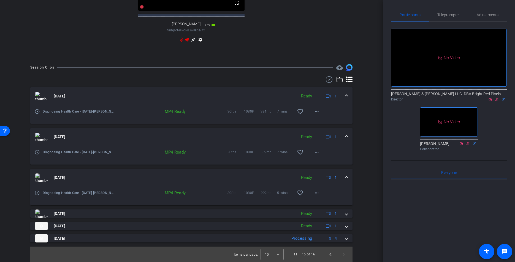
click at [346, 178] on span at bounding box center [346, 178] width 2 height 6
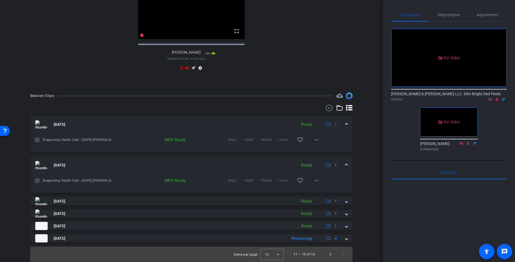
click at [344, 165] on div "Oct 15, 2025 Ready 1" at bounding box center [190, 165] width 310 height 8
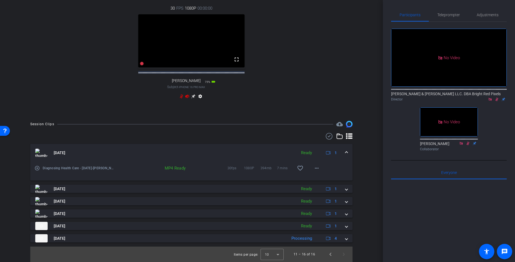
click at [345, 148] on mat-expansion-panel-header "Oct 15, 2025 Ready 1" at bounding box center [191, 153] width 322 height 18
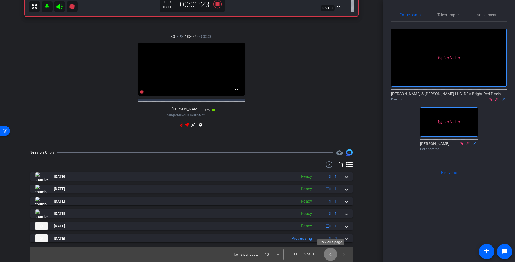
drag, startPoint x: 329, startPoint y: 256, endPoint x: 343, endPoint y: 180, distance: 77.6
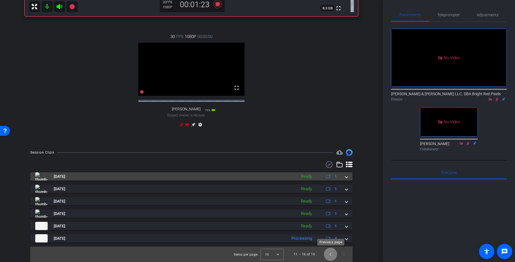
click at [329, 248] on span "Previous page" at bounding box center [330, 254] width 13 height 13
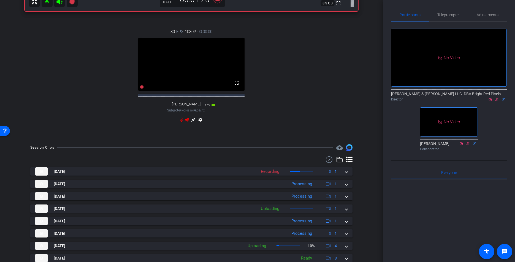
scroll to position [262, 0]
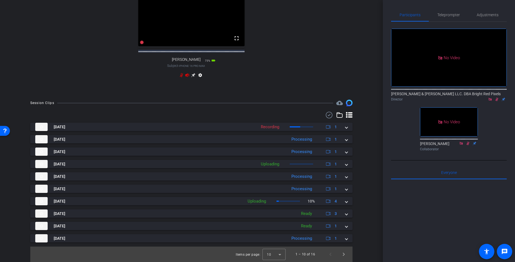
click at [376, 169] on div "arrow_back Diagnosing Health Care - 10.15.25 Back to project Send invite accoun…" at bounding box center [191, 131] width 383 height 262
click at [371, 172] on div "arrow_back Diagnosing Health Care - 10.15.25 Back to project Send invite accoun…" at bounding box center [191, 131] width 383 height 262
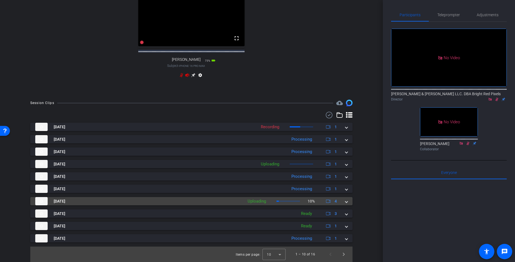
click at [347, 204] on span at bounding box center [346, 202] width 2 height 6
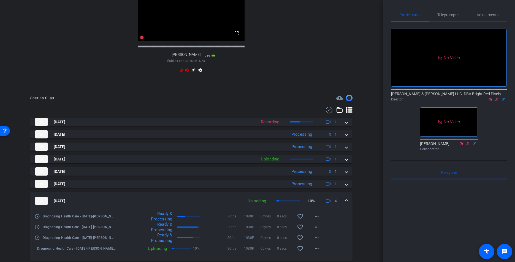
click at [345, 205] on div "Oct 15, 2025 Uploading 10% 4" at bounding box center [190, 201] width 310 height 8
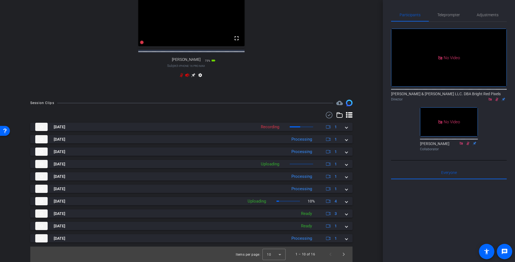
click at [359, 208] on div "Session Clips cloud_upload Oct 15, 2025 Recording 1 Diagnosing Health Care - 10…" at bounding box center [191, 181] width 355 height 162
click at [345, 248] on span "Next page" at bounding box center [343, 254] width 13 height 13
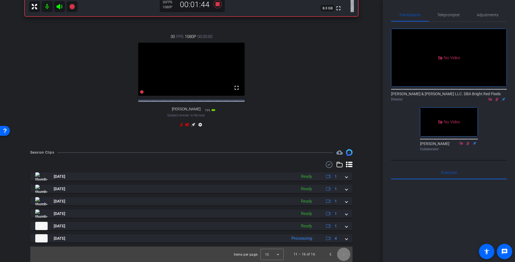
scroll to position [212, 0]
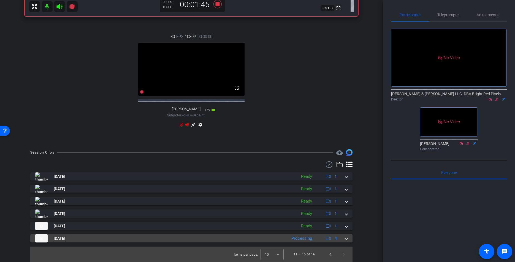
click at [344, 241] on div "Oct 15, 2025 Processing 4" at bounding box center [190, 238] width 310 height 8
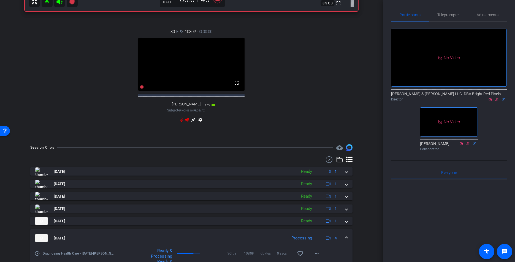
scroll to position [273, 0]
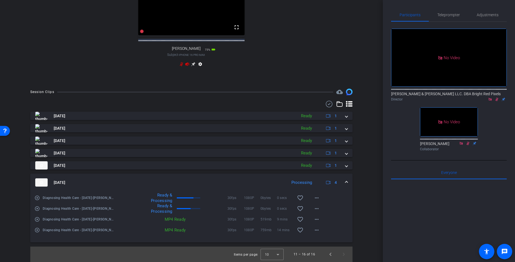
click at [365, 217] on div "Session Clips cloud_upload Oct 15, 2025 Ready 1 play_circle_outline Diagnosing …" at bounding box center [191, 176] width 355 height 174
click at [346, 182] on span at bounding box center [346, 183] width 2 height 6
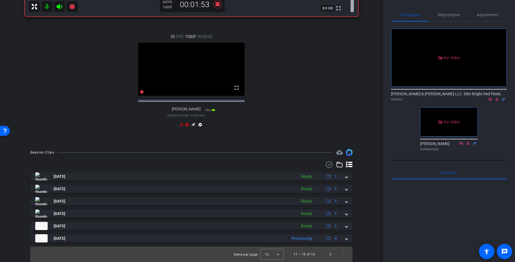
scroll to position [212, 0]
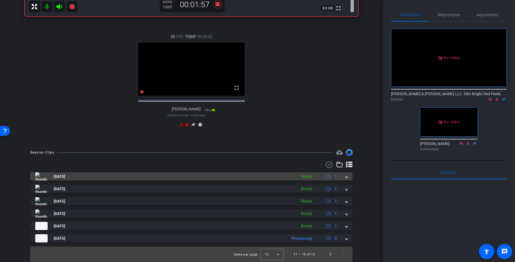
click at [345, 177] on span at bounding box center [346, 177] width 2 height 6
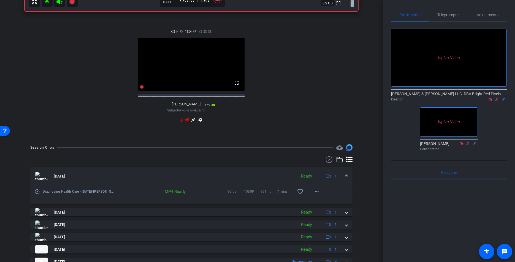
click at [346, 178] on mat-expansion-panel-header "Oct 15, 2025 Ready 1" at bounding box center [191, 176] width 322 height 18
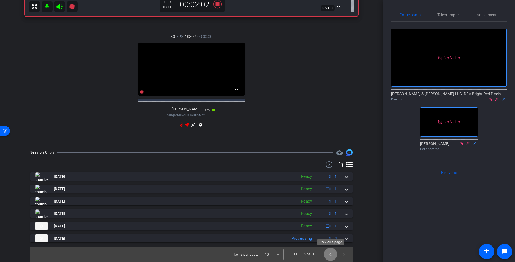
click at [331, 248] on span "Previous page" at bounding box center [330, 254] width 13 height 13
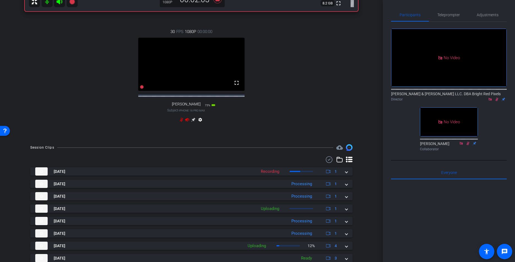
scroll to position [262, 0]
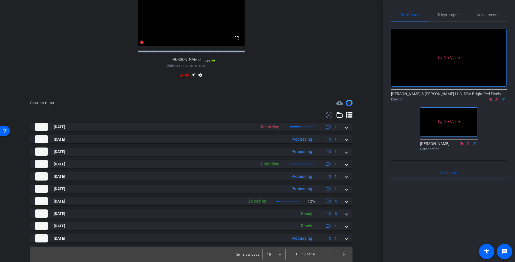
drag, startPoint x: 346, startPoint y: 240, endPoint x: 363, endPoint y: 230, distance: 19.4
click at [346, 240] on span at bounding box center [346, 239] width 2 height 6
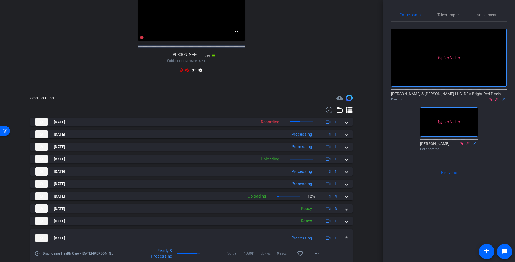
scroll to position [290, 0]
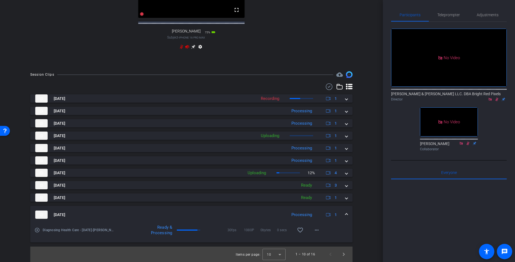
click at [346, 216] on span at bounding box center [346, 215] width 2 height 6
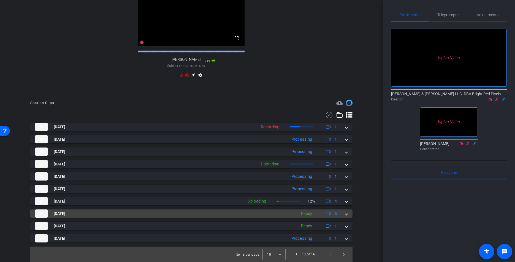
scroll to position [262, 0]
click at [346, 213] on span at bounding box center [346, 214] width 2 height 6
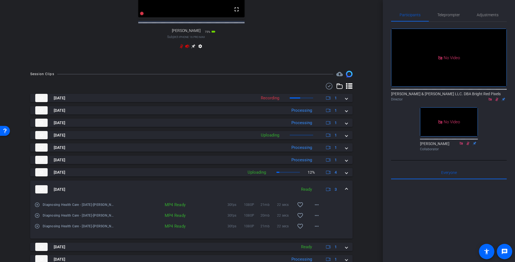
click at [346, 193] on span at bounding box center [346, 190] width 2 height 6
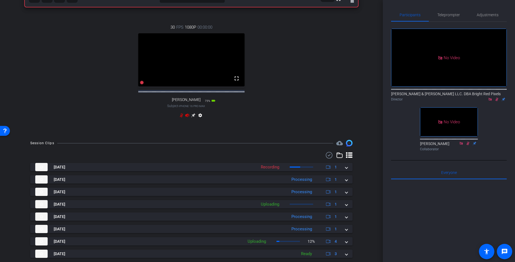
scroll to position [215, 0]
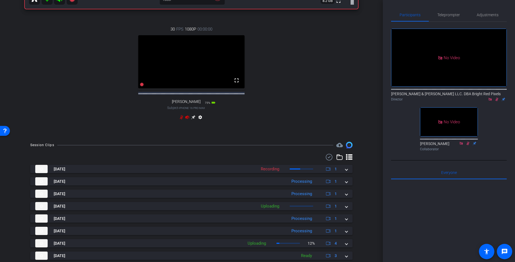
click at [364, 203] on div "Session Clips cloud_upload Oct 15, 2025 Recording 1 Diagnosing Health Care - 10…" at bounding box center [191, 223] width 355 height 162
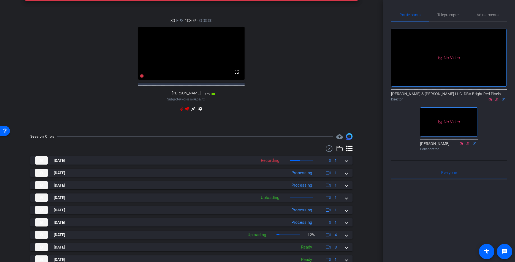
scroll to position [262, 0]
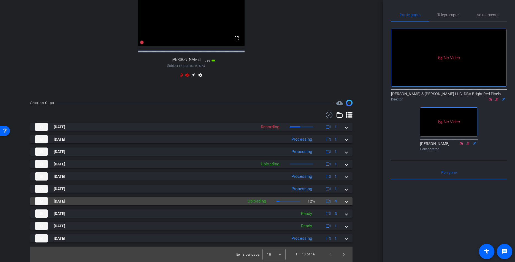
click at [347, 202] on span at bounding box center [346, 202] width 2 height 6
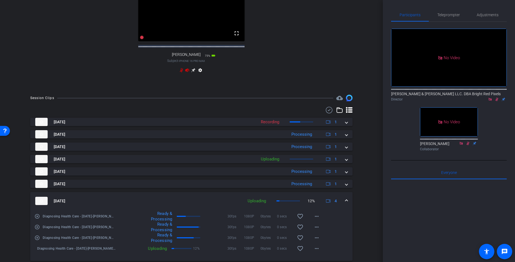
click at [347, 203] on mat-expansion-panel-header "Oct 15, 2025 Uploading 12% 4" at bounding box center [191, 201] width 322 height 18
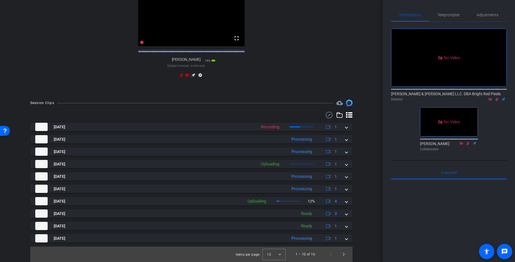
drag, startPoint x: 360, startPoint y: 181, endPoint x: 364, endPoint y: 182, distance: 3.4
click at [361, 181] on div "Session Clips cloud_upload Oct 15, 2025 Recording 1 Diagnosing Health Care - 10…" at bounding box center [191, 181] width 355 height 162
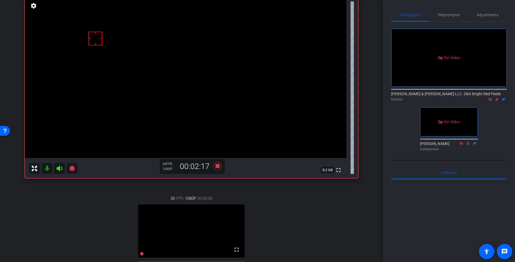
scroll to position [31, 0]
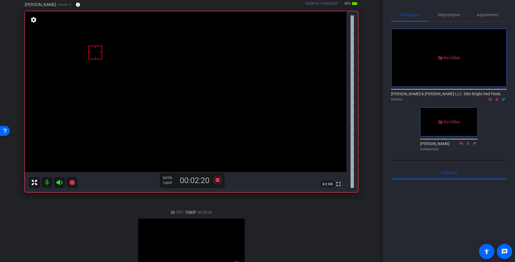
click at [368, 182] on div "Laura DePonio iPhone 15 info ROOM ID: 476805609 90% battery_std fullscreen sett…" at bounding box center [191, 156] width 355 height 327
click at [435, 97] on icon at bounding box center [497, 99] width 4 height 4
click at [217, 180] on icon at bounding box center [217, 180] width 8 height 8
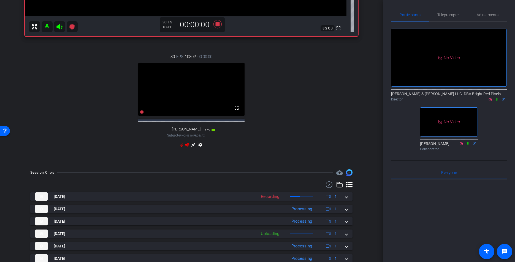
scroll to position [262, 0]
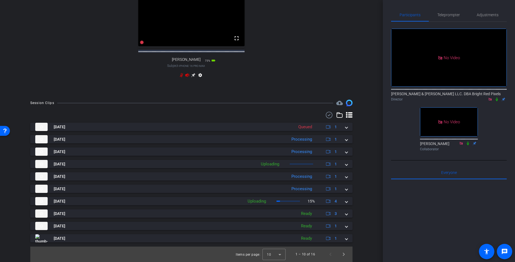
click at [357, 66] on div "30 FPS 1080P 00:00:00 fullscreen Elizabeth Scarola Subject - iPhone 16 Pro Max …" at bounding box center [191, 32] width 333 height 114
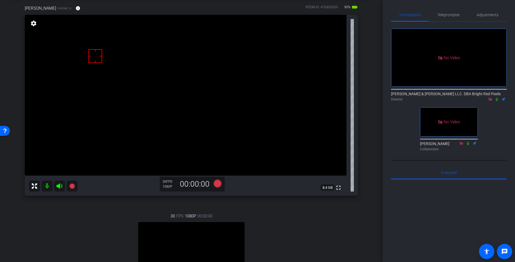
scroll to position [23, 0]
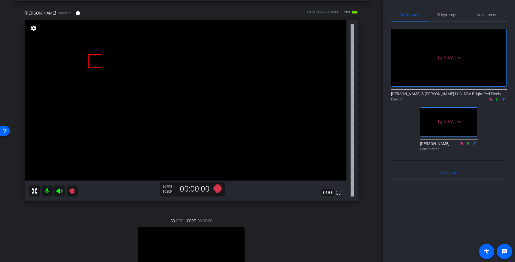
click at [370, 76] on div "arrow_back Diagnosing Health Care - 10.15.25 Back to project Send invite accoun…" at bounding box center [191, 108] width 383 height 262
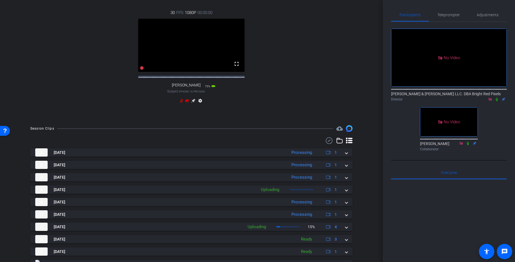
scroll to position [262, 0]
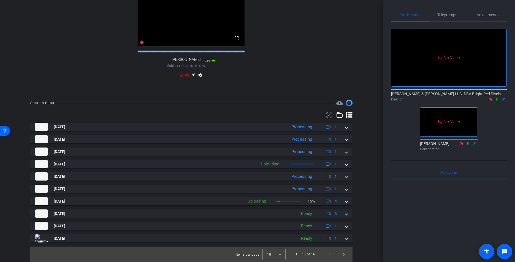
click at [369, 76] on div "arrow_back Diagnosing Health Care - 10.15.25 Back to project Send invite accoun…" at bounding box center [191, 131] width 383 height 262
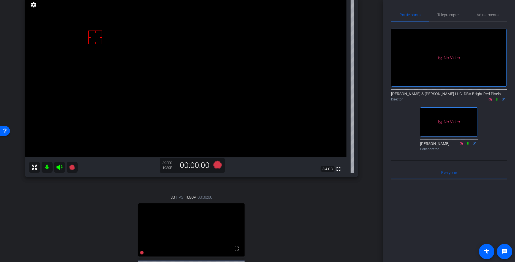
scroll to position [28, 0]
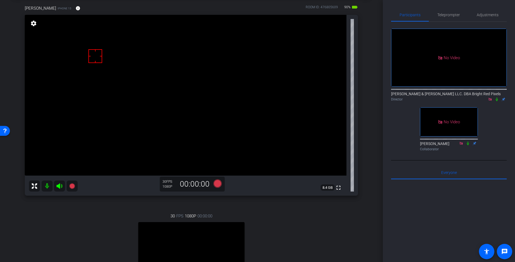
click at [367, 76] on div "Laura DePonio iPhone 15 info ROOM ID: 476805609 90% battery_std fullscreen sett…" at bounding box center [191, 159] width 355 height 327
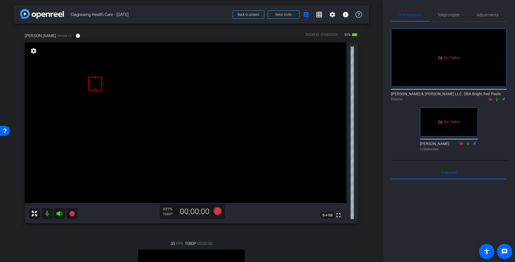
click at [368, 94] on div "Laura DePonio iPhone 15 info ROOM ID: 476805609 90% battery_std fullscreen sett…" at bounding box center [191, 187] width 355 height 327
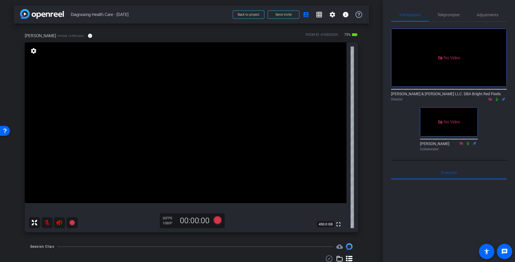
click at [374, 109] on div "arrow_back Diagnosing Health Care - 10.15.25 Back to project Send invite accoun…" at bounding box center [191, 131] width 383 height 262
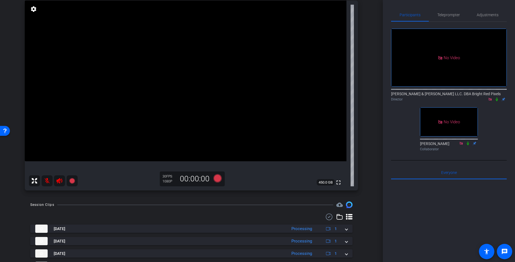
scroll to position [144, 0]
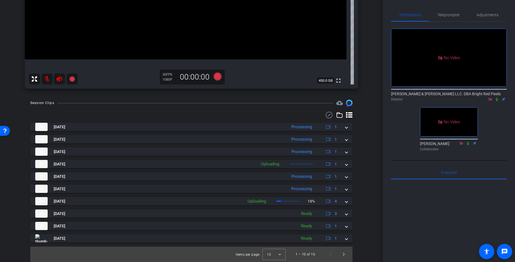
click at [364, 207] on div "Session Clips cloud_upload Oct 15, 2025 Processing 1 Diagnosing Health Care - 1…" at bounding box center [191, 181] width 355 height 162
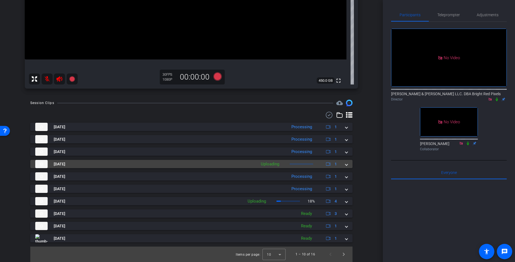
click at [346, 166] on span at bounding box center [346, 164] width 2 height 6
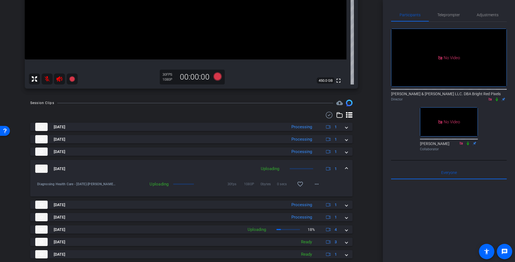
scroll to position [172, 0]
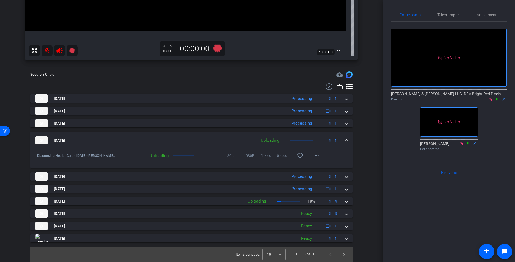
drag, startPoint x: 348, startPoint y: 203, endPoint x: 360, endPoint y: 202, distance: 12.7
click at [348, 203] on mat-expansion-panel-header "Oct 15, 2025 Uploading 18% 4" at bounding box center [191, 201] width 322 height 8
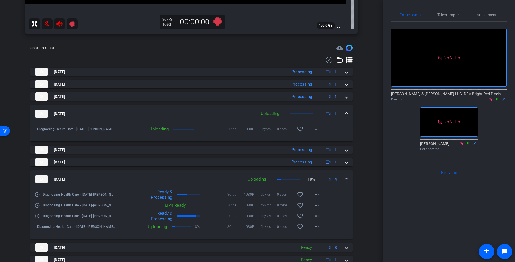
scroll to position [169, 0]
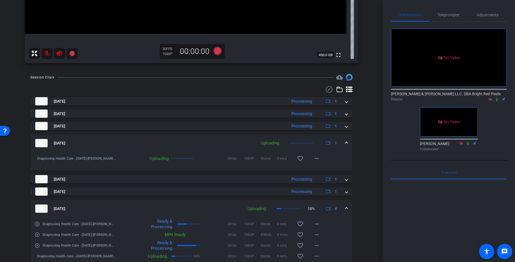
click at [361, 202] on div "Session Clips cloud_upload Oct 15, 2025 Processing 1 Diagnosing Health Care - 1…" at bounding box center [191, 199] width 355 height 251
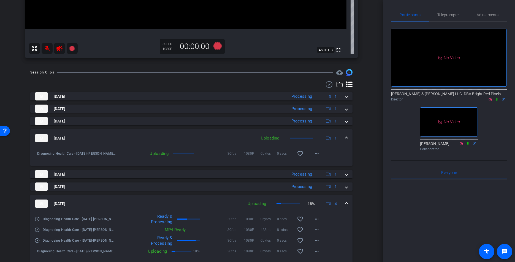
scroll to position [175, 0]
click at [365, 203] on div "Session Clips cloud_upload Oct 15, 2025 Processing 1 Diagnosing Health Care - 1…" at bounding box center [191, 194] width 355 height 251
click at [372, 157] on div "arrow_back Diagnosing Health Care - 10.15.25 Back to project Send invite accoun…" at bounding box center [191, 131] width 383 height 262
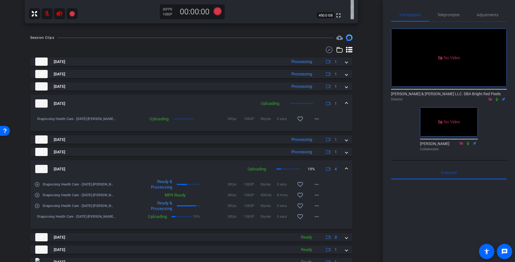
scroll to position [200, 0]
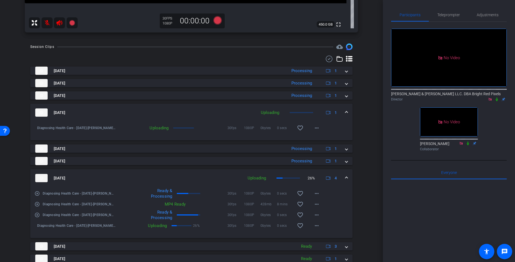
click at [364, 116] on div "Session Clips cloud_upload Oct 15, 2025 Processing 1 play_circle_outline Diagno…" at bounding box center [191, 169] width 355 height 251
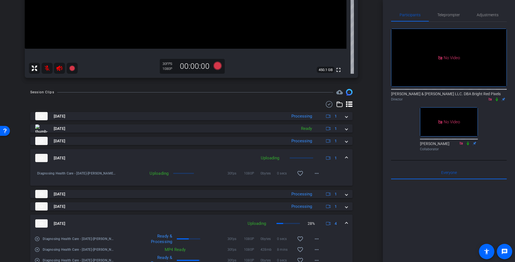
scroll to position [143, 0]
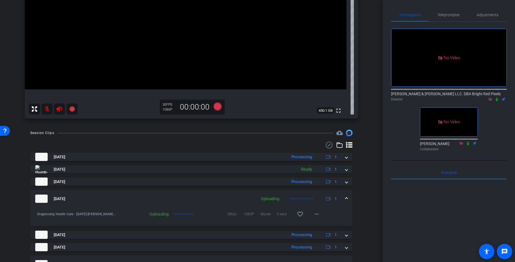
scroll to position [113, 0]
click at [374, 107] on div "arrow_back Diagnosing Health Care - 10.15.25 Back to project Send invite accoun…" at bounding box center [191, 18] width 383 height 262
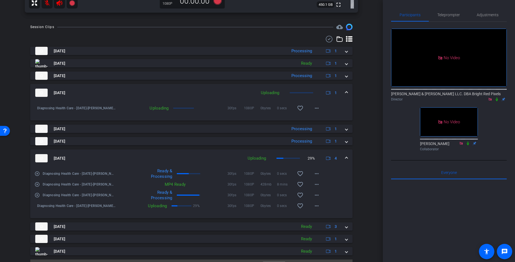
scroll to position [233, 0]
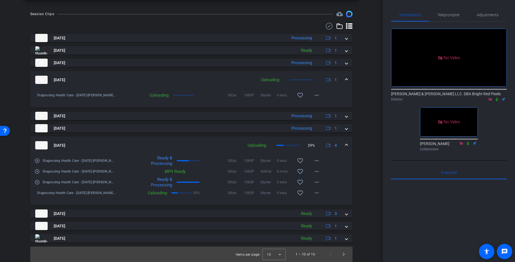
click at [367, 109] on div "Session Clips cloud_upload Oct 15, 2025 Processing 1 play_circle_outline Diagno…" at bounding box center [191, 136] width 355 height 251
click at [435, 97] on icon at bounding box center [497, 99] width 4 height 4
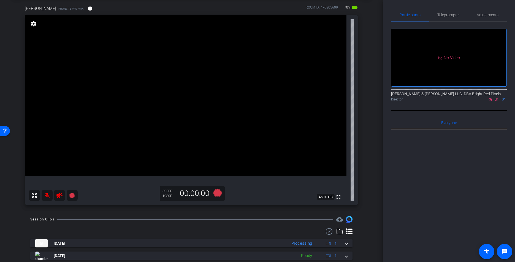
scroll to position [28, 0]
click at [365, 129] on div "Elizabeth Scarola iPhone 16 Pro Max info ROOM ID: 476805609 70% battery_std ful…" at bounding box center [191, 103] width 355 height 214
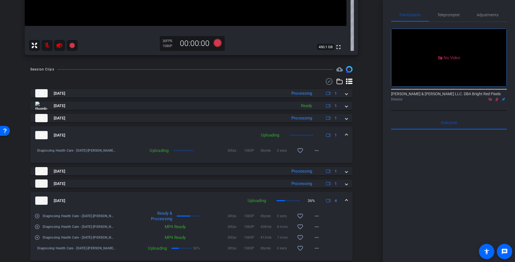
scroll to position [168, 0]
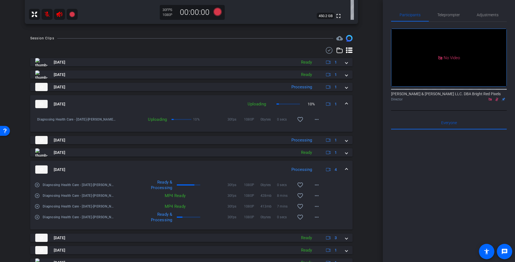
scroll to position [233, 0]
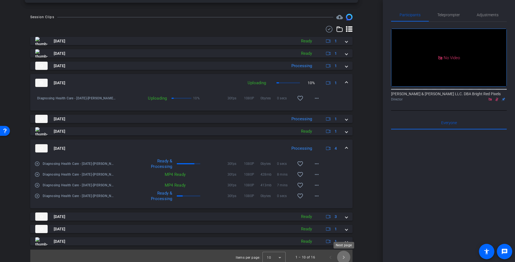
click at [343, 259] on span "Next page" at bounding box center [343, 257] width 13 height 13
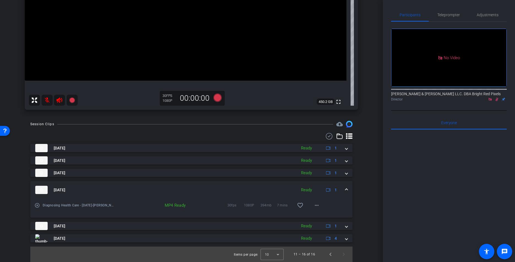
click at [346, 193] on span at bounding box center [346, 190] width 2 height 6
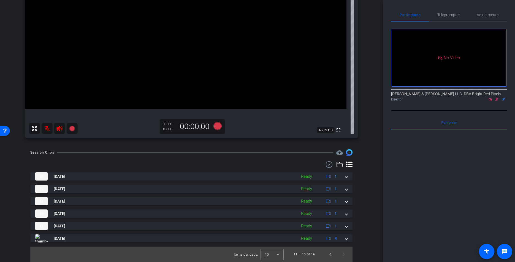
scroll to position [94, 0]
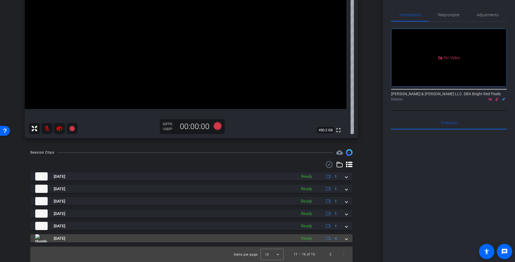
click at [344, 240] on div "Oct 15, 2025 Ready 4" at bounding box center [190, 238] width 310 height 8
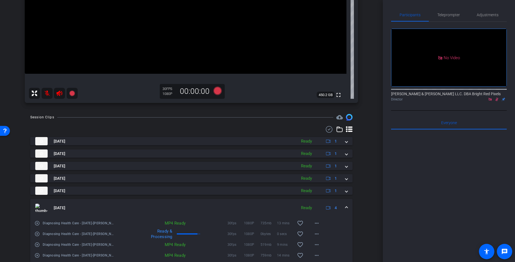
scroll to position [155, 0]
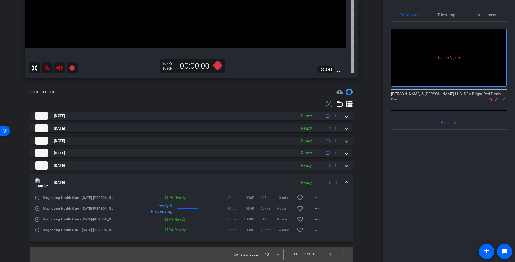
click at [342, 180] on div "Oct 15, 2025 Ready 4" at bounding box center [190, 182] width 310 height 8
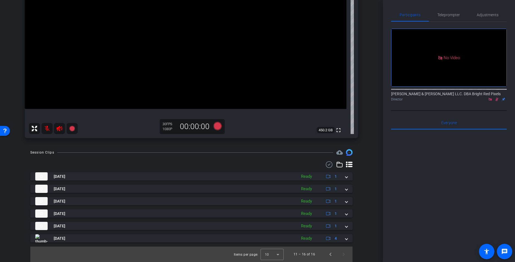
scroll to position [94, 0]
click at [330, 254] on span "Previous page" at bounding box center [330, 254] width 13 height 13
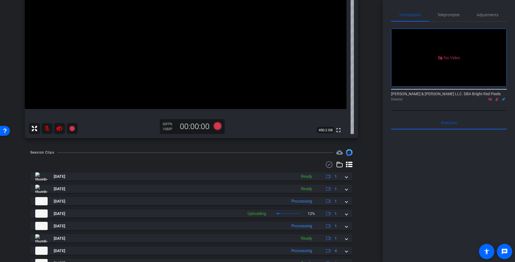
scroll to position [144, 0]
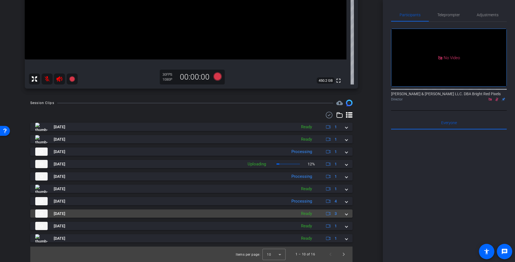
click at [348, 214] on mat-expansion-panel-header "Oct 15, 2025 Ready 3" at bounding box center [191, 214] width 322 height 8
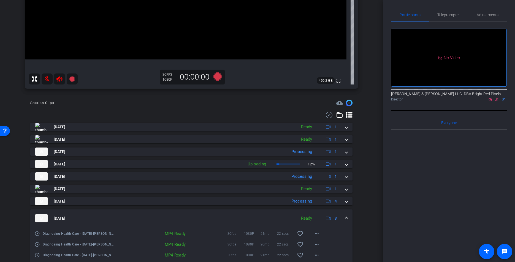
scroll to position [194, 0]
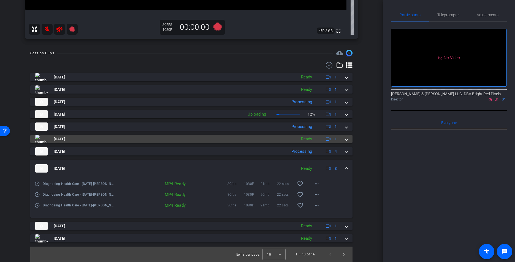
click at [348, 173] on mat-expansion-panel-header "Oct 15, 2025 Ready 3" at bounding box center [191, 169] width 322 height 18
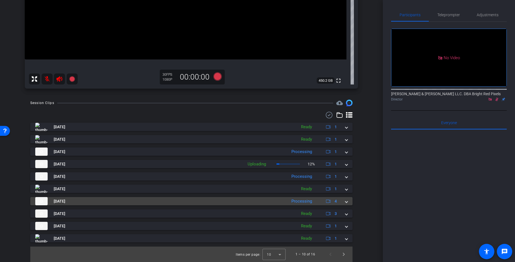
click at [344, 201] on div "Oct 15, 2025 Processing 4" at bounding box center [190, 201] width 310 height 8
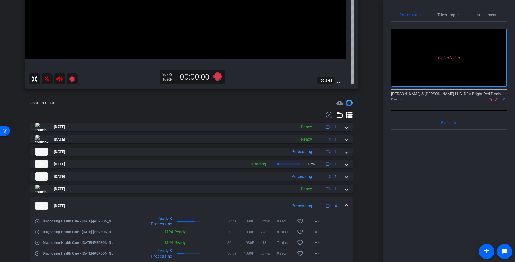
scroll to position [204, 0]
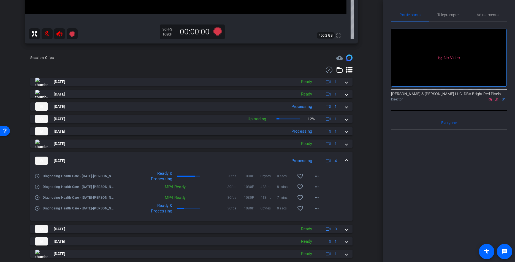
click at [348, 163] on mat-expansion-panel-header "Oct 15, 2025 Processing 4" at bounding box center [191, 161] width 322 height 18
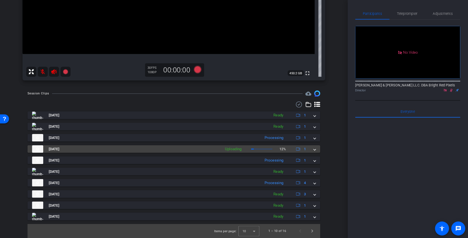
scroll to position [144, 0]
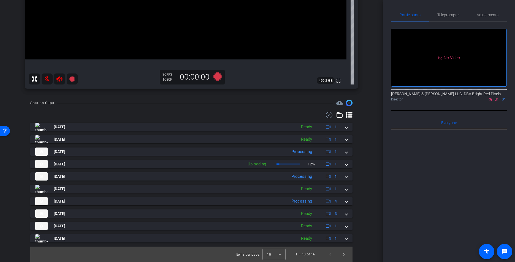
click at [373, 158] on div "arrow_back Diagnosing Health Care - 10.15.25 Back to project Send invite accoun…" at bounding box center [191, 131] width 383 height 262
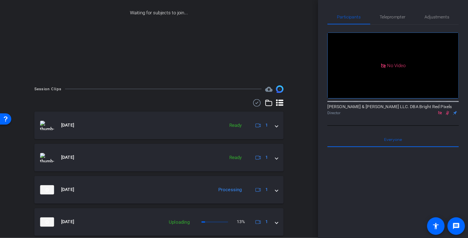
scroll to position [1, 0]
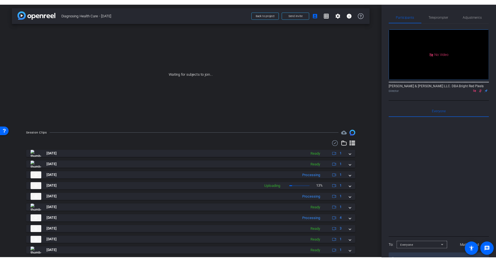
scroll to position [1, 0]
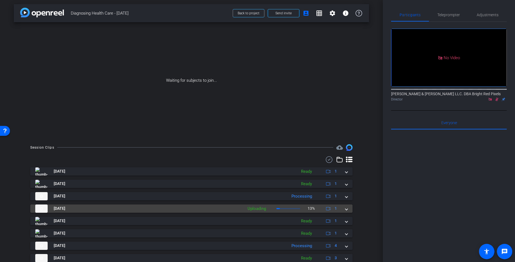
click at [348, 208] on mat-expansion-panel-header "Oct 15, 2025 Uploading 13% 1" at bounding box center [191, 209] width 322 height 8
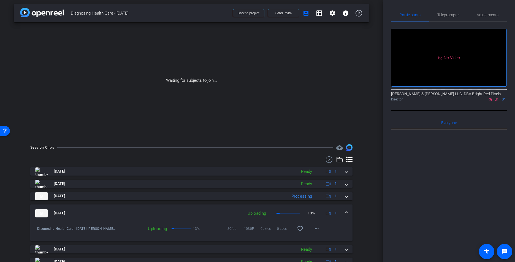
click at [369, 162] on div "arrow_back Diagnosing Health Care - 10.15.25 Back to project Send invite accoun…" at bounding box center [191, 130] width 383 height 262
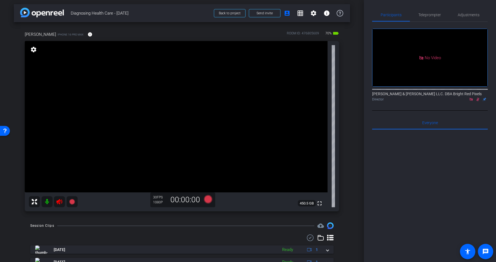
scroll to position [153, 0]
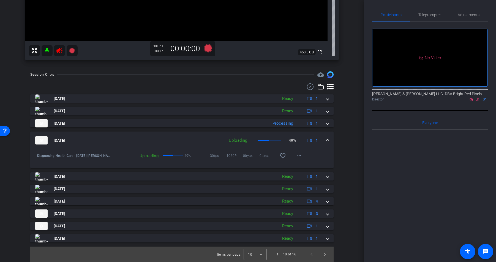
click at [349, 133] on div "Session Clips cloud_upload Oct 15, 2025 Ready 1 play_circle_outline Diagnosing …" at bounding box center [182, 166] width 337 height 191
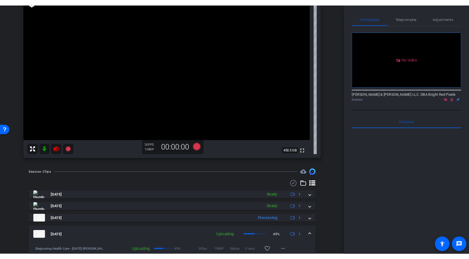
scroll to position [43, 0]
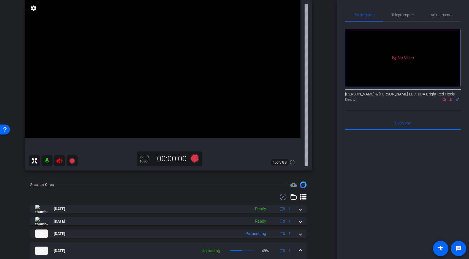
click at [326, 78] on div "arrow_back Diagnosing Health Care - 10.15.25 Back to project Send invite accoun…" at bounding box center [168, 86] width 337 height 259
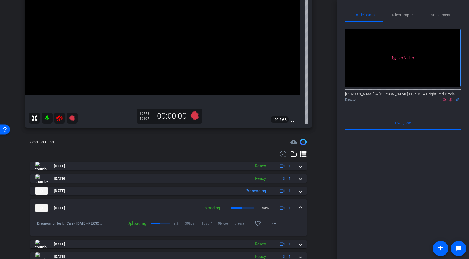
scroll to position [87, 0]
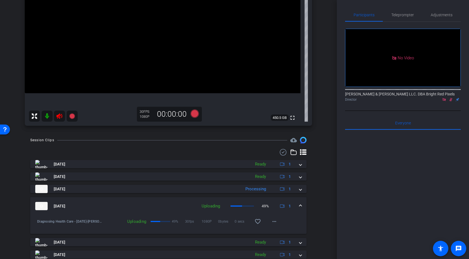
click at [145, 146] on div "Session Clips cloud_upload Oct 15, 2025 Ready 1 play_circle_outline Diagnosing …" at bounding box center [168, 232] width 309 height 191
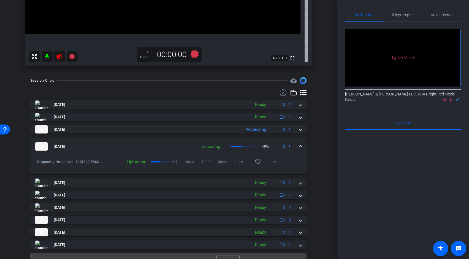
scroll to position [156, 0]
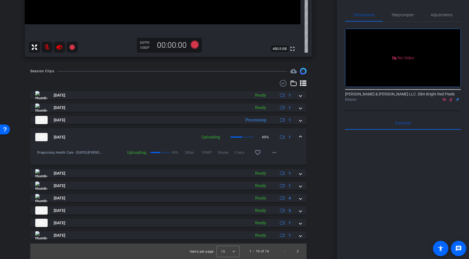
click at [322, 122] on div "Session Clips cloud_upload Oct 15, 2025 Ready 1 play_circle_outline Diagnosing …" at bounding box center [168, 163] width 309 height 191
click at [298, 251] on span "Next page" at bounding box center [297, 250] width 13 height 13
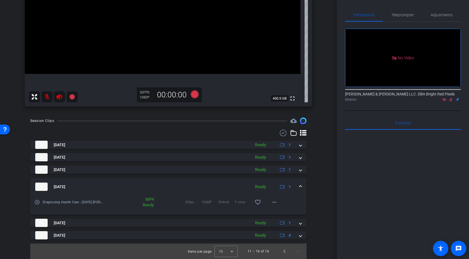
click at [301, 186] on span at bounding box center [300, 187] width 2 height 6
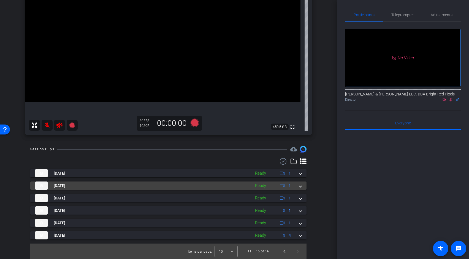
scroll to position [78, 0]
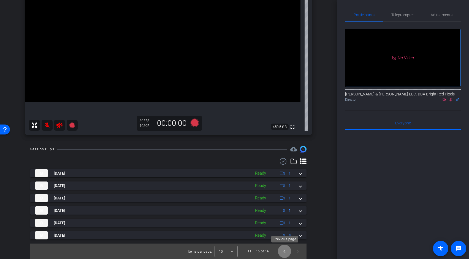
click at [285, 252] on span "Previous page" at bounding box center [284, 250] width 13 height 13
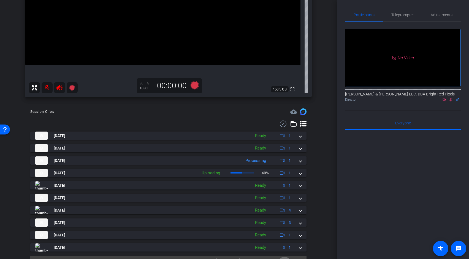
scroll to position [128, 0]
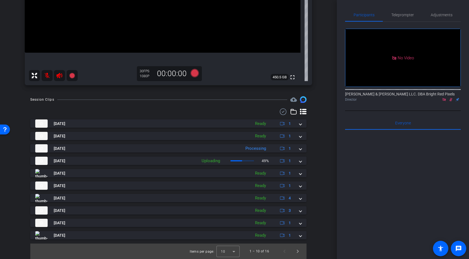
click at [314, 198] on div "Session Clips cloud_upload Oct 15, 2025 Ready 1 play_circle_outline Diagnosing …" at bounding box center [168, 177] width 309 height 162
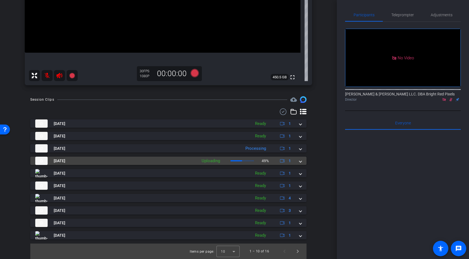
click at [299, 160] on span at bounding box center [300, 161] width 2 height 6
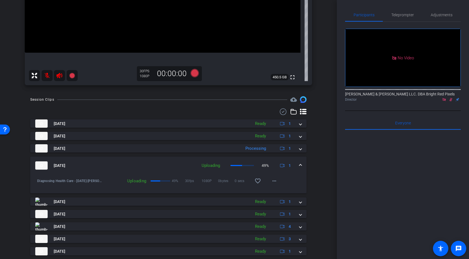
click at [300, 163] on span at bounding box center [300, 165] width 2 height 6
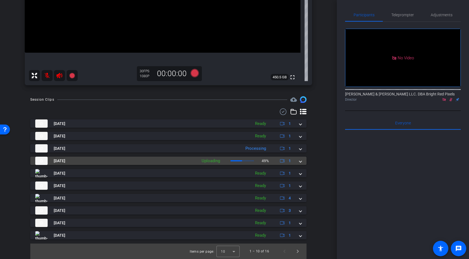
click at [300, 161] on span at bounding box center [300, 161] width 2 height 6
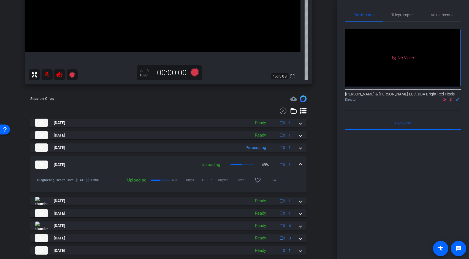
scroll to position [129, 0]
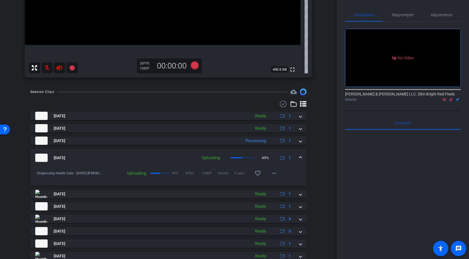
click at [325, 167] on div "arrow_back Diagnosing Health Care - 10.15.25 Back to project Send invite accoun…" at bounding box center [168, 129] width 337 height 259
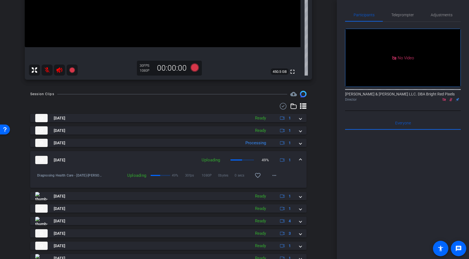
scroll to position [156, 0]
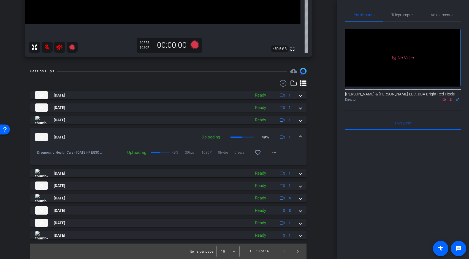
click at [303, 138] on mat-expansion-panel-header "Oct 15, 2025 Uploading 49% 1" at bounding box center [168, 137] width 276 height 18
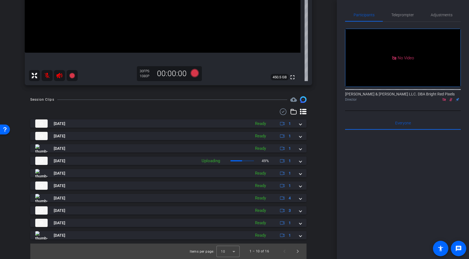
drag, startPoint x: 301, startPoint y: 159, endPoint x: 319, endPoint y: 159, distance: 18.2
click at [301, 159] on span at bounding box center [300, 161] width 2 height 6
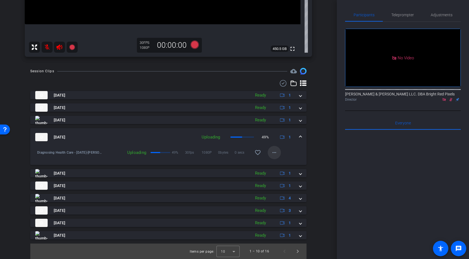
click at [273, 151] on mat-icon "more_horiz" at bounding box center [274, 152] width 7 height 7
click at [319, 145] on div at bounding box center [234, 129] width 469 height 259
click at [319, 145] on div "Session Clips cloud_upload Oct 15, 2025 Ready 1 play_circle_outline Diagnosing …" at bounding box center [168, 163] width 309 height 191
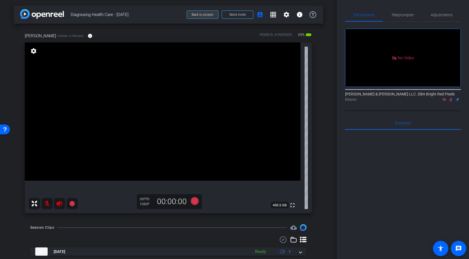
click at [199, 15] on span "Back to project" at bounding box center [203, 15] width 22 height 4
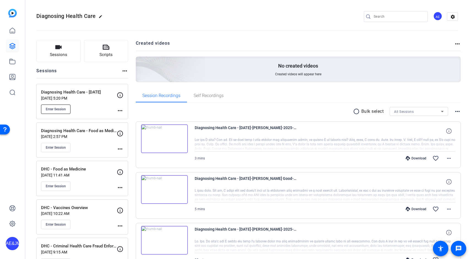
click at [59, 109] on span "Enter Session" at bounding box center [56, 109] width 20 height 4
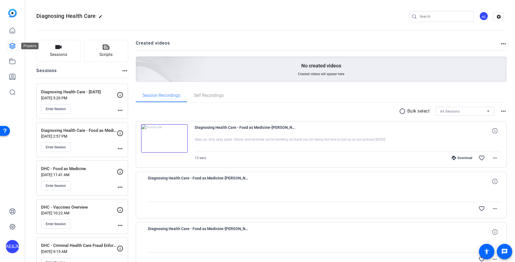
click at [13, 48] on icon at bounding box center [12, 46] width 7 height 7
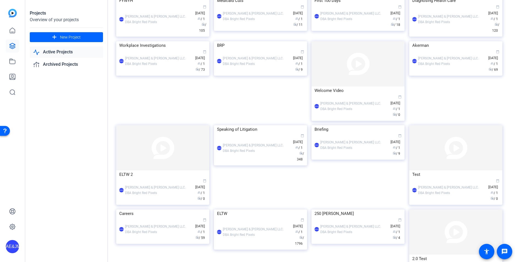
scroll to position [157, 0]
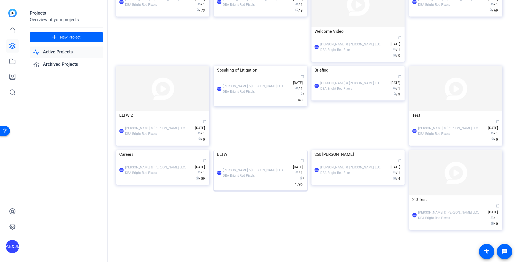
click at [263, 188] on div "AE&JMLDBRP Adam Elend & Jeff Marks LLC. DBA Bright Red Pixels calendar_today Ap…" at bounding box center [260, 173] width 87 height 29
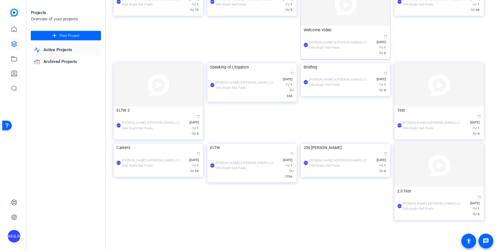
scroll to position [171, 0]
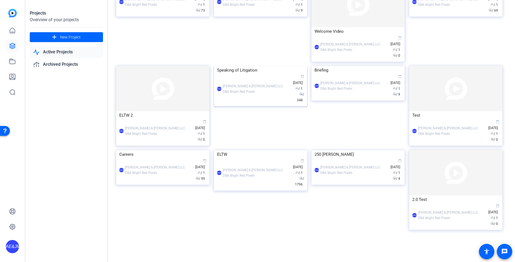
click at [262, 103] on div "AE&JMLDBRP Adam Elend & Jeff Marks LLC. DBA Bright Red Pixels calendar_today Ap…" at bounding box center [260, 88] width 87 height 29
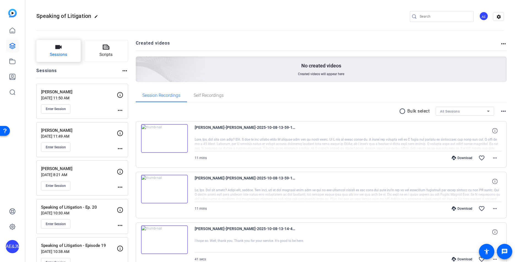
click at [59, 52] on span "Sessions" at bounding box center [58, 55] width 17 height 6
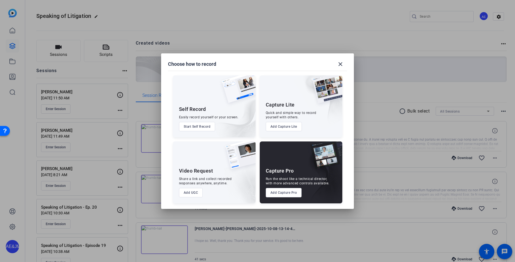
click at [281, 191] on button "Add Capture Pro" at bounding box center [284, 192] width 36 height 9
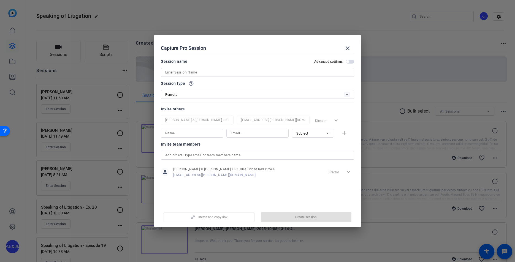
click at [186, 75] on input at bounding box center [257, 72] width 185 height 7
type input "Ken Kelly"
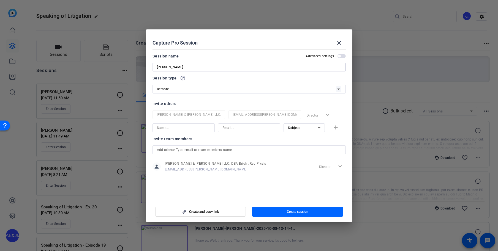
click at [162, 128] on input at bounding box center [183, 128] width 53 height 7
type input "[PERSON_NAME]"
paste input "[EMAIL_ADDRESS][DOMAIN_NAME]"
type input "[EMAIL_ADDRESS][DOMAIN_NAME]"
click at [310, 129] on div "Subject" at bounding box center [303, 127] width 30 height 7
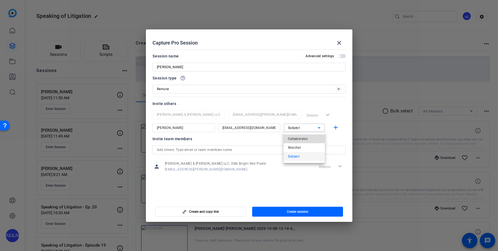
click at [297, 137] on span "Collaborator" at bounding box center [298, 139] width 20 height 7
click at [336, 131] on mat-icon "add" at bounding box center [335, 127] width 7 height 7
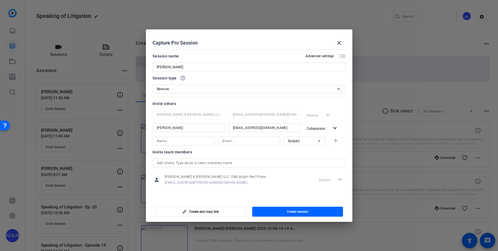
click at [168, 143] on input at bounding box center [183, 141] width 53 height 7
type input "[PERSON_NAME]"
click at [252, 143] on input at bounding box center [249, 141] width 53 height 7
paste input "[PERSON_NAME][EMAIL_ADDRESS][DOMAIN_NAME]"
type input "[PERSON_NAME][EMAIL_ADDRESS][DOMAIN_NAME]"
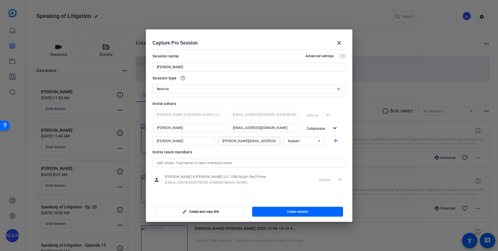
click at [300, 143] on div "Subject" at bounding box center [303, 141] width 30 height 7
click at [300, 150] on span "Collaborator" at bounding box center [298, 152] width 20 height 7
click at [334, 142] on mat-icon "add" at bounding box center [335, 141] width 7 height 7
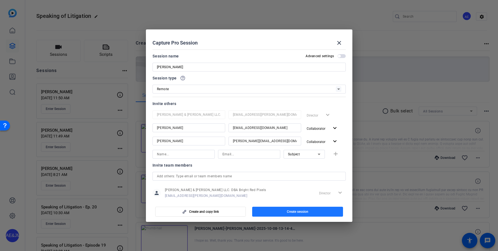
click at [307, 212] on span "Create session" at bounding box center [297, 212] width 21 height 4
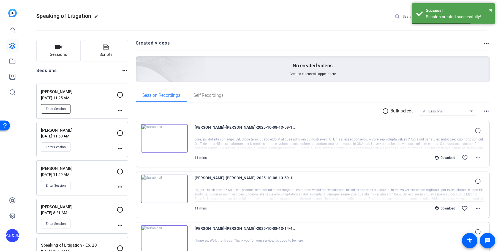
click at [59, 110] on span "Enter Session" at bounding box center [56, 109] width 20 height 4
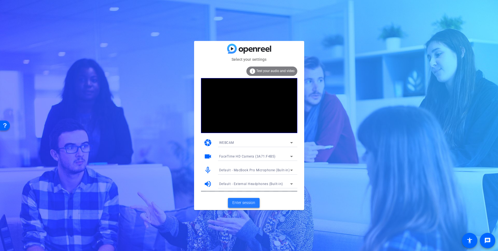
click at [239, 205] on span "Enter session" at bounding box center [243, 203] width 23 height 6
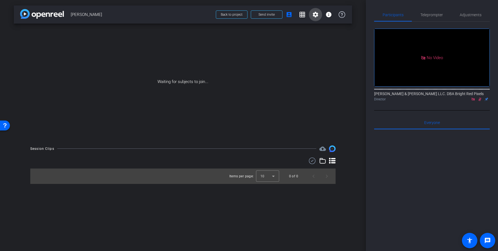
click at [313, 15] on mat-icon "settings" at bounding box center [315, 14] width 7 height 7
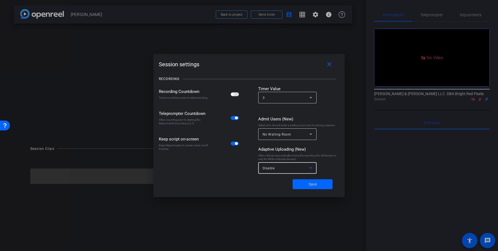
click at [286, 170] on div "Disable" at bounding box center [286, 168] width 47 height 7
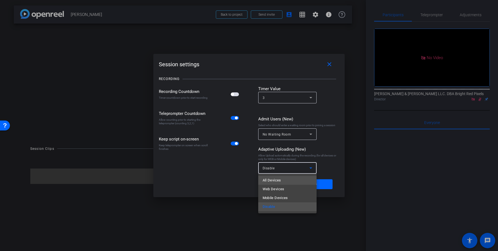
click at [284, 181] on mat-option "All Devices" at bounding box center [287, 180] width 58 height 9
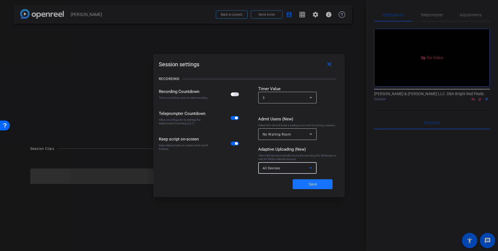
click at [311, 185] on span "Save" at bounding box center [313, 185] width 8 height 6
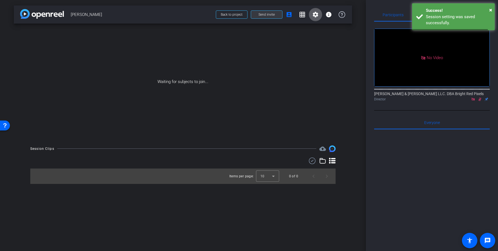
click at [260, 20] on span at bounding box center [266, 14] width 31 height 13
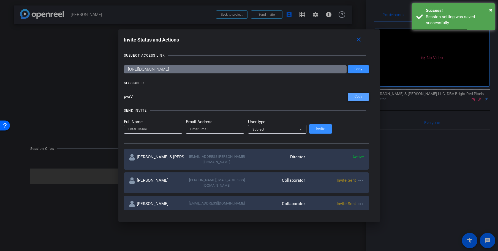
click at [355, 97] on span "Copy" at bounding box center [359, 97] width 8 height 4
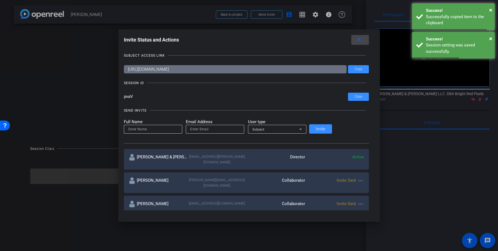
drag, startPoint x: 342, startPoint y: 36, endPoint x: 340, endPoint y: 40, distance: 4.6
click at [356, 37] on mat-icon "close" at bounding box center [359, 39] width 7 height 7
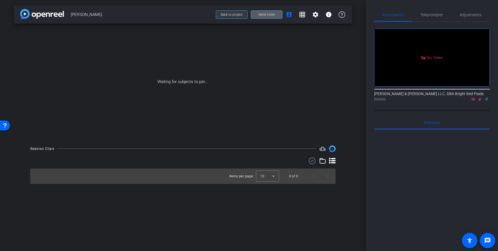
click at [228, 17] on span at bounding box center [231, 14] width 31 height 13
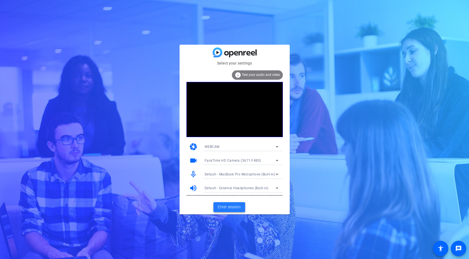
click at [229, 206] on span "Enter session" at bounding box center [229, 207] width 23 height 6
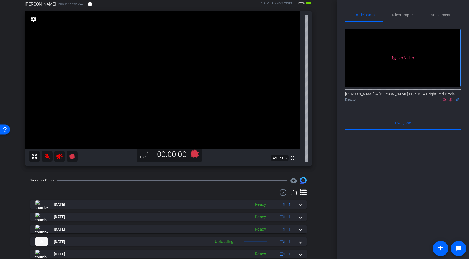
scroll to position [112, 0]
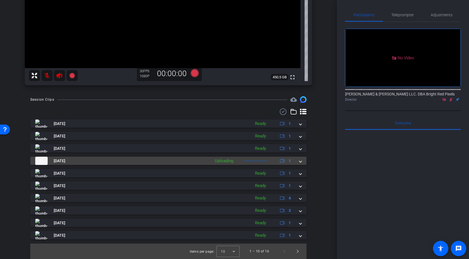
click at [301, 161] on span at bounding box center [300, 161] width 2 height 6
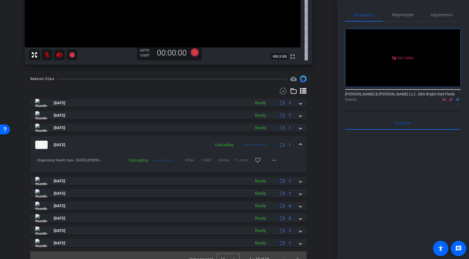
scroll to position [141, 0]
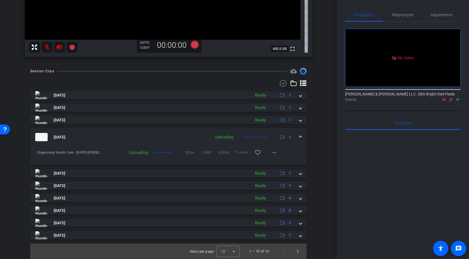
click at [316, 156] on div "Session Clips cloud_upload [DATE] Ready 1 [DATE] Ready 1 [DATE] Ready 1 [DATE] …" at bounding box center [168, 163] width 309 height 191
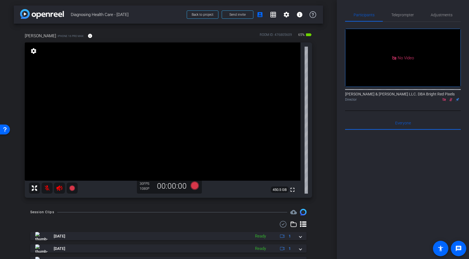
click at [326, 82] on div "arrow_back Diagnosing Health Care - [DATE] Back to project Send invite account_…" at bounding box center [168, 129] width 337 height 259
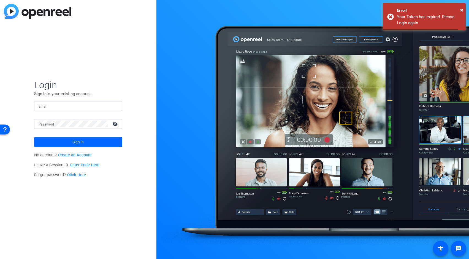
type input "[EMAIL_ADDRESS][PERSON_NAME][DOMAIN_NAME]"
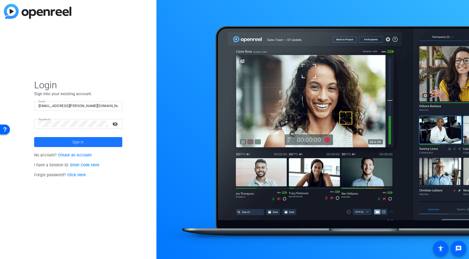
click at [86, 144] on span at bounding box center [78, 141] width 88 height 13
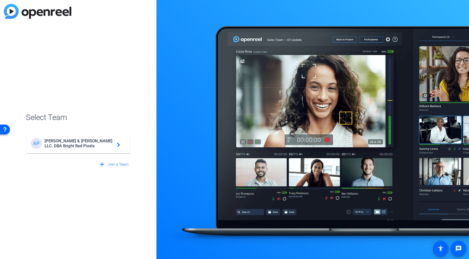
click at [84, 150] on mat-card-content "AP [PERSON_NAME] & [PERSON_NAME] LLC. DBA Bright Red Pixels navigate_next" at bounding box center [78, 143] width 104 height 20
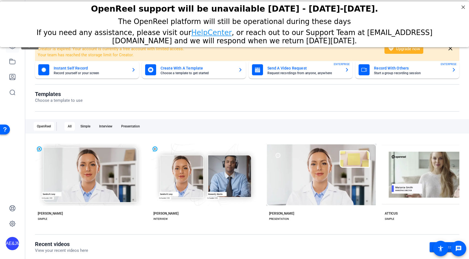
click at [12, 50] on link at bounding box center [12, 45] width 13 height 13
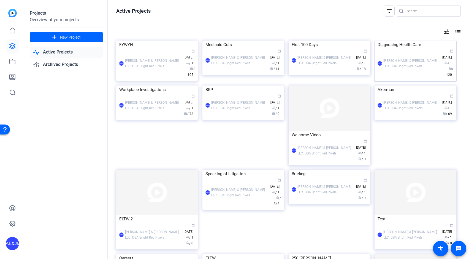
click at [408, 78] on div "AE&JMLDBRP [PERSON_NAME] & [PERSON_NAME] LLC. DBA Bright Red Pixels calendar_to…" at bounding box center [415, 63] width 75 height 29
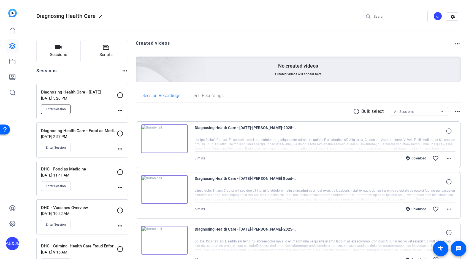
click at [50, 109] on span "Enter Session" at bounding box center [56, 109] width 20 height 4
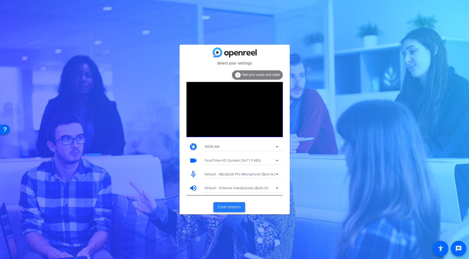
click at [239, 210] on span at bounding box center [229, 206] width 32 height 13
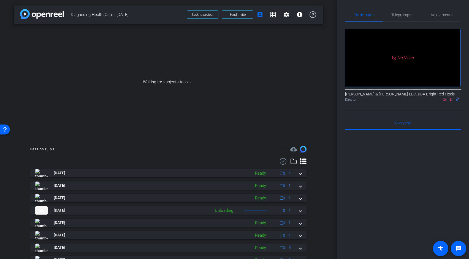
click at [314, 213] on div "Session Clips cloud_upload [DATE] Ready 1 [DATE] Ready 1 [DATE] Ready 1 [DATE] …" at bounding box center [168, 227] width 309 height 162
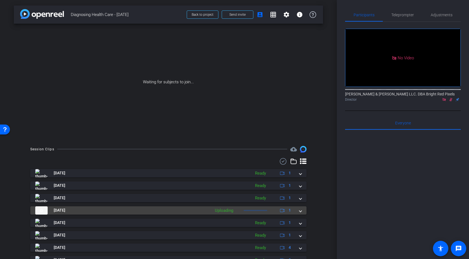
click at [302, 212] on mat-expansion-panel-header "Oct 15, 2025 Uploading 1" at bounding box center [168, 210] width 276 height 8
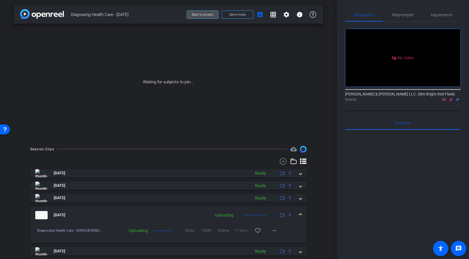
click at [198, 16] on span "Back to project" at bounding box center [203, 15] width 22 height 4
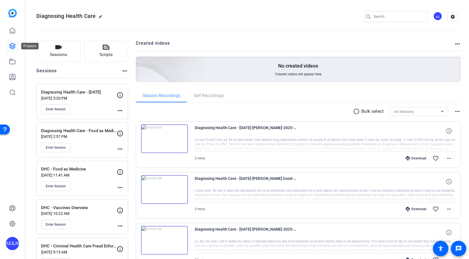
click at [13, 46] on icon at bounding box center [12, 46] width 7 height 7
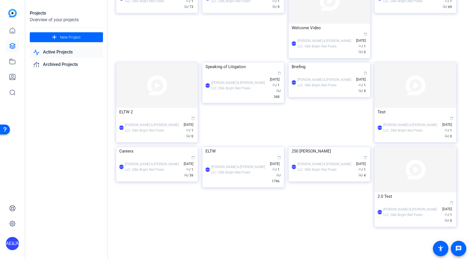
scroll to position [201, 0]
click at [240, 100] on div "AE&JMLDBRP Adam Elend & Jeff Marks LLC. DBA Bright Red Pixels calendar_today Ap…" at bounding box center [242, 85] width 75 height 29
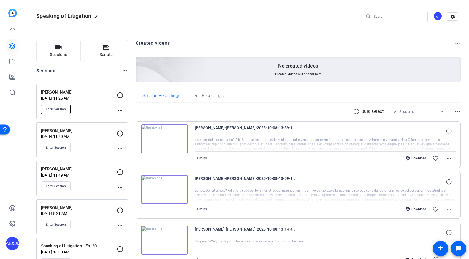
click at [52, 108] on span "Enter Session" at bounding box center [56, 109] width 20 height 4
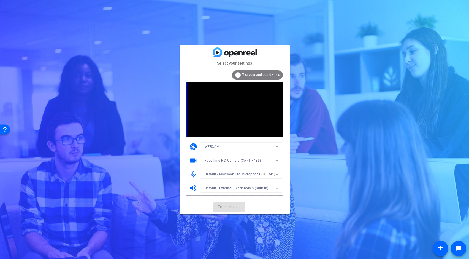
click at [235, 207] on mat-card-actions "Enter session" at bounding box center [235, 207] width 110 height 14
click at [235, 207] on span "Enter session" at bounding box center [229, 207] width 23 height 6
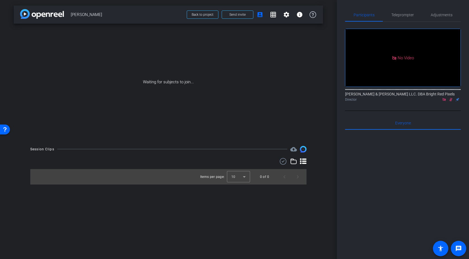
click at [328, 75] on div "arrow_back Ken Kelly Back to project Send invite account_box grid_on settings i…" at bounding box center [168, 129] width 337 height 259
click at [287, 16] on mat-icon "settings" at bounding box center [286, 14] width 7 height 7
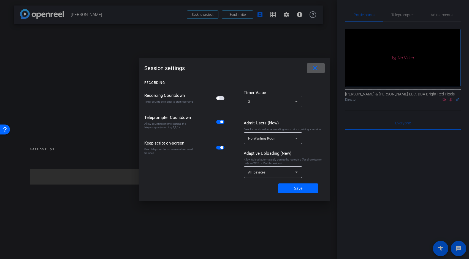
click at [275, 171] on div "All Devices" at bounding box center [271, 172] width 47 height 7
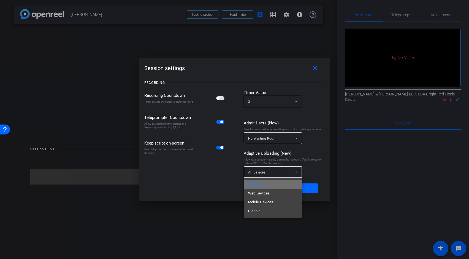
click at [266, 183] on span "All Devices" at bounding box center [257, 184] width 18 height 7
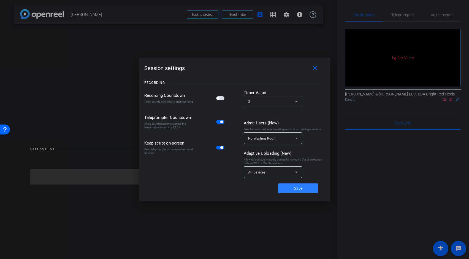
click at [298, 186] on span "Save" at bounding box center [298, 188] width 8 height 6
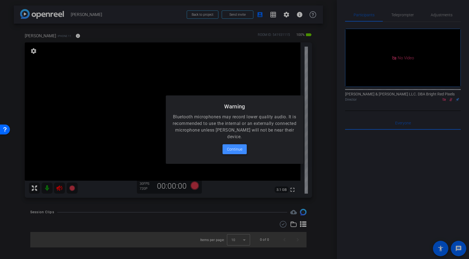
click at [235, 148] on span "Continue" at bounding box center [234, 149] width 15 height 7
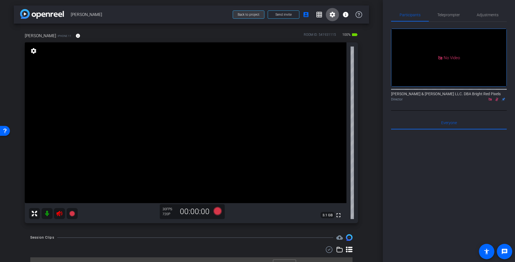
click at [249, 15] on span "Back to project" at bounding box center [249, 15] width 22 height 4
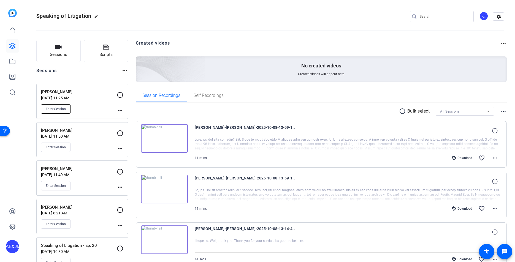
click at [55, 107] on span "Enter Session" at bounding box center [56, 109] width 20 height 4
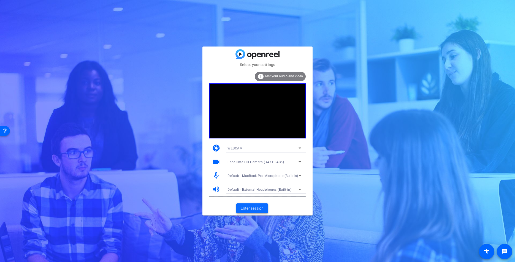
click at [258, 207] on span "Enter session" at bounding box center [252, 209] width 23 height 6
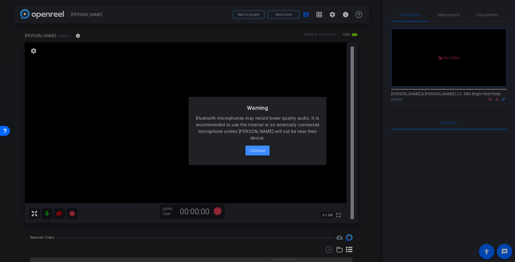
click at [255, 148] on span "Continue" at bounding box center [257, 150] width 15 height 7
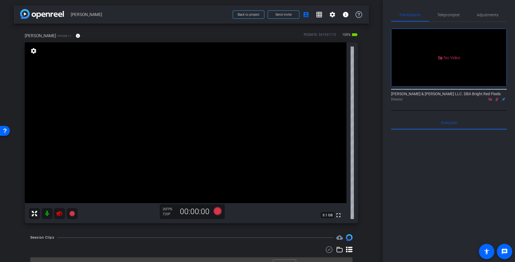
click at [498, 101] on icon at bounding box center [497, 99] width 4 height 4
click at [59, 215] on icon at bounding box center [59, 214] width 6 height 6
click at [481, 14] on span "Adjustments" at bounding box center [488, 15] width 22 height 4
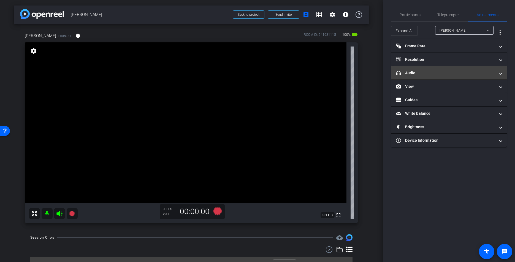
click at [415, 71] on mat-panel-title "headphone icon Audio" at bounding box center [445, 73] width 99 height 6
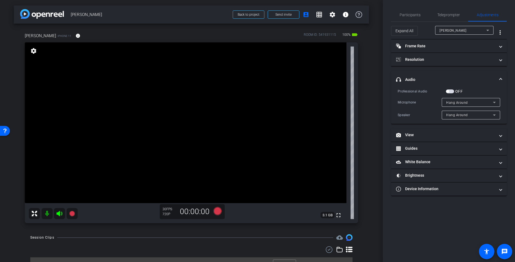
click at [454, 102] on span "Hang Around" at bounding box center [457, 103] width 22 height 4
click at [457, 113] on span "iPhone Microphone" at bounding box center [462, 113] width 32 height 7
click at [459, 117] on div "Hang Around" at bounding box center [469, 115] width 47 height 7
click at [420, 121] on div at bounding box center [257, 131] width 515 height 262
click at [420, 60] on mat-panel-title "Resolution" at bounding box center [445, 60] width 99 height 6
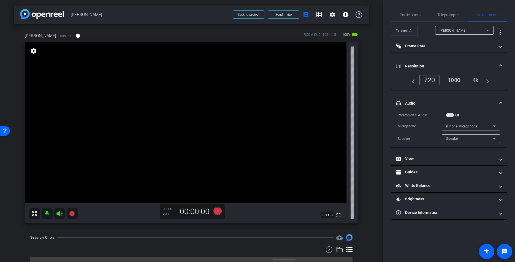
click at [451, 83] on div "1080" at bounding box center [454, 79] width 21 height 9
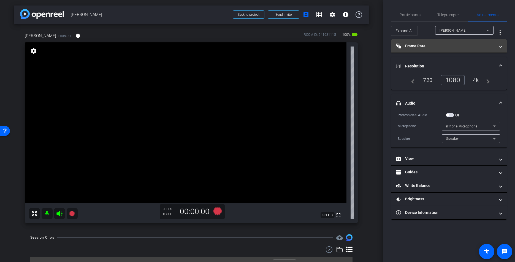
click at [417, 45] on mat-panel-title "Frame Rate Frame Rate" at bounding box center [445, 46] width 99 height 6
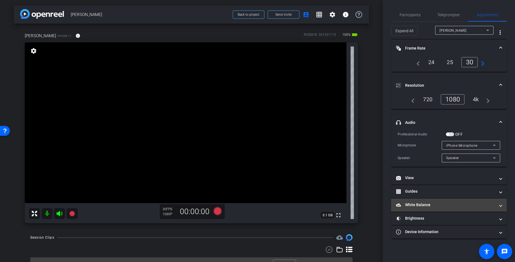
click at [421, 207] on mat-panel-title "White Balance White Balance" at bounding box center [445, 205] width 99 height 6
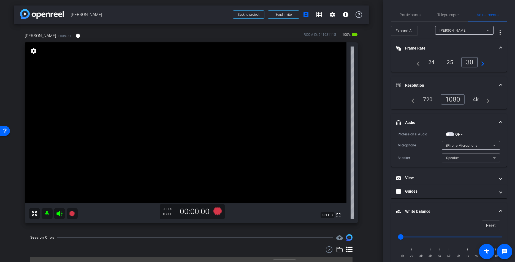
type input "2500"
click at [418, 237] on input "range" at bounding box center [451, 237] width 114 height 12
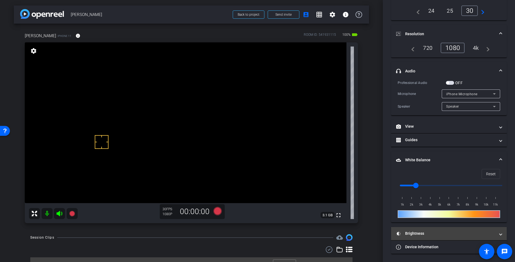
click at [421, 233] on mat-panel-title "Brightness" at bounding box center [445, 234] width 99 height 6
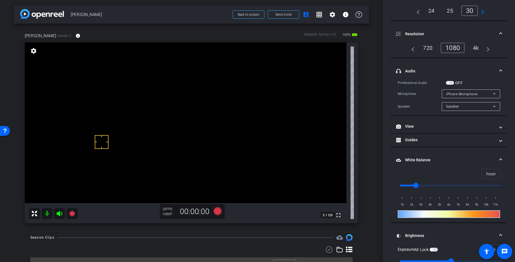
scroll to position [109, 0]
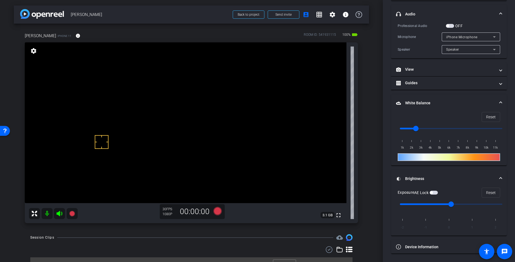
click at [433, 192] on span "button" at bounding box center [431, 192] width 3 height 3
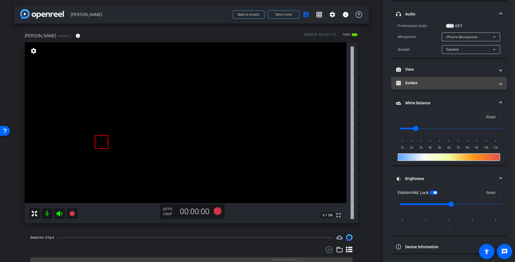
scroll to position [0, 0]
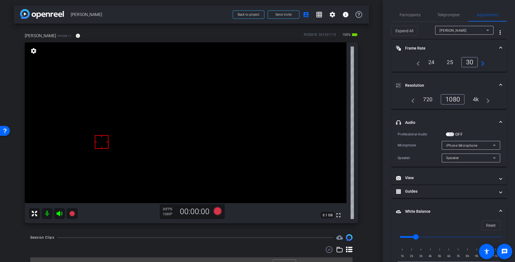
click at [365, 101] on div "[PERSON_NAME] iPhone 11 info ROOM ID: 541931115 100% battery_std fullscreen set…" at bounding box center [191, 126] width 355 height 205
click at [366, 101] on div "[PERSON_NAME] iPhone 11 info ROOM ID: 541931115 100% battery_std fullscreen set…" at bounding box center [191, 126] width 355 height 205
click at [374, 111] on div "arrow_back [PERSON_NAME] Back to project Send invite account_box grid_on settin…" at bounding box center [191, 131] width 383 height 262
click at [375, 112] on div "arrow_back [PERSON_NAME] Back to project Send invite account_box grid_on settin…" at bounding box center [191, 131] width 383 height 262
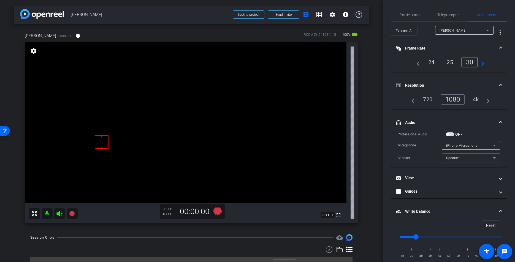
click at [374, 113] on div "arrow_back [PERSON_NAME] Back to project Send invite account_box grid_on settin…" at bounding box center [191, 131] width 383 height 262
click at [370, 113] on div "arrow_back [PERSON_NAME] Back to project Send invite account_box grid_on settin…" at bounding box center [191, 131] width 383 height 262
click at [405, 18] on span "Participants" at bounding box center [410, 14] width 21 height 13
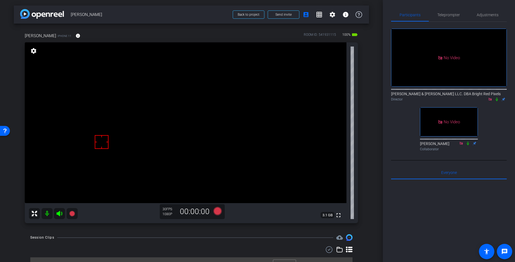
click at [367, 97] on div "[PERSON_NAME] iPhone 11 info ROOM ID: 541931115 100% battery_std fullscreen set…" at bounding box center [191, 126] width 355 height 205
drag, startPoint x: 490, startPoint y: 14, endPoint x: 484, endPoint y: 19, distance: 7.4
click at [490, 14] on span "Adjustments" at bounding box center [488, 15] width 22 height 4
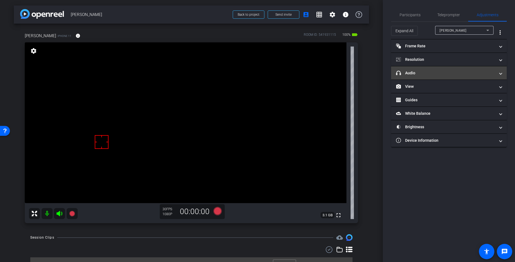
click at [422, 75] on mat-panel-title "headphone icon Audio" at bounding box center [445, 73] width 99 height 6
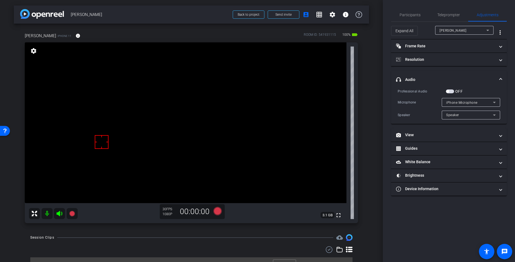
click at [451, 91] on span "button" at bounding box center [450, 92] width 8 height 4
click at [450, 92] on span "button" at bounding box center [450, 92] width 8 height 4
click at [453, 103] on span "iPhone Microphone" at bounding box center [461, 103] width 31 height 4
click at [453, 103] on div at bounding box center [257, 131] width 515 height 262
click at [371, 115] on div "arrow_back [PERSON_NAME] Back to project Send invite account_box grid_on settin…" at bounding box center [191, 131] width 383 height 262
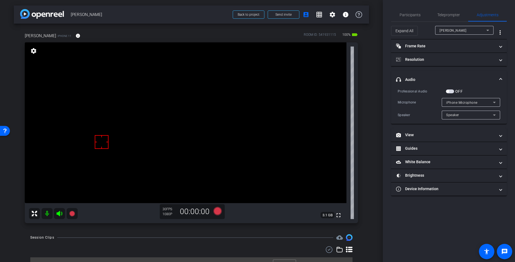
click at [371, 115] on div "arrow_back [PERSON_NAME] Back to project Send invite account_box grid_on settin…" at bounding box center [191, 131] width 383 height 262
click at [404, 23] on div "Expand All [PERSON_NAME] more_vert" at bounding box center [449, 31] width 116 height 18
click at [406, 18] on span "Participants" at bounding box center [410, 14] width 21 height 13
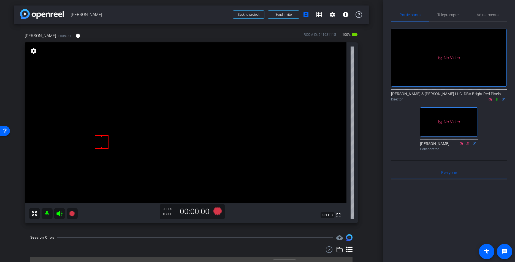
click at [370, 86] on div "arrow_back [PERSON_NAME] Back to project Send invite account_box grid_on settin…" at bounding box center [191, 131] width 383 height 262
click at [282, 228] on div "[PERSON_NAME] iPhone 11 info ROOM ID: 541931115 100% battery_std fullscreen set…" at bounding box center [191, 126] width 355 height 205
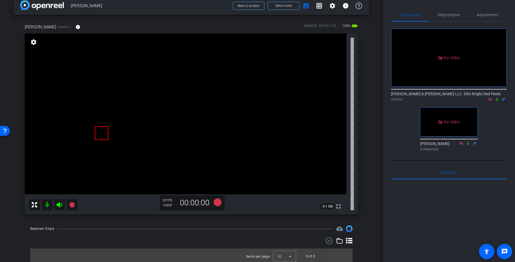
scroll to position [11, 0]
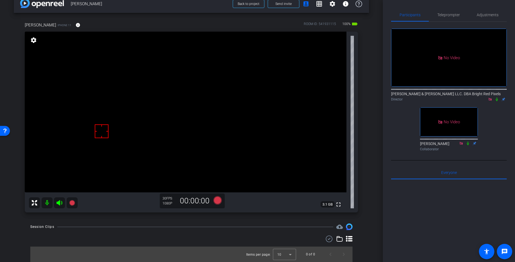
click at [372, 173] on div "arrow_back [PERSON_NAME] Back to project Send invite account_box grid_on settin…" at bounding box center [191, 120] width 383 height 262
click at [372, 174] on div "arrow_back [PERSON_NAME] Back to project Send invite account_box grid_on settin…" at bounding box center [191, 120] width 383 height 262
click at [370, 174] on div "arrow_back [PERSON_NAME] Back to project Send invite account_box grid_on settin…" at bounding box center [191, 120] width 383 height 262
click at [370, 173] on div "arrow_back [PERSON_NAME] Back to project Send invite account_box grid_on settin…" at bounding box center [191, 120] width 383 height 262
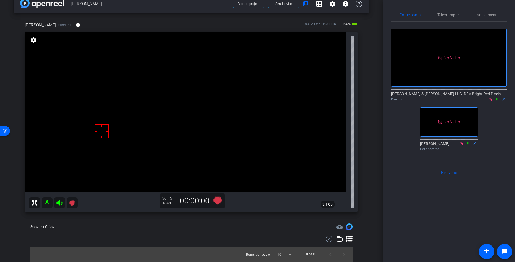
click at [370, 173] on div "arrow_back [PERSON_NAME] Back to project Send invite account_box grid_on settin…" at bounding box center [191, 120] width 383 height 262
click at [216, 200] on icon at bounding box center [217, 200] width 8 height 8
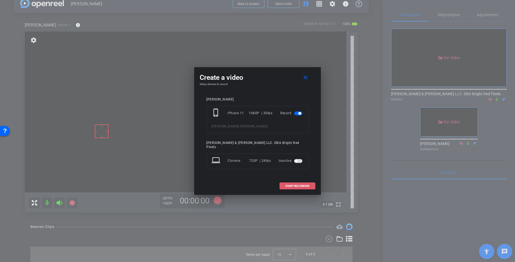
click at [299, 185] on span "START RECORDING" at bounding box center [297, 186] width 24 height 3
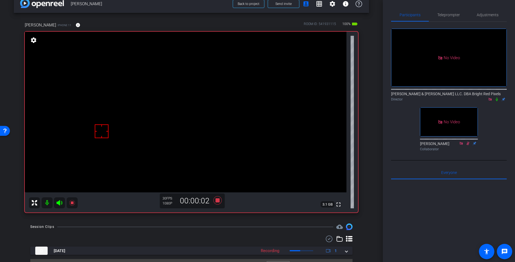
scroll to position [0, 0]
click at [502, 90] on div "No Video [PERSON_NAME] & [PERSON_NAME] LLC. DBA Bright Red Pixels Director No V…" at bounding box center [449, 87] width 116 height 132
click at [497, 97] on icon at bounding box center [497, 99] width 4 height 4
click at [492, 96] on div "No Video [PERSON_NAME] & [PERSON_NAME] LLC. DBA Bright Red Pixels Director No V…" at bounding box center [449, 87] width 116 height 132
click at [498, 97] on icon at bounding box center [497, 99] width 4 height 4
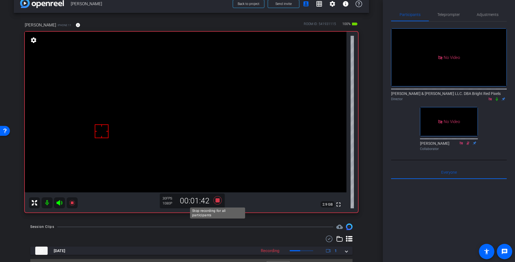
click at [216, 201] on icon at bounding box center [217, 200] width 8 height 8
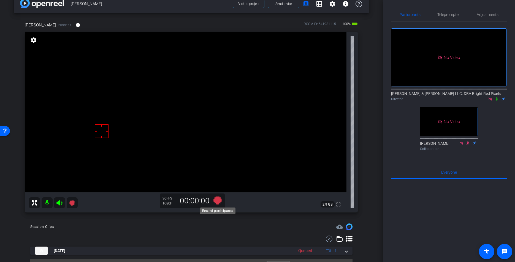
click at [216, 201] on icon at bounding box center [217, 200] width 8 height 8
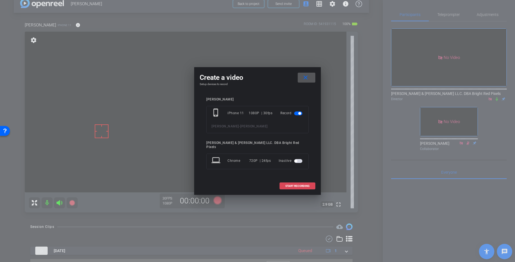
click at [291, 185] on span "START RECORDING" at bounding box center [297, 186] width 24 height 3
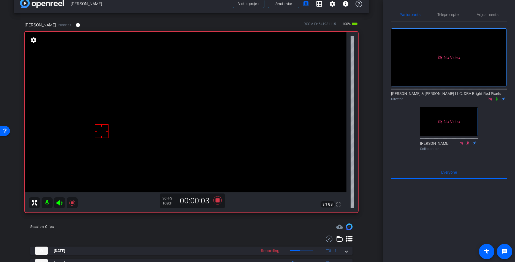
click at [497, 97] on icon at bounding box center [497, 99] width 4 height 4
click at [496, 97] on icon at bounding box center [497, 99] width 4 height 4
click at [161, 223] on div "arrow_back [PERSON_NAME] Back to project Send invite account_box grid_on settin…" at bounding box center [191, 120] width 383 height 262
click at [496, 97] on icon at bounding box center [497, 99] width 4 height 4
click at [374, 79] on div "arrow_back [PERSON_NAME] Back to project Send invite account_box grid_on settin…" at bounding box center [191, 120] width 383 height 262
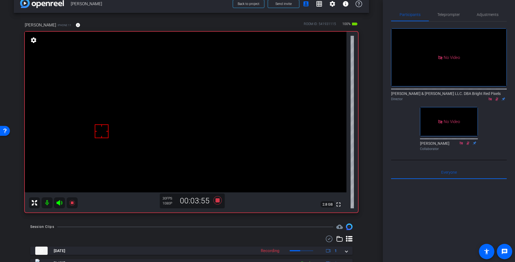
scroll to position [36, 0]
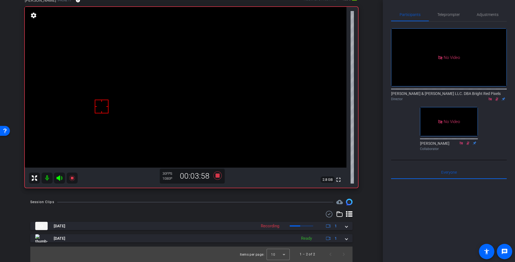
click at [374, 81] on div "arrow_back [PERSON_NAME] Back to project Send invite account_box grid_on settin…" at bounding box center [191, 95] width 383 height 262
drag, startPoint x: 493, startPoint y: 88, endPoint x: 495, endPoint y: 83, distance: 5.2
click at [493, 88] on div "No Video [PERSON_NAME] & [PERSON_NAME] LLC. DBA Bright Red Pixels Director No V…" at bounding box center [449, 87] width 116 height 132
click at [496, 97] on icon at bounding box center [496, 99] width 3 height 4
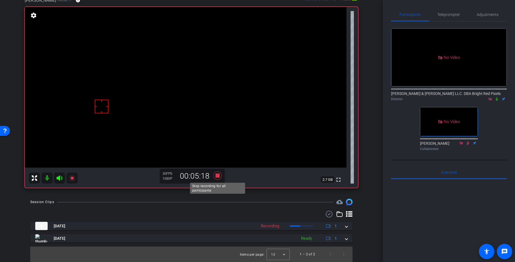
click at [217, 177] on icon at bounding box center [217, 176] width 8 height 8
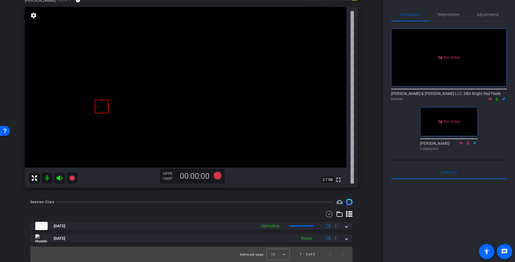
click at [268, 202] on div "Session Clips cloud_upload" at bounding box center [191, 202] width 322 height 7
click at [267, 200] on div "Session Clips cloud_upload" at bounding box center [191, 202] width 322 height 7
click at [267, 201] on div "Session Clips cloud_upload" at bounding box center [191, 202] width 322 height 7
click at [270, 203] on div "Session Clips cloud_upload" at bounding box center [191, 202] width 322 height 7
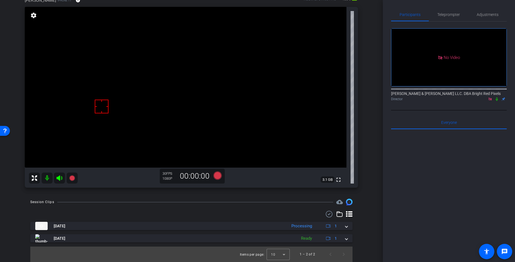
click at [48, 178] on mat-icon at bounding box center [47, 178] width 11 height 11
click at [58, 179] on icon at bounding box center [59, 178] width 7 height 7
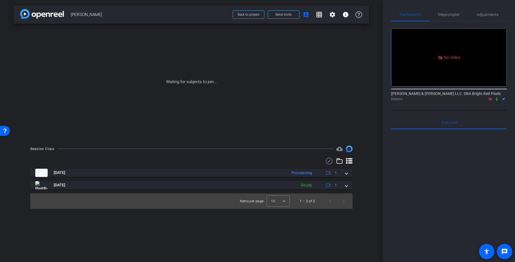
scroll to position [0, 0]
click at [248, 12] on span at bounding box center [248, 14] width 31 height 13
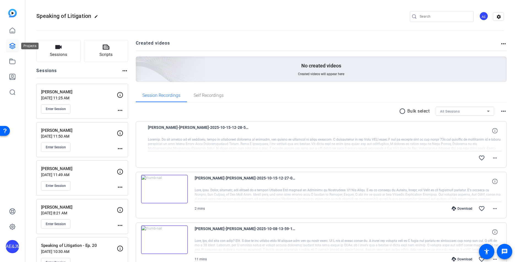
click at [12, 47] on icon at bounding box center [12, 46] width 7 height 7
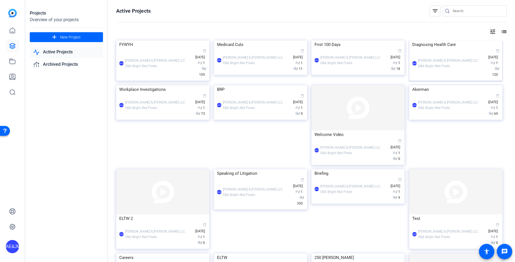
click at [461, 78] on div "AE&JMLDBRP [PERSON_NAME] & [PERSON_NAME] LLC. DBA Bright Red Pixels calendar_to…" at bounding box center [455, 63] width 87 height 29
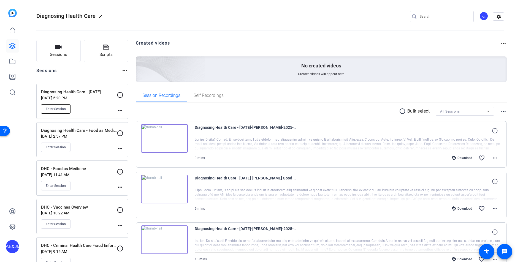
click at [52, 109] on span "Enter Session" at bounding box center [56, 109] width 20 height 4
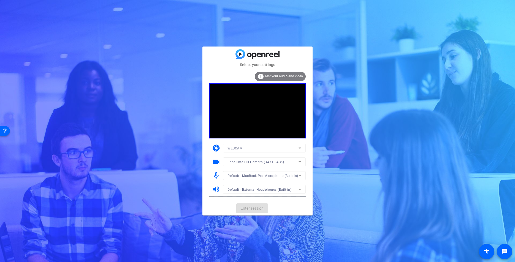
click at [256, 211] on mat-card-actions "Enter session" at bounding box center [257, 208] width 110 height 14
click at [256, 211] on span at bounding box center [252, 208] width 32 height 13
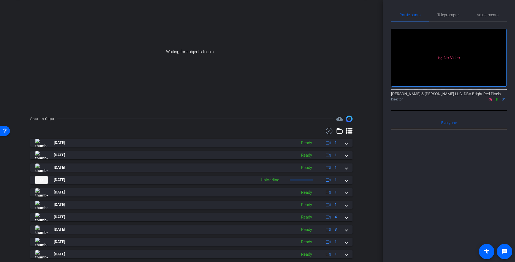
scroll to position [46, 0]
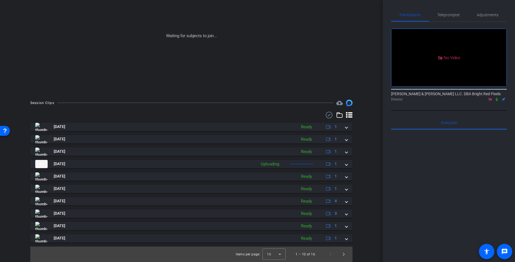
click at [496, 101] on icon at bounding box center [497, 99] width 4 height 4
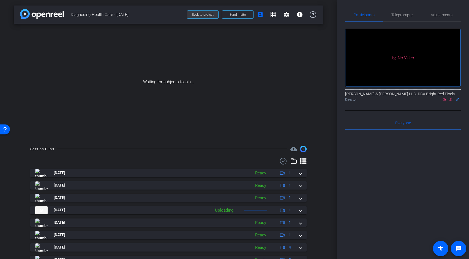
click at [209, 14] on span "Back to project" at bounding box center [203, 15] width 22 height 4
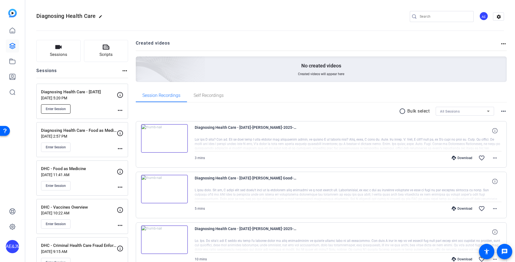
click at [60, 108] on span "Enter Session" at bounding box center [56, 109] width 20 height 4
click at [10, 47] on icon at bounding box center [13, 46] width 6 height 6
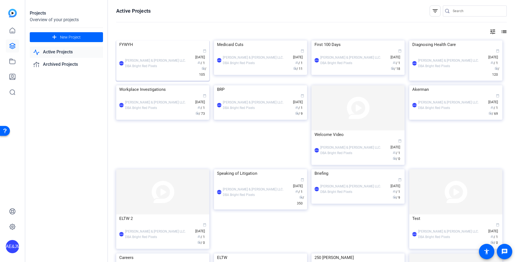
click at [159, 78] on div "AE&JMLDBRP [PERSON_NAME] & [PERSON_NAME] LLC. DBA Bright Red Pixels calendar_to…" at bounding box center [162, 63] width 87 height 29
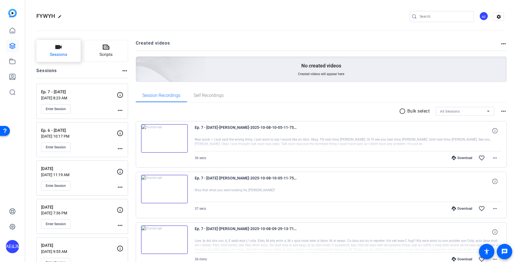
click at [65, 55] on span "Sessions" at bounding box center [58, 55] width 17 height 6
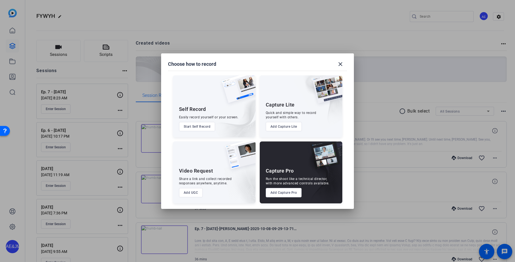
click at [281, 193] on button "Add Capture Pro" at bounding box center [284, 192] width 36 height 9
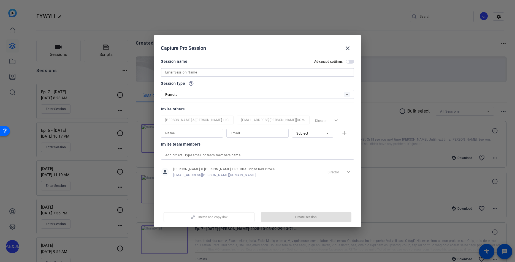
click at [202, 72] on input at bounding box center [257, 72] width 185 height 7
type input "Ep. 8 - [DATE]"
click at [288, 215] on span "button" at bounding box center [306, 217] width 91 height 13
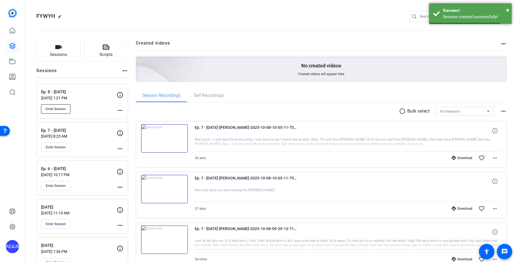
click at [56, 112] on button "Enter Session" at bounding box center [55, 108] width 29 height 9
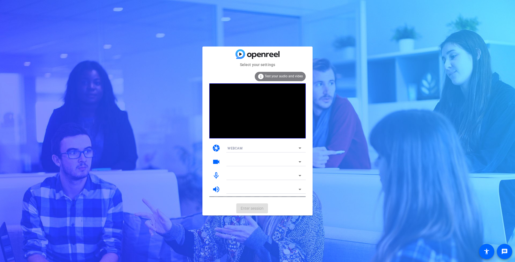
click at [254, 208] on mat-card-actions "Enter session" at bounding box center [257, 208] width 110 height 14
click at [254, 208] on span "Enter session" at bounding box center [252, 209] width 23 height 6
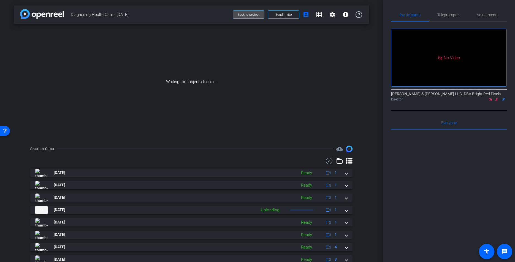
click at [246, 11] on span at bounding box center [248, 14] width 31 height 13
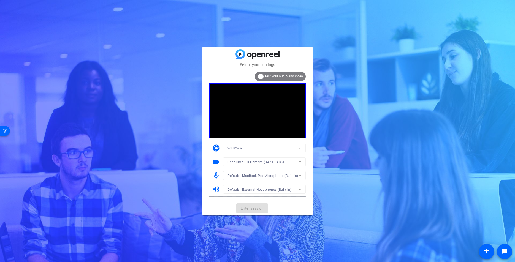
click at [250, 211] on mat-card-actions "Enter session" at bounding box center [257, 208] width 110 height 14
click at [250, 211] on span "Enter session" at bounding box center [252, 209] width 23 height 6
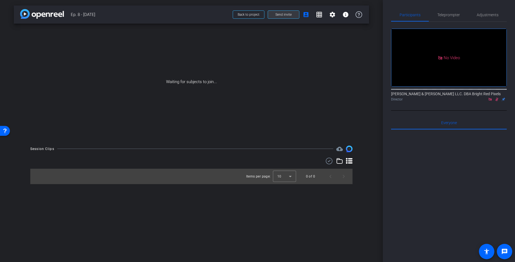
click at [281, 15] on span "Send invite" at bounding box center [283, 14] width 16 height 4
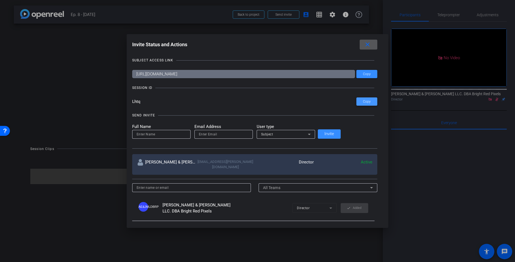
click at [363, 103] on span "Copy" at bounding box center [367, 102] width 8 height 4
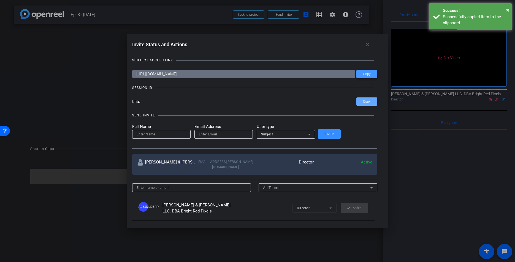
click at [363, 73] on span "Copy" at bounding box center [367, 74] width 8 height 4
click at [364, 43] on mat-icon "close" at bounding box center [367, 44] width 7 height 7
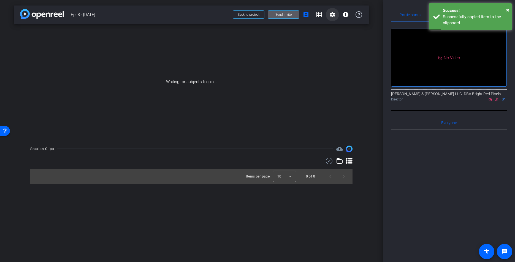
click at [330, 18] on mat-icon "settings" at bounding box center [332, 14] width 7 height 7
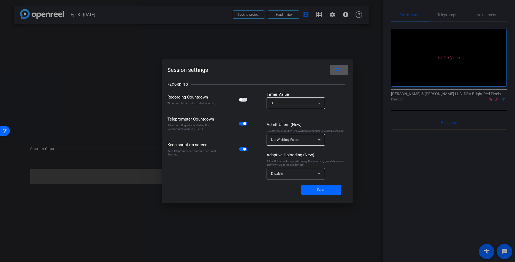
click at [293, 174] on div "Disable" at bounding box center [294, 173] width 47 height 7
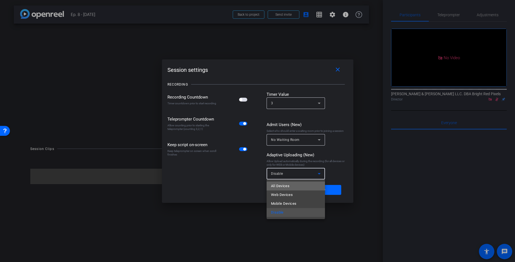
click at [291, 182] on mat-option "All Devices" at bounding box center [296, 186] width 58 height 9
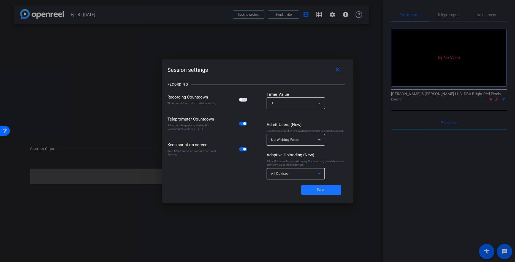
click at [316, 189] on span at bounding box center [321, 189] width 40 height 13
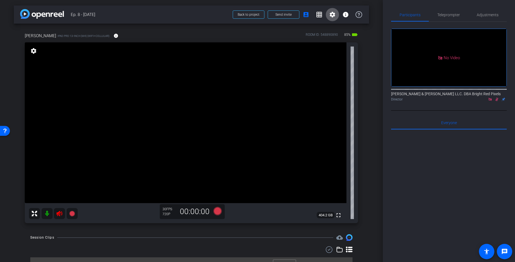
click at [61, 215] on icon at bounding box center [59, 214] width 6 height 6
click at [497, 101] on icon at bounding box center [497, 99] width 4 height 4
click at [481, 15] on span "Adjustments" at bounding box center [488, 15] width 22 height 4
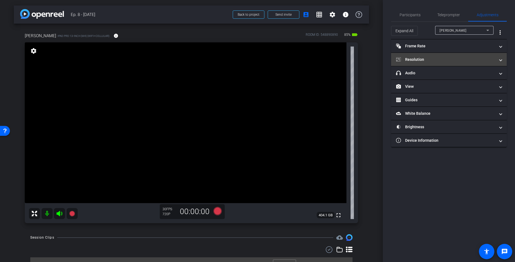
click at [439, 59] on mat-panel-title "Resolution" at bounding box center [445, 60] width 99 height 6
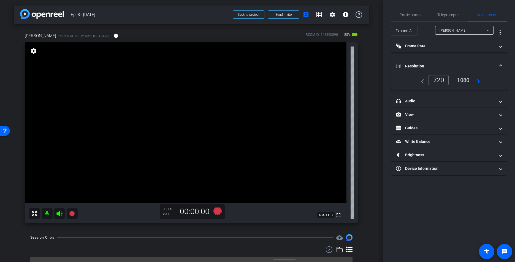
click at [459, 76] on div "1080" at bounding box center [463, 79] width 21 height 9
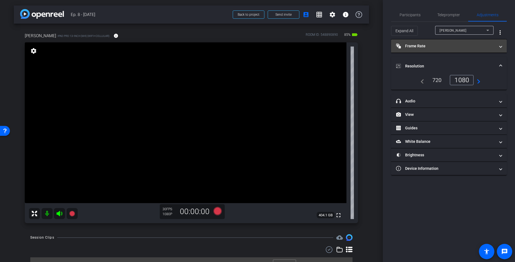
click at [434, 45] on mat-panel-title "Frame Rate Frame Rate" at bounding box center [445, 46] width 99 height 6
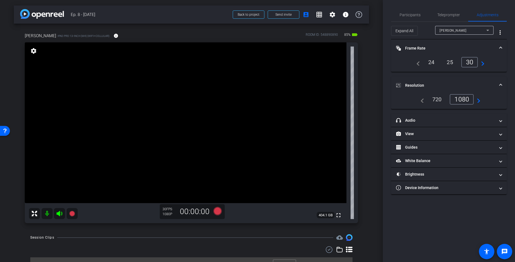
click at [434, 45] on mat-panel-title "Frame Rate Frame Rate" at bounding box center [445, 48] width 99 height 6
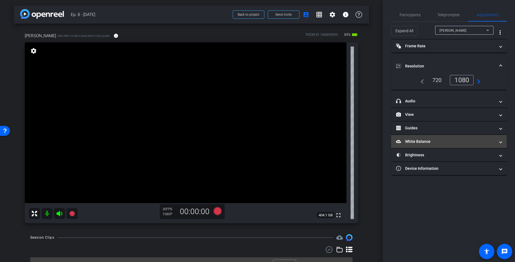
click at [433, 138] on mat-expansion-panel-header "White Balance White Balance" at bounding box center [449, 141] width 116 height 13
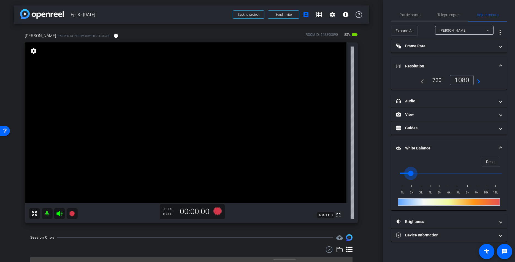
click at [411, 173] on input "range" at bounding box center [451, 173] width 114 height 12
click at [415, 174] on input "range" at bounding box center [451, 173] width 114 height 12
click at [421, 174] on input "range" at bounding box center [451, 173] width 114 height 12
click at [416, 174] on input "range" at bounding box center [451, 173] width 114 height 12
click at [418, 173] on input "range" at bounding box center [451, 173] width 114 height 12
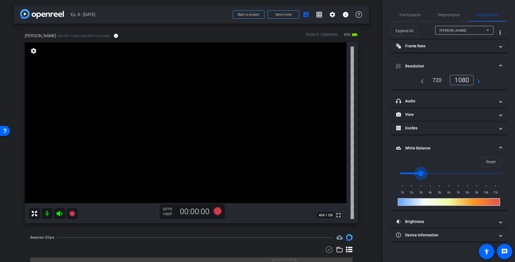
type input "3000"
click at [419, 173] on input "range" at bounding box center [451, 173] width 114 height 12
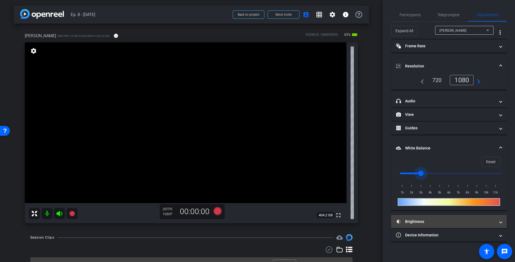
click at [415, 222] on mat-panel-title "Brightness" at bounding box center [445, 222] width 99 height 6
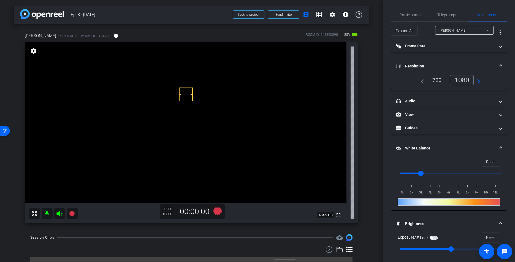
click at [433, 237] on span "button" at bounding box center [434, 238] width 8 height 4
click at [368, 194] on div "jeff iPad Pro 13-inch (M4) (WiFi+Cellular) info ROOM ID: 548890890 85% battery_…" at bounding box center [191, 126] width 355 height 205
click at [370, 199] on div "arrow_back Ep. 8 - 10.15.25 Back to project Send invite account_box grid_on set…" at bounding box center [191, 130] width 383 height 262
click at [411, 12] on span "Participants" at bounding box center [410, 14] width 21 height 13
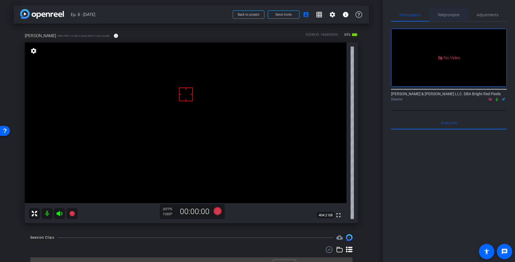
click at [444, 17] on span "Teleprompter" at bounding box center [448, 14] width 23 height 13
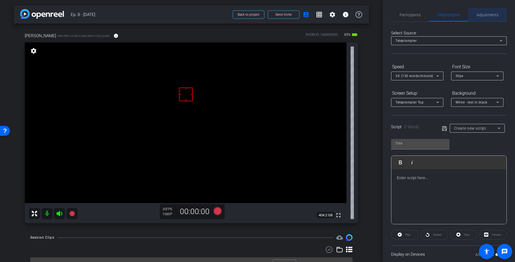
click at [476, 17] on div "Adjustments" at bounding box center [487, 14] width 39 height 13
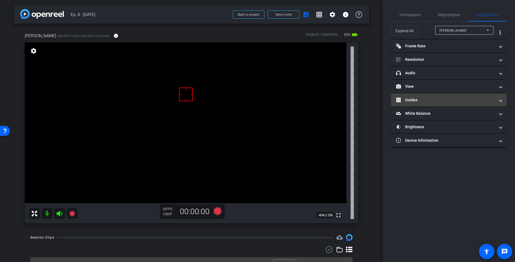
click at [419, 105] on mat-expansion-panel-header "Guides" at bounding box center [449, 99] width 116 height 13
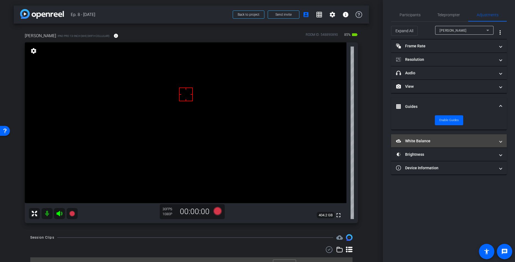
click at [425, 139] on mat-panel-title "White Balance White Balance" at bounding box center [445, 141] width 99 height 6
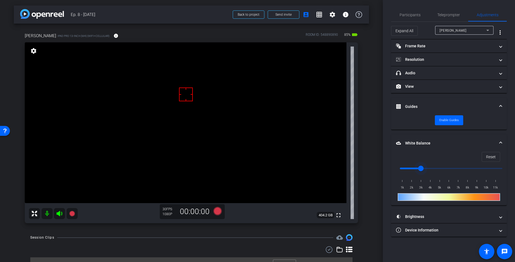
click at [418, 167] on input "range" at bounding box center [451, 168] width 114 height 12
click at [418, 168] on input "range" at bounding box center [451, 168] width 114 height 12
click at [419, 168] on input "range" at bounding box center [451, 168] width 114 height 12
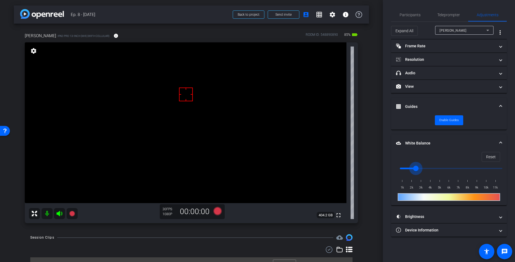
click at [418, 167] on input "range" at bounding box center [451, 168] width 114 height 12
type input "3000"
click at [419, 168] on input "range" at bounding box center [451, 168] width 114 height 12
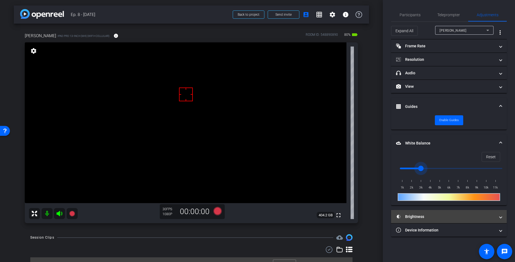
click at [408, 219] on mat-panel-title "Brightness" at bounding box center [445, 217] width 99 height 6
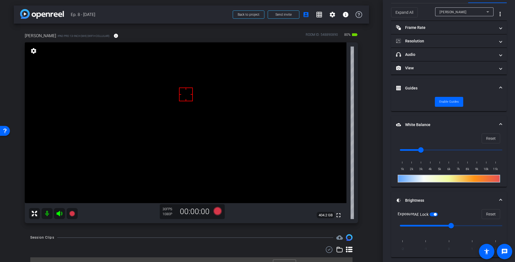
scroll to position [17, 0]
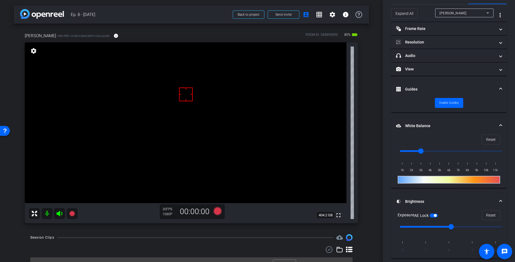
click at [444, 202] on mat-panel-title "Brightness" at bounding box center [445, 202] width 99 height 6
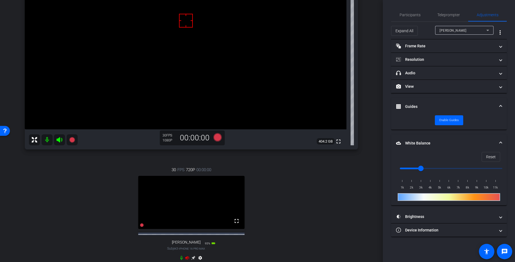
scroll to position [78, 0]
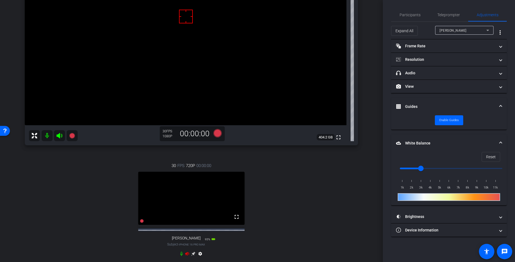
click at [187, 256] on icon at bounding box center [187, 254] width 4 height 4
click at [194, 256] on icon at bounding box center [193, 254] width 4 height 4
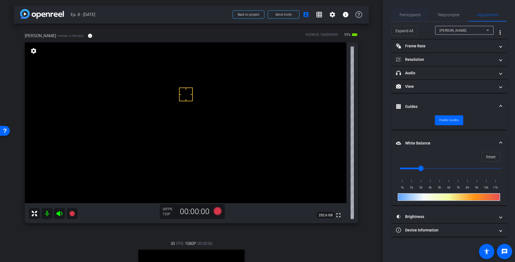
click at [408, 16] on span "Participants" at bounding box center [410, 15] width 21 height 4
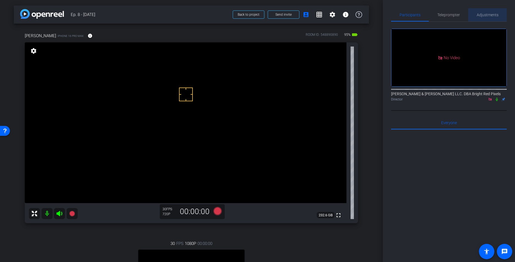
click at [486, 16] on span "Adjustments" at bounding box center [488, 15] width 22 height 4
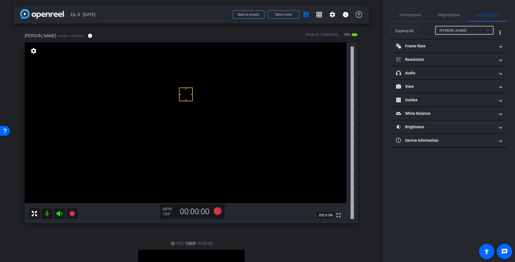
click at [446, 31] on div "jeff" at bounding box center [463, 30] width 47 height 7
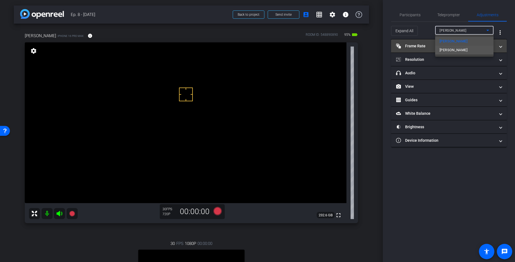
click at [448, 51] on span "Adam" at bounding box center [454, 50] width 28 height 7
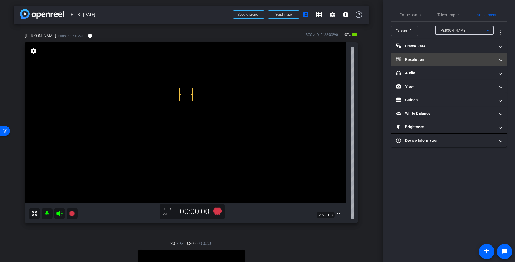
click at [437, 58] on mat-panel-title "Resolution" at bounding box center [445, 60] width 99 height 6
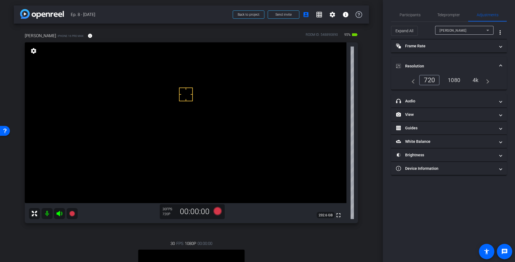
click at [455, 81] on div "1080" at bounding box center [454, 79] width 21 height 9
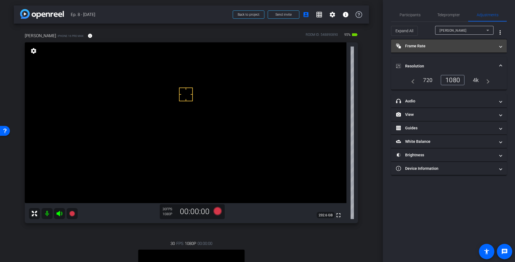
click at [435, 48] on mat-panel-title "Frame Rate Frame Rate" at bounding box center [445, 46] width 99 height 6
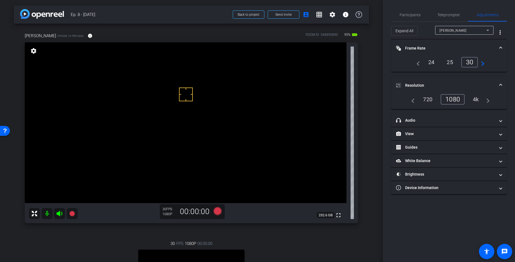
click at [434, 47] on mat-panel-title "Frame Rate Frame Rate" at bounding box center [445, 48] width 99 height 6
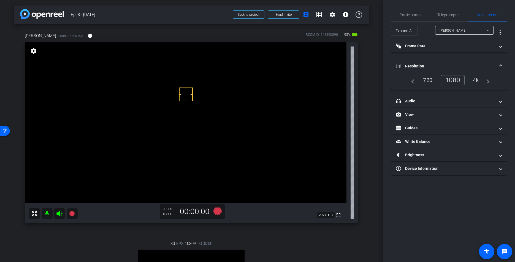
click at [427, 64] on mat-panel-title "Resolution" at bounding box center [445, 66] width 99 height 6
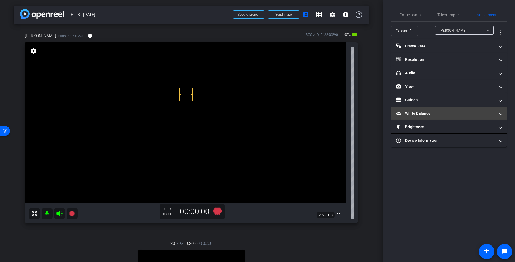
click at [424, 115] on mat-panel-title "White Balance White Balance" at bounding box center [445, 114] width 99 height 6
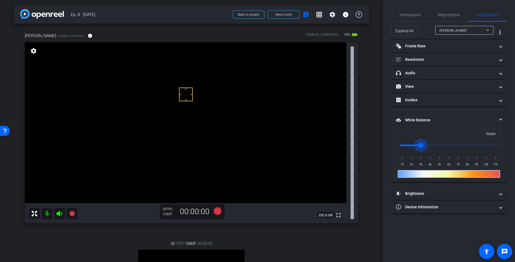
click at [423, 146] on input "range" at bounding box center [451, 145] width 114 height 12
click at [432, 146] on input "range" at bounding box center [451, 145] width 114 height 12
click at [436, 146] on input "range" at bounding box center [451, 145] width 114 height 12
type input "4000"
click at [430, 145] on input "range" at bounding box center [451, 145] width 114 height 12
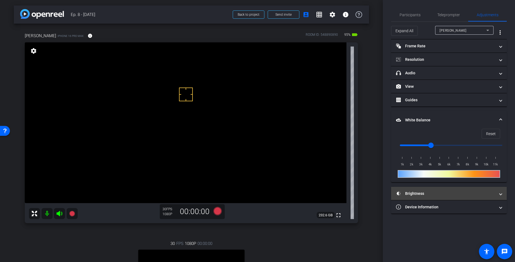
click at [419, 192] on mat-panel-title "Brightness" at bounding box center [445, 194] width 99 height 6
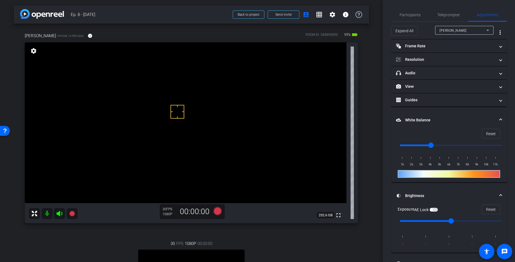
click at [434, 211] on span "button" at bounding box center [434, 210] width 8 height 4
drag, startPoint x: 376, startPoint y: 148, endPoint x: 370, endPoint y: 147, distance: 6.8
click at [375, 148] on div "arrow_back Ep. 8 - 10.15.25 Back to project Send invite account_box grid_on set…" at bounding box center [191, 131] width 383 height 262
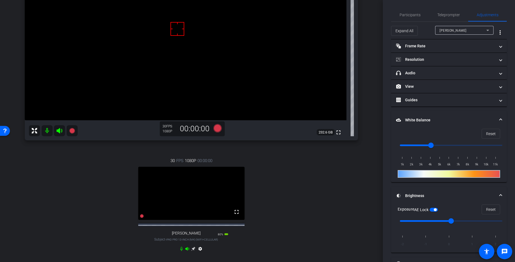
scroll to position [81, 0]
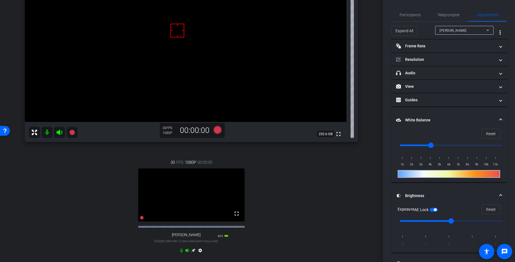
click at [370, 147] on div "arrow_back Ep. 8 - 10.15.25 Back to project Send invite account_box grid_on set…" at bounding box center [191, 50] width 383 height 262
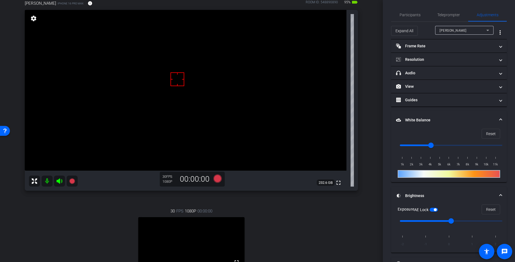
scroll to position [29, 0]
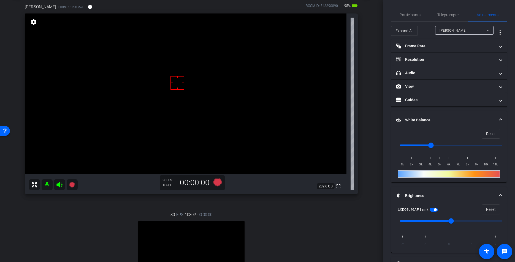
click at [369, 144] on div "arrow_back Ep. 8 - 10.15.25 Back to project Send invite account_box grid_on set…" at bounding box center [191, 102] width 383 height 262
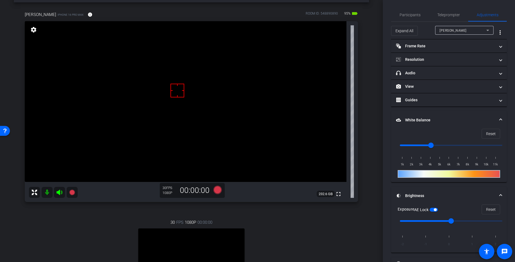
scroll to position [20, 0]
click at [369, 144] on div "arrow_back Ep. 8 - 10.15.25 Back to project Send invite account_box grid_on set…" at bounding box center [191, 111] width 383 height 262
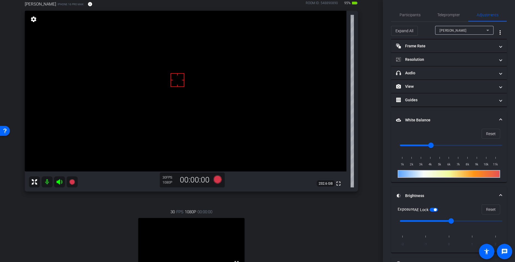
scroll to position [27, 0]
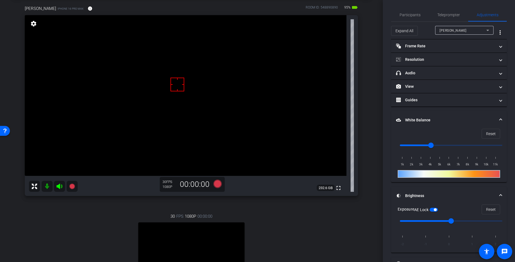
click at [370, 145] on div "arrow_back Ep. 8 - 10.15.25 Back to project Send invite account_box grid_on set…" at bounding box center [191, 104] width 383 height 262
click at [365, 146] on div "Adam iPhone 16 Pro Max info ROOM ID: 548890890 95% battery_std fullscreen setti…" at bounding box center [191, 159] width 355 height 327
click at [366, 146] on div "Adam iPhone 16 Pro Max info ROOM ID: 548890890 95% battery_std fullscreen setti…" at bounding box center [191, 159] width 355 height 327
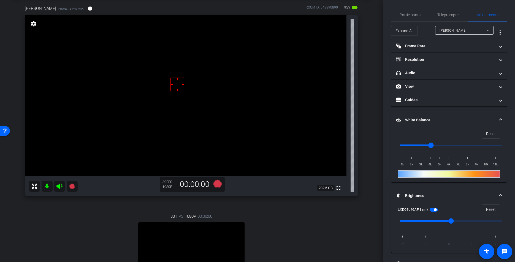
click at [367, 145] on div "Adam iPhone 16 Pro Max info ROOM ID: 548890890 95% battery_std fullscreen setti…" at bounding box center [191, 159] width 355 height 327
click at [367, 146] on div "Adam iPhone 16 Pro Max info ROOM ID: 548890890 95% battery_std fullscreen setti…" at bounding box center [191, 159] width 355 height 327
click at [373, 150] on div "arrow_back Ep. 8 - 10.15.25 Back to project Send invite account_box grid_on set…" at bounding box center [191, 104] width 383 height 262
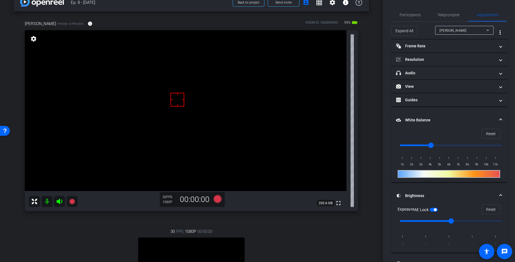
scroll to position [10, 0]
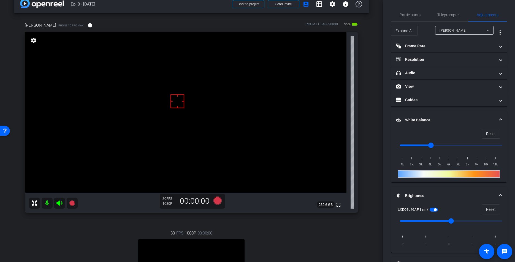
click at [372, 147] on div "arrow_back Ep. 8 - 10.15.25 Back to project Send invite account_box grid_on set…" at bounding box center [191, 121] width 383 height 262
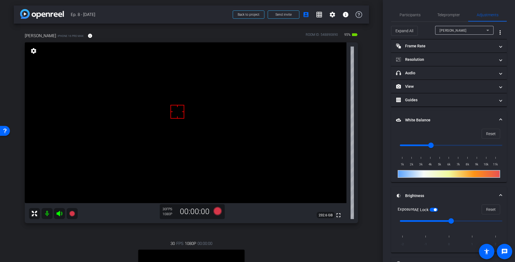
scroll to position [20, 0]
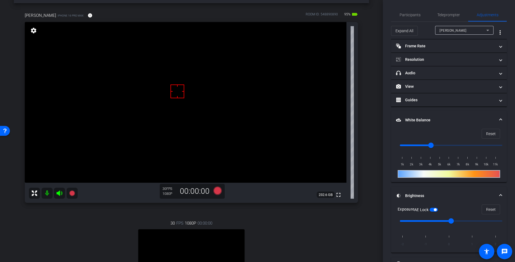
click at [369, 146] on div "arrow_back Ep. 8 - 10.15.25 Back to project Send invite account_box grid_on set…" at bounding box center [191, 111] width 383 height 262
click at [213, 192] on icon at bounding box center [217, 191] width 13 height 10
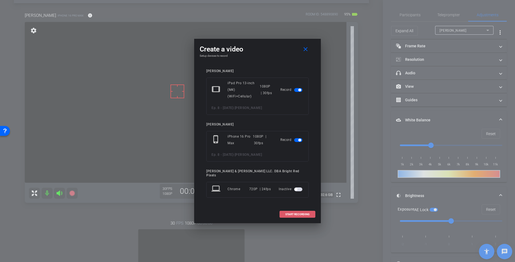
click at [288, 213] on span "START RECORDING" at bounding box center [297, 214] width 24 height 3
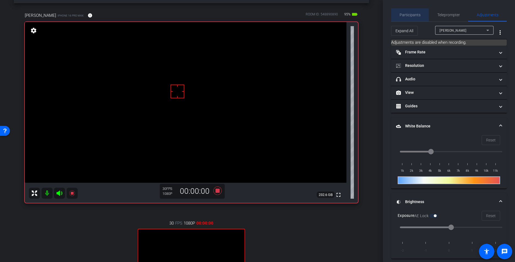
click at [404, 16] on span "Participants" at bounding box center [410, 15] width 21 height 4
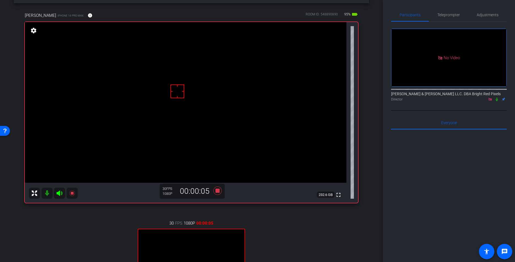
click at [370, 114] on div "arrow_back Ep. 8 - 10.15.25 Back to project Send invite account_box grid_on set…" at bounding box center [191, 111] width 383 height 262
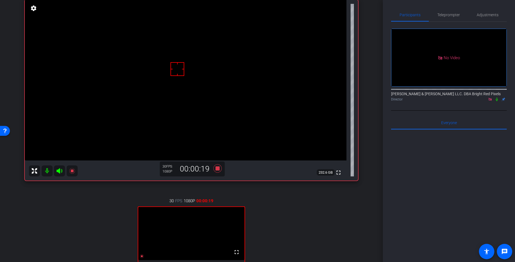
scroll to position [45, 0]
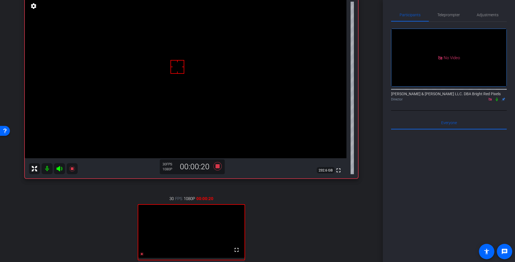
click at [368, 116] on div "Adam iPhone 16 Pro Max info ROOM ID: 548890890 95% battery_std fullscreen setti…" at bounding box center [191, 142] width 355 height 327
click at [497, 97] on icon at bounding box center [497, 99] width 4 height 4
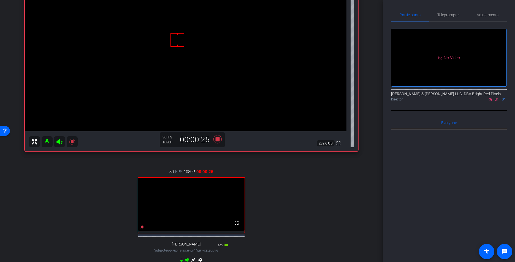
scroll to position [78, 0]
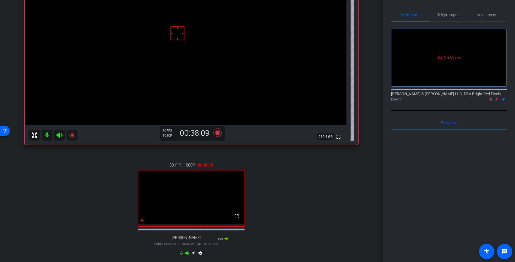
click at [497, 98] on icon at bounding box center [496, 100] width 3 height 4
click at [216, 133] on icon at bounding box center [217, 133] width 8 height 8
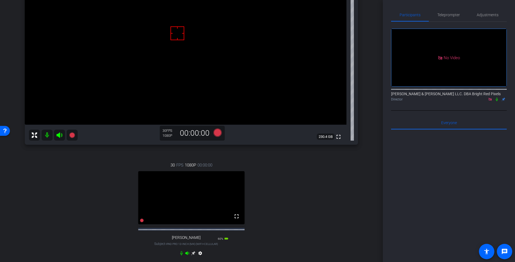
scroll to position [150, 0]
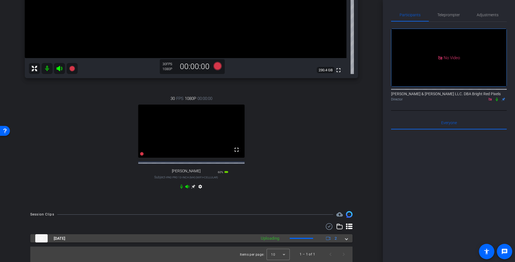
click at [348, 240] on mat-expansion-panel-header "Oct 15, 2025 Uploading 2" at bounding box center [191, 238] width 322 height 8
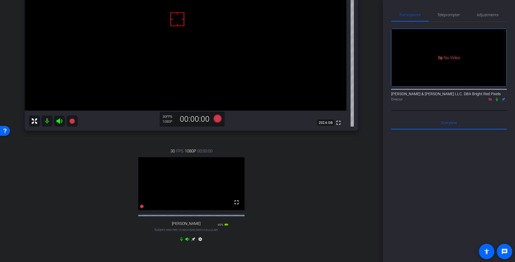
scroll to position [94, 0]
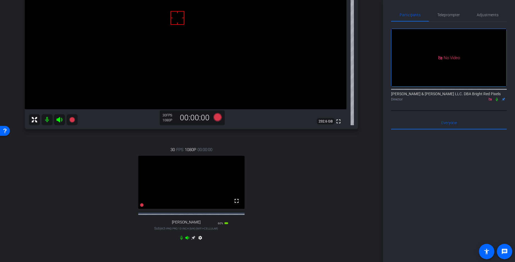
click at [293, 177] on div "30 FPS 1080P 00:00:00 fullscreen jeff Subject - iPad Pro 13-inch (M4) (WiFi+Cel…" at bounding box center [191, 195] width 333 height 114
click at [292, 177] on div "30 FPS 1080P 00:00:00 fullscreen jeff Subject - iPad Pro 13-inch (M4) (WiFi+Cel…" at bounding box center [191, 195] width 333 height 114
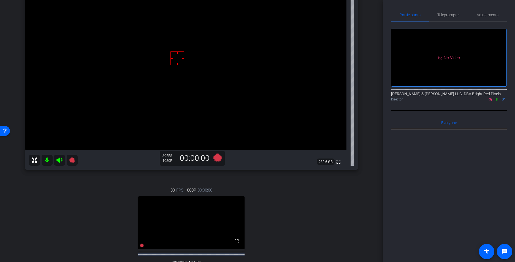
scroll to position [46, 0]
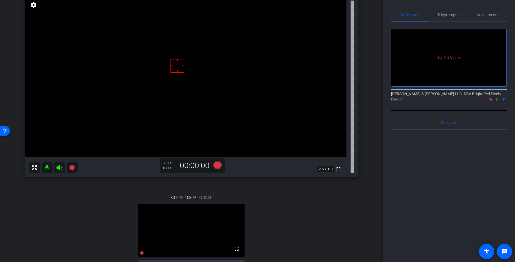
click at [285, 194] on div "30 FPS 1080P 00:00:00 fullscreen jeff Subject - iPad Pro 13-inch (M4) (WiFi+Cel…" at bounding box center [191, 243] width 333 height 114
click at [216, 166] on icon at bounding box center [217, 165] width 8 height 8
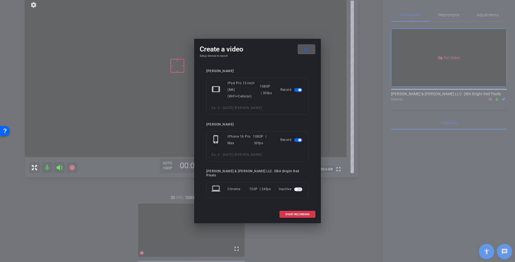
drag, startPoint x: 287, startPoint y: 213, endPoint x: 285, endPoint y: 211, distance: 2.9
click at [288, 213] on span "START RECORDING" at bounding box center [297, 214] width 24 height 3
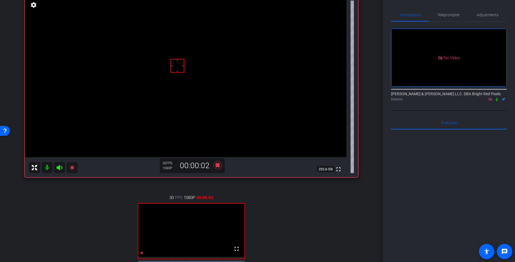
click at [296, 212] on div "30 FPS 1080P 00:00:02 fullscreen jeff Subject - iPad Pro 13-inch (M4) (WiFi+Cel…" at bounding box center [191, 243] width 333 height 114
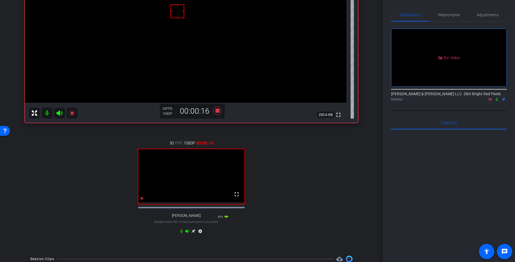
scroll to position [163, 0]
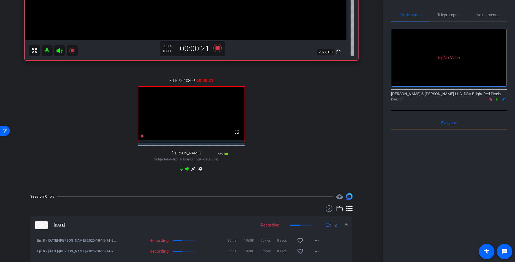
click at [496, 98] on icon at bounding box center [497, 100] width 2 height 4
click at [324, 124] on div "30 FPS 1080P 00:00:22 fullscreen jeff Subject - iPad Pro 13-inch (M4) (WiFi+Cel…" at bounding box center [191, 126] width 333 height 114
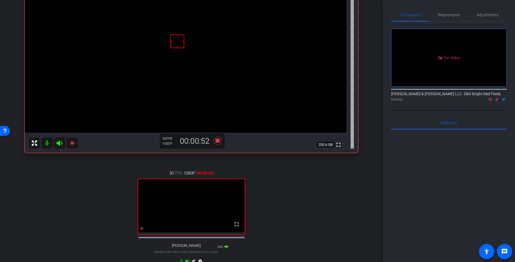
scroll to position [200, 0]
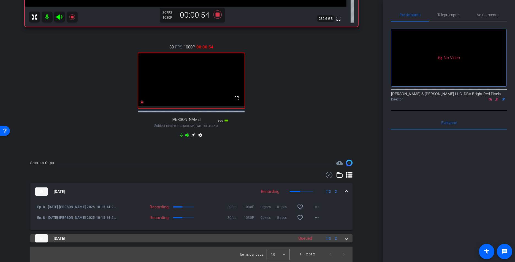
click at [349, 240] on mat-expansion-panel-header "Oct 15, 2025 Queued 2" at bounding box center [191, 238] width 322 height 8
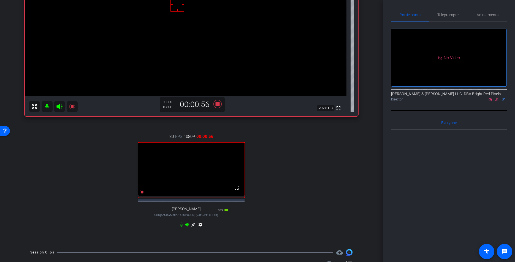
scroll to position [240, 0]
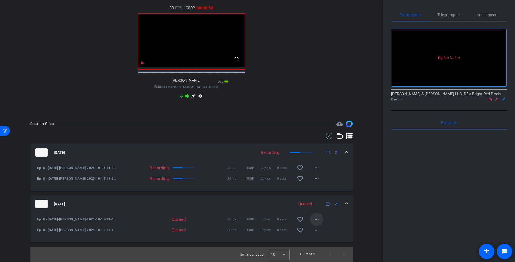
click at [315, 223] on span at bounding box center [316, 219] width 13 height 13
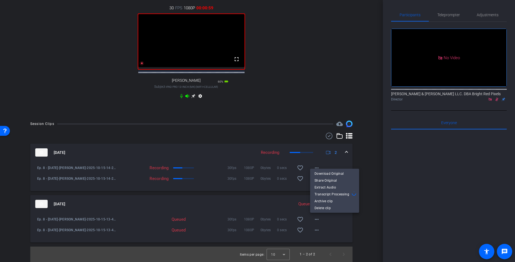
click at [316, 94] on div at bounding box center [257, 131] width 515 height 262
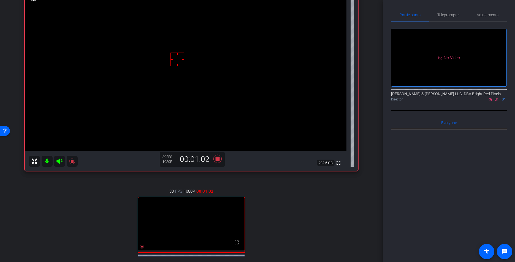
scroll to position [53, 0]
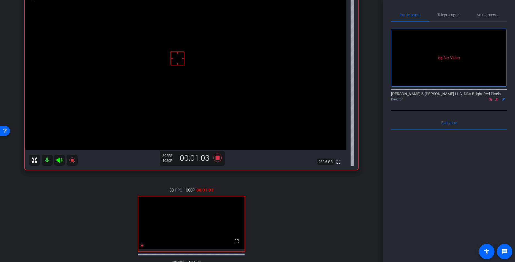
click at [346, 199] on div "30 FPS 1080P 00:01:03 fullscreen jeff Subject - iPad Pro 13-inch (M4) (WiFi+Cel…" at bounding box center [191, 235] width 333 height 114
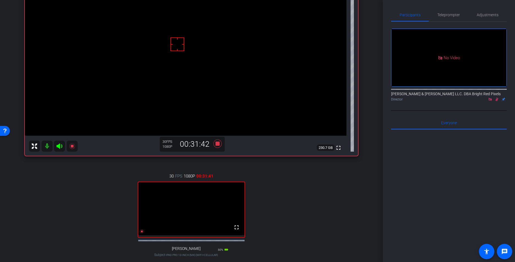
scroll to position [53, 0]
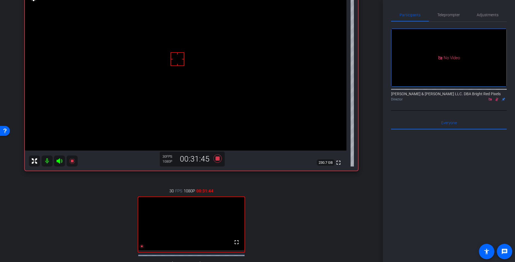
drag, startPoint x: 492, startPoint y: 86, endPoint x: 496, endPoint y: 81, distance: 6.3
click at [492, 87] on div "Adam Elend & Jeff Marks LLC. DBA Bright Red Pixels Director" at bounding box center [449, 95] width 116 height 17
click at [497, 97] on icon at bounding box center [497, 99] width 4 height 4
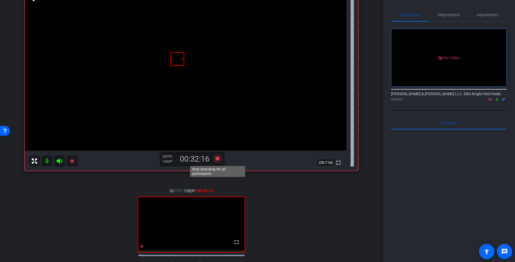
click at [217, 158] on icon at bounding box center [217, 159] width 8 height 8
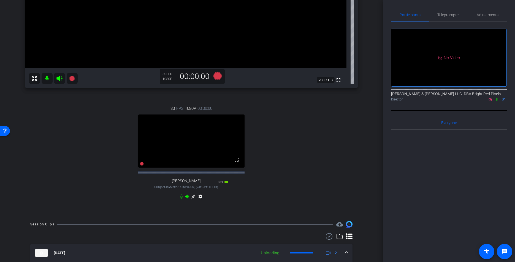
drag, startPoint x: 272, startPoint y: 168, endPoint x: 268, endPoint y: 165, distance: 4.7
click at [272, 168] on div "30 FPS 1080P 00:00:00 fullscreen jeff Subject - iPad Pro 13-inch (M4) (WiFi+Cel…" at bounding box center [191, 153] width 333 height 114
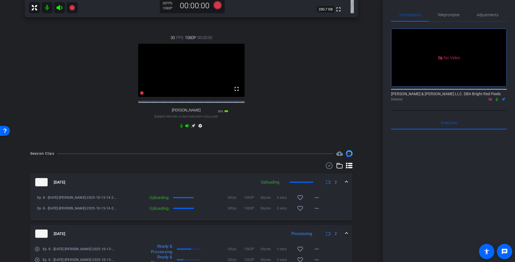
scroll to position [241, 0]
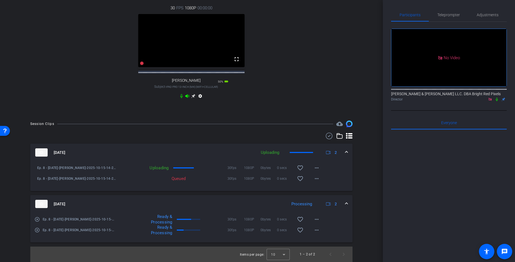
click at [287, 83] on div "30 FPS 1080P 00:00:00 fullscreen jeff Subject - iPad Pro 13-inch (M4) (WiFi+Cel…" at bounding box center [191, 53] width 333 height 114
click at [289, 82] on div "30 FPS 1080P 00:00:00 fullscreen jeff Subject - iPad Pro 13-inch (M4) (WiFi+Cel…" at bounding box center [191, 53] width 333 height 114
click at [287, 83] on div "30 FPS 1080P 00:00:00 fullscreen jeff Subject - iPad Pro 13-inch (M4) (WiFi+Cel…" at bounding box center [191, 53] width 333 height 114
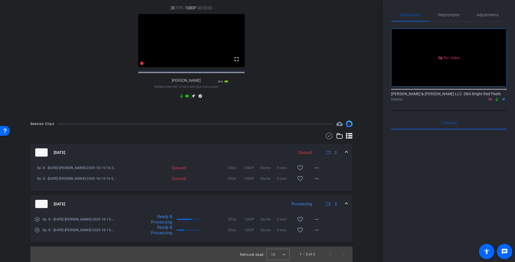
click at [346, 204] on span at bounding box center [346, 204] width 2 height 6
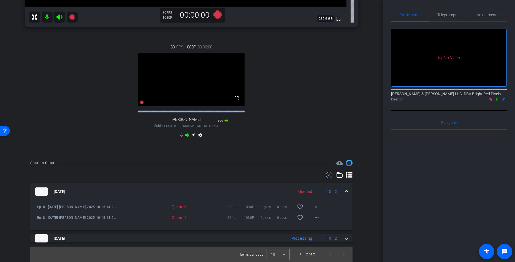
click at [346, 190] on span at bounding box center [346, 192] width 2 height 6
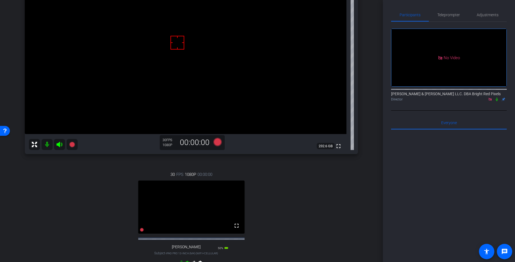
scroll to position [0, 0]
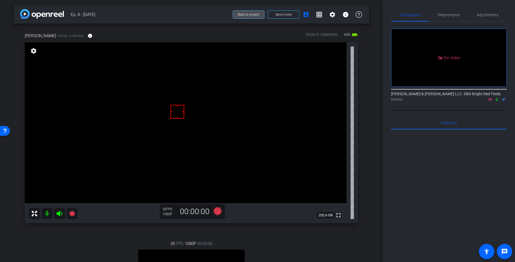
click at [240, 13] on span "Back to project" at bounding box center [249, 15] width 22 height 4
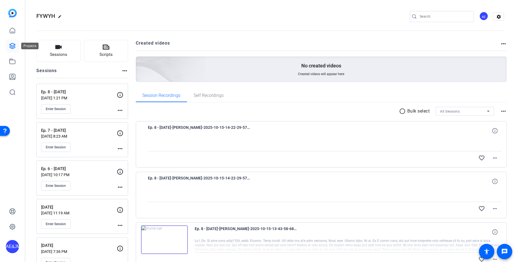
click at [12, 41] on link at bounding box center [12, 45] width 13 height 13
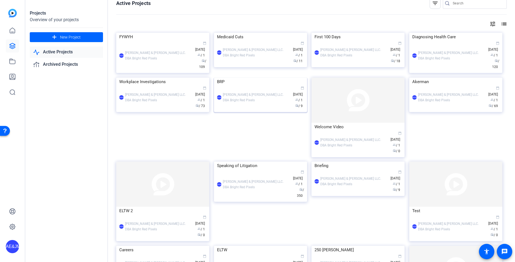
scroll to position [0, 0]
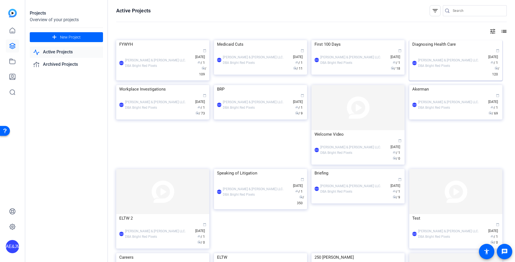
click at [465, 48] on div "Diagnosing Health Care" at bounding box center [455, 44] width 87 height 8
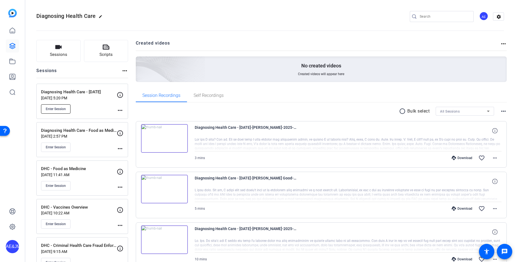
click at [56, 109] on span "Enter Session" at bounding box center [56, 109] width 20 height 4
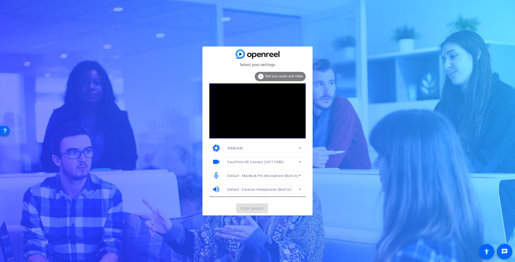
click at [255, 210] on mat-card-actions "Enter session" at bounding box center [257, 208] width 110 height 14
click at [255, 210] on span "Enter session" at bounding box center [252, 209] width 23 height 6
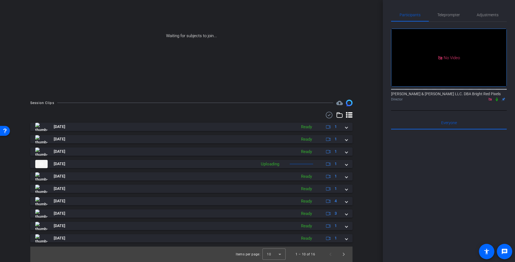
scroll to position [46, 0]
click at [344, 258] on span "Next page" at bounding box center [343, 254] width 13 height 13
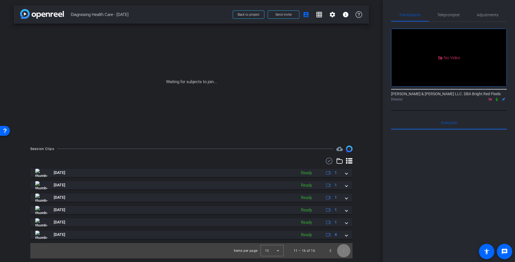
scroll to position [0, 0]
click at [327, 256] on span "Previous page" at bounding box center [330, 250] width 13 height 13
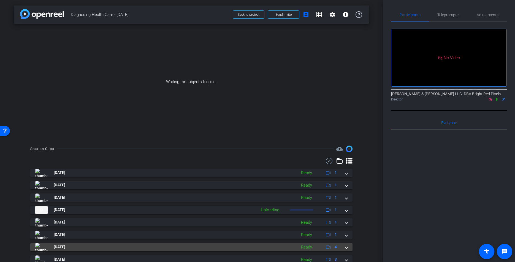
scroll to position [46, 0]
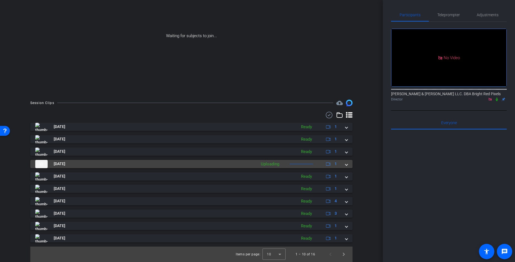
click at [346, 163] on span at bounding box center [346, 164] width 2 height 6
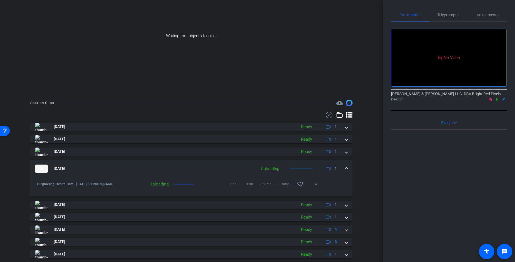
click at [362, 177] on div "Session Clips cloud_upload [DATE] Ready 1 [DATE] Ready 1 [DATE] Ready 1 [DATE] …" at bounding box center [191, 195] width 355 height 191
drag, startPoint x: 359, startPoint y: 183, endPoint x: 365, endPoint y: 183, distance: 6.6
click at [359, 183] on div "Session Clips cloud_upload [DATE] Ready 1 [DATE] Ready 1 [DATE] Ready 1 [DATE] …" at bounding box center [191, 195] width 355 height 191
drag, startPoint x: 476, startPoint y: 114, endPoint x: 496, endPoint y: 105, distance: 22.1
click at [477, 111] on div "No Video [PERSON_NAME] & [PERSON_NAME] LLC. DBA Bright Red Pixels Director" at bounding box center [449, 66] width 116 height 89
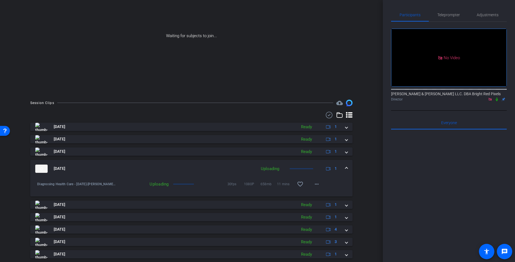
click at [497, 101] on icon at bounding box center [497, 100] width 2 height 4
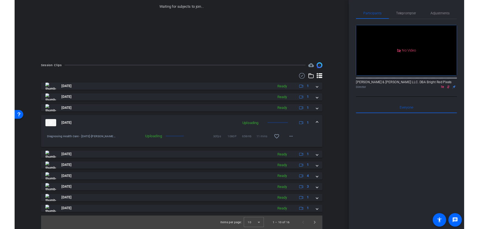
scroll to position [0, 0]
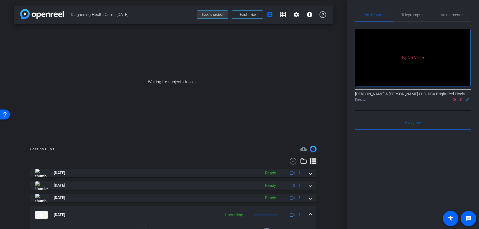
click at [214, 18] on span at bounding box center [212, 14] width 31 height 13
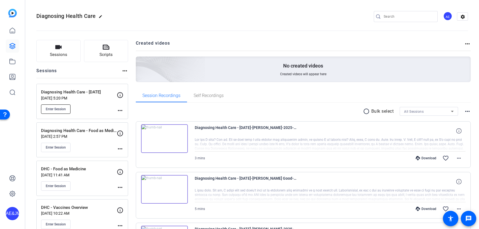
click at [60, 108] on span "Enter Session" at bounding box center [56, 109] width 20 height 4
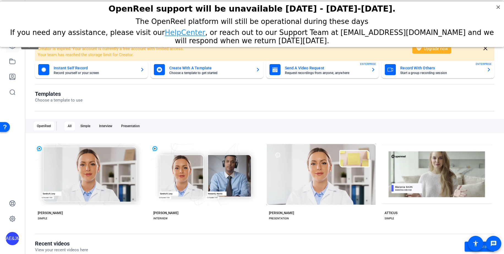
click at [13, 50] on link at bounding box center [12, 45] width 13 height 13
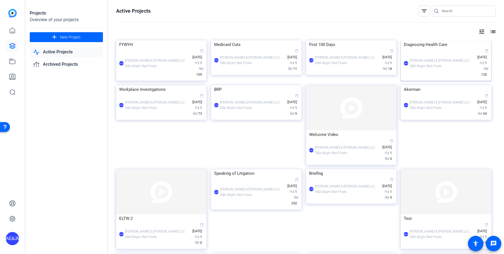
click at [424, 49] on div "Diagnosing Health Care" at bounding box center [446, 44] width 84 height 8
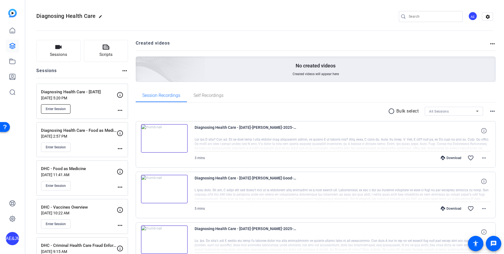
click at [52, 111] on button "Enter Session" at bounding box center [55, 108] width 29 height 9
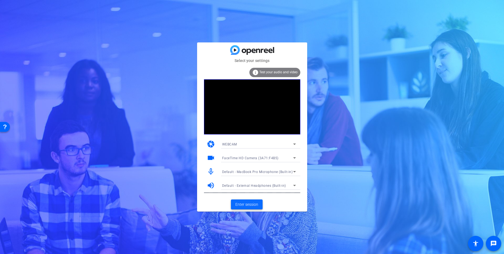
click at [241, 208] on span at bounding box center [247, 204] width 32 height 13
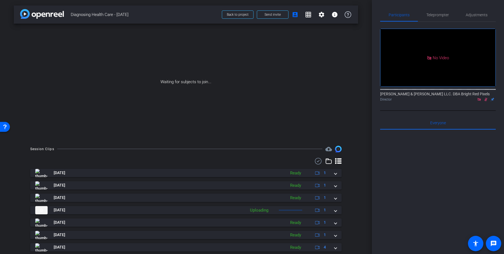
click at [355, 229] on div "Session Clips cloud_upload [DATE] Ready 1 [DATE] Ready 1 [DATE] Ready 1 [DATE] …" at bounding box center [186, 227] width 345 height 162
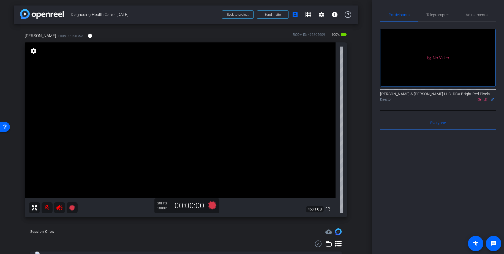
scroll to position [118, 0]
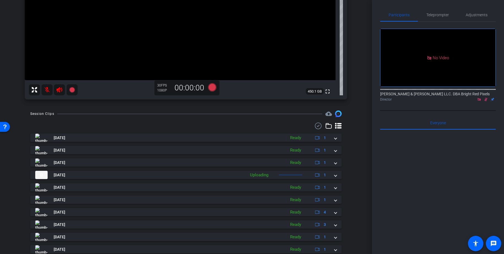
click at [362, 181] on div "arrow_back Diagnosing Health Care - [DATE] Back to project Send invite account_…" at bounding box center [186, 127] width 372 height 254
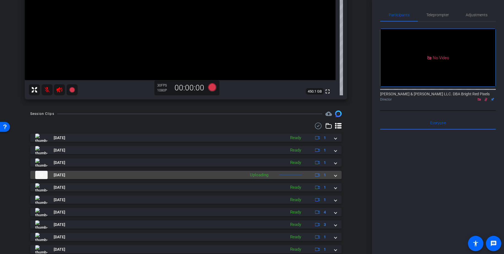
click at [335, 175] on span at bounding box center [336, 175] width 2 height 6
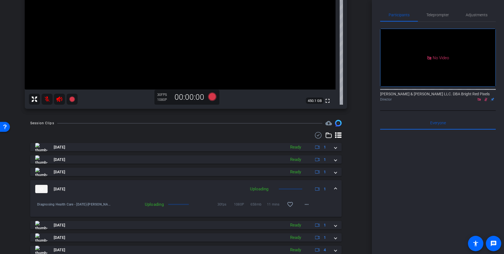
scroll to position [165, 0]
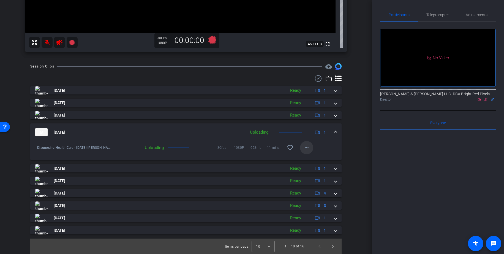
click at [308, 147] on mat-icon "more_horiz" at bounding box center [306, 147] width 7 height 7
click at [312, 160] on span "Cancel Upload" at bounding box center [316, 159] width 23 height 7
click at [307, 147] on mat-icon "more_horiz" at bounding box center [306, 147] width 7 height 7
click at [313, 158] on span "Upload" at bounding box center [316, 159] width 22 height 7
click at [356, 145] on div "Session Clips cloud_upload Oct 15, 2025 Ready 1 Oct 15, 2025 Ready 1 Oct 15, 20…" at bounding box center [186, 158] width 345 height 191
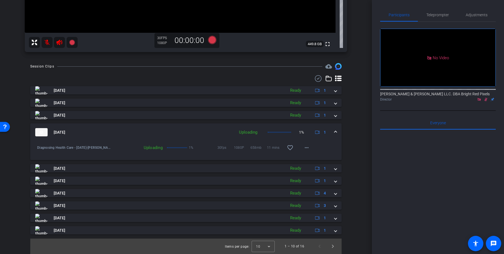
click at [351, 148] on div "Session Clips cloud_upload Oct 15, 2025 Ready 1 Oct 15, 2025 Ready 1 Oct 15, 20…" at bounding box center [186, 158] width 345 height 191
click at [334, 245] on span "Next page" at bounding box center [332, 246] width 13 height 13
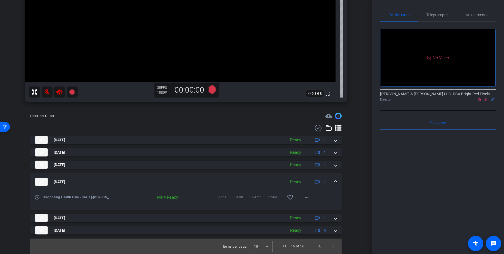
drag, startPoint x: 335, startPoint y: 182, endPoint x: 362, endPoint y: 196, distance: 30.2
click at [335, 182] on span at bounding box center [336, 182] width 2 height 6
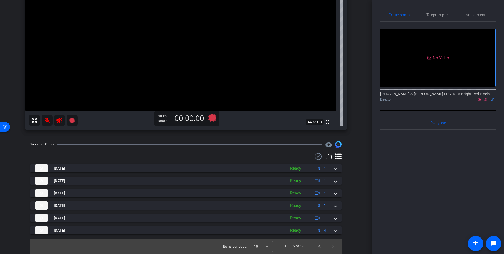
scroll to position [87, 0]
click at [320, 248] on span "Previous page" at bounding box center [319, 246] width 13 height 13
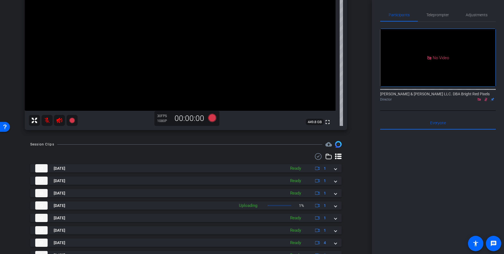
scroll to position [137, 0]
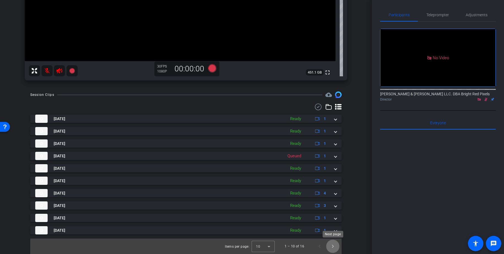
click at [332, 247] on span "Next page" at bounding box center [332, 246] width 13 height 13
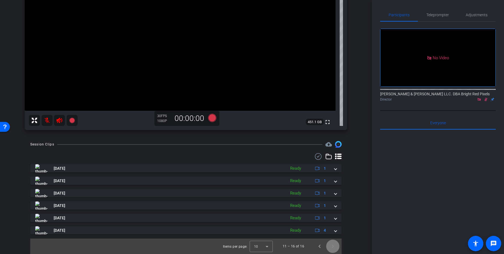
scroll to position [87, 0]
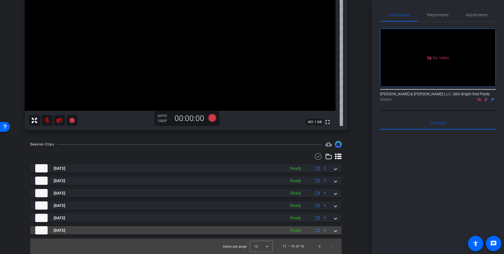
click at [335, 232] on span at bounding box center [336, 230] width 2 height 6
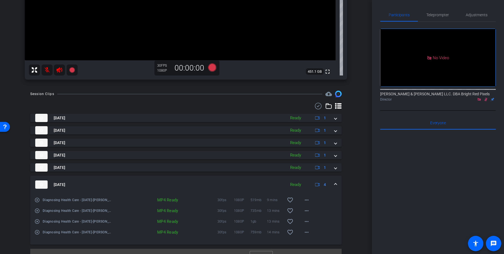
scroll to position [137, 0]
click at [335, 187] on span at bounding box center [336, 185] width 2 height 6
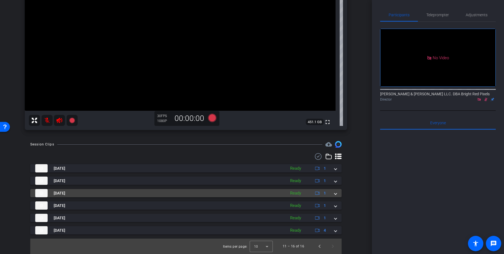
scroll to position [87, 0]
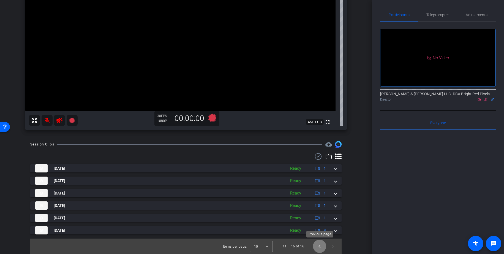
click at [321, 246] on span "Previous page" at bounding box center [319, 246] width 13 height 13
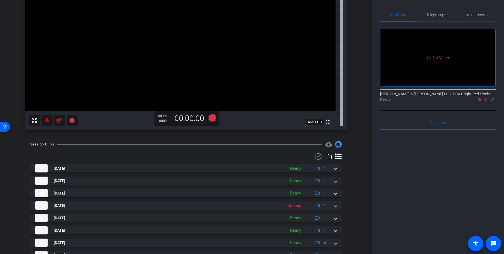
scroll to position [137, 0]
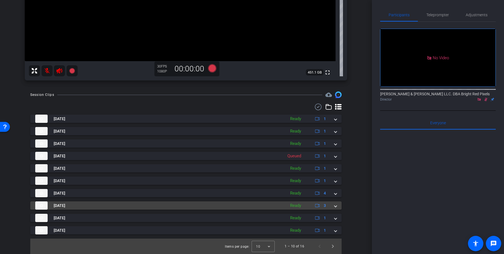
click at [332, 205] on div "Oct 15, 2025 Ready 3" at bounding box center [184, 205] width 299 height 8
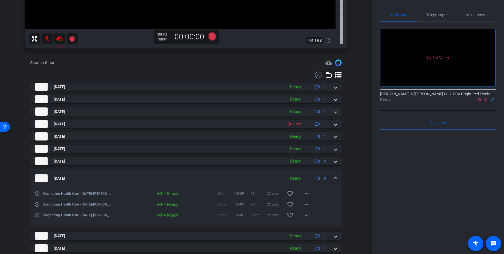
scroll to position [173, 0]
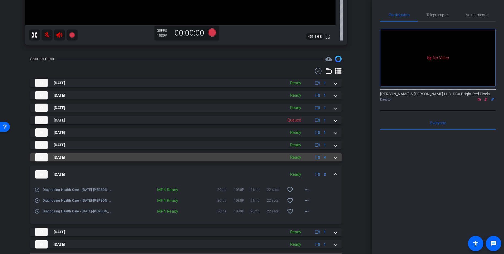
click at [334, 157] on div "Oct 15, 2025 Ready 4" at bounding box center [184, 157] width 299 height 8
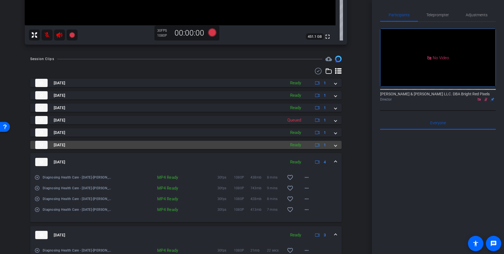
click at [332, 146] on div "Oct 15, 2025 Ready 1" at bounding box center [184, 145] width 299 height 8
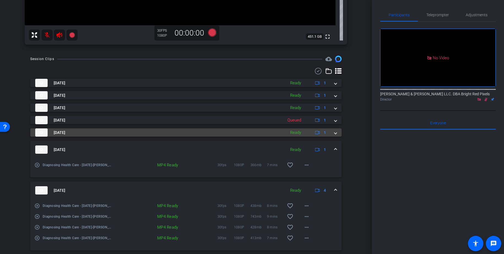
click at [332, 135] on div "Oct 15, 2025 Ready 1" at bounding box center [184, 132] width 299 height 8
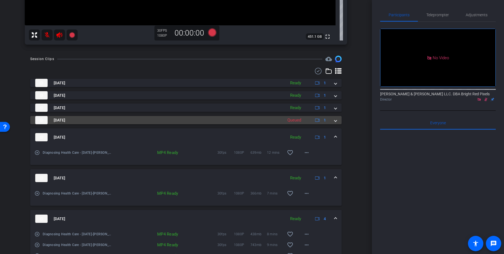
click at [335, 121] on span at bounding box center [336, 120] width 2 height 6
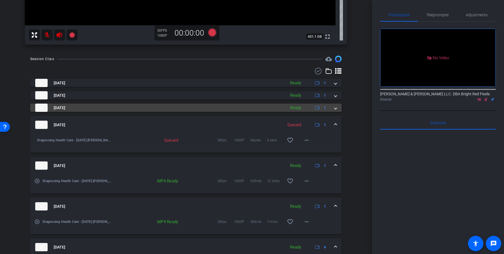
click at [331, 107] on div "Oct 15, 2025 Ready 1" at bounding box center [184, 108] width 299 height 8
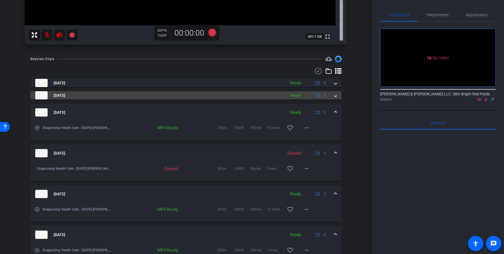
click at [335, 99] on mat-expansion-panel-header "Oct 15, 2025 Ready 1" at bounding box center [185, 95] width 311 height 8
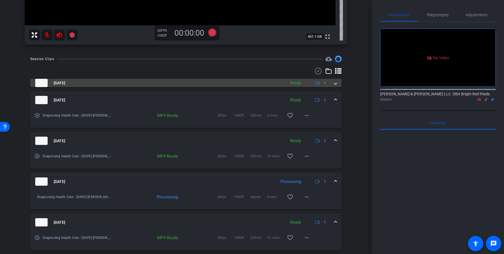
click at [336, 86] on mat-expansion-panel-header "Oct 15, 2025 Ready 1" at bounding box center [185, 83] width 311 height 8
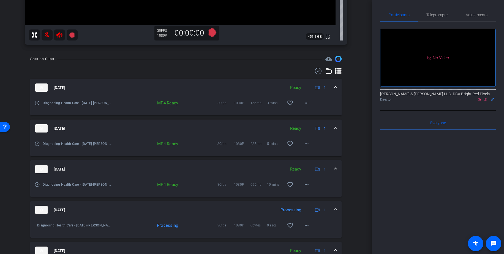
scroll to position [0, 0]
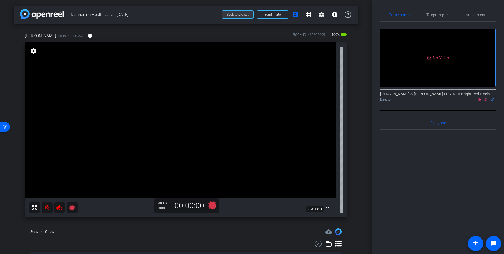
click at [241, 14] on span "Back to project" at bounding box center [238, 15] width 22 height 4
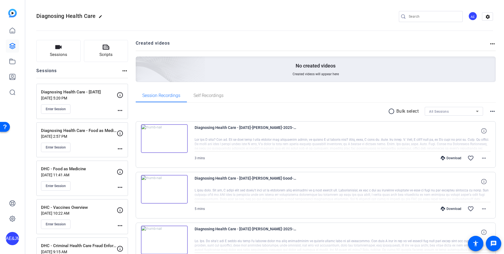
click at [11, 45] on icon at bounding box center [12, 46] width 7 height 7
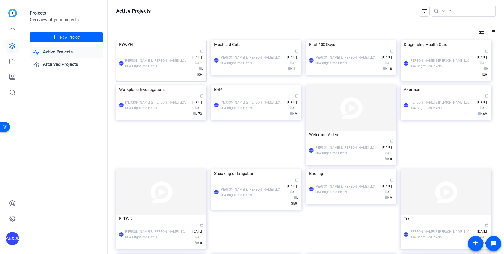
click at [162, 78] on div "AE&JMLDBRP Adam Elend & Jeff Marks LLC. DBA Bright Red Pixels calendar_today Ju…" at bounding box center [161, 63] width 84 height 29
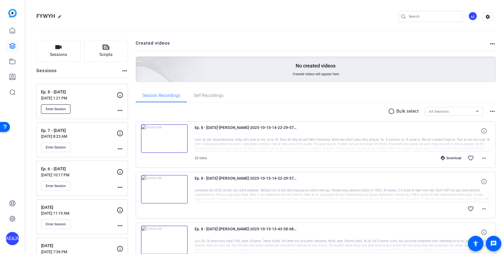
click at [62, 106] on button "Enter Session" at bounding box center [55, 108] width 29 height 9
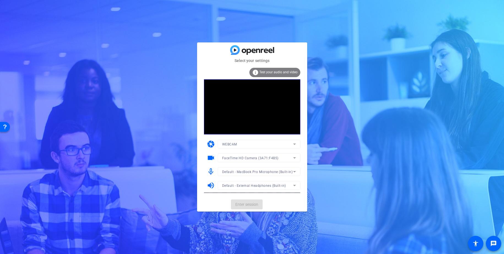
click at [253, 207] on mat-card-actions "Enter session" at bounding box center [252, 204] width 110 height 14
click at [253, 207] on span "Enter session" at bounding box center [246, 205] width 23 height 6
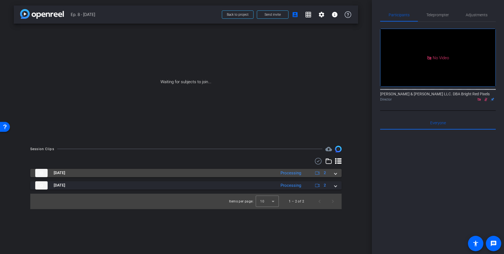
click at [337, 171] on mat-expansion-panel-header "[DATE] Processing 2" at bounding box center [185, 173] width 311 height 8
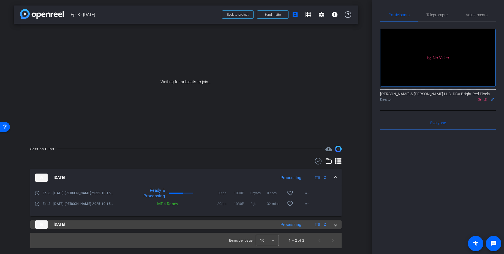
click at [336, 227] on span at bounding box center [336, 224] width 2 height 6
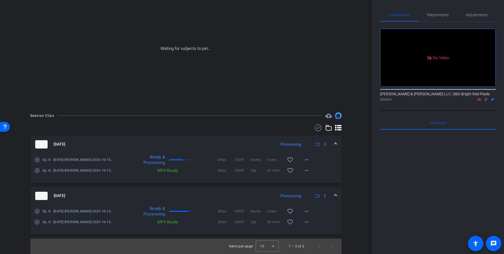
scroll to position [33, 0]
click at [307, 223] on mat-icon "more_horiz" at bounding box center [306, 222] width 7 height 7
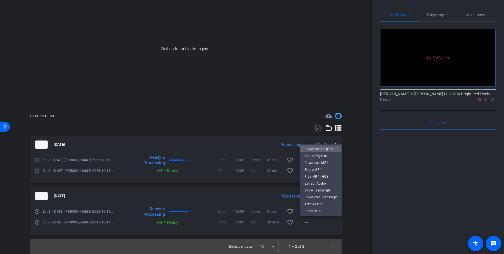
click at [310, 148] on span "Download Original" at bounding box center [321, 149] width 33 height 7
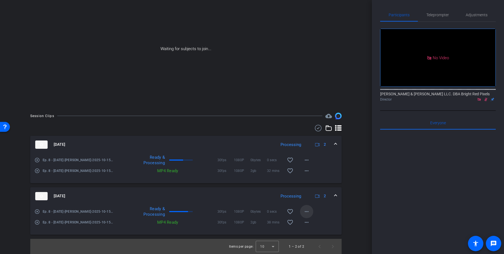
click at [303, 211] on mat-icon "more_horiz" at bounding box center [306, 211] width 7 height 7
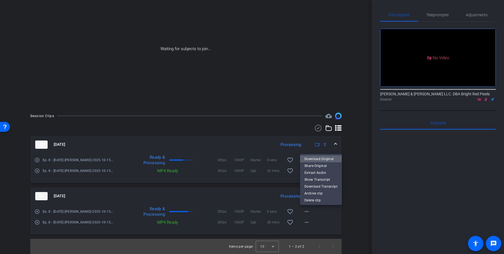
click at [308, 157] on span "Download Original" at bounding box center [321, 159] width 33 height 7
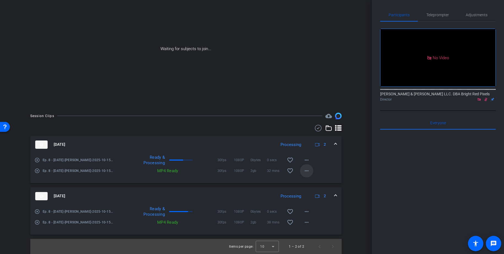
click at [305, 171] on mat-icon "more_horiz" at bounding box center [306, 170] width 7 height 7
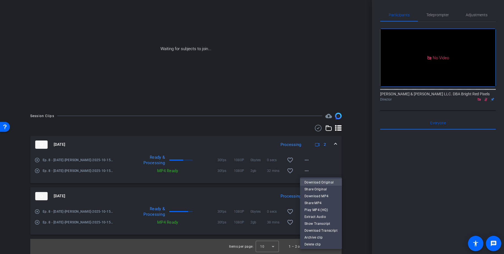
click at [309, 180] on span "Download Original" at bounding box center [321, 182] width 33 height 7
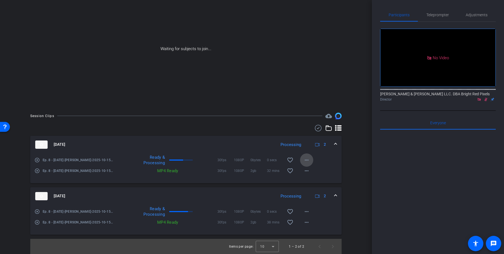
click at [307, 159] on mat-icon "more_horiz" at bounding box center [306, 160] width 7 height 7
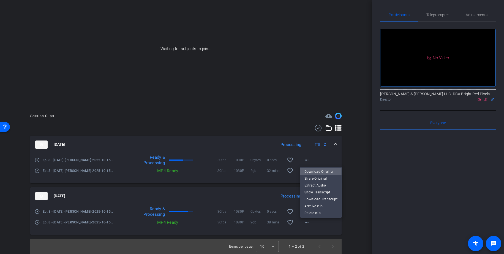
click at [311, 173] on span "Download Original" at bounding box center [321, 171] width 33 height 7
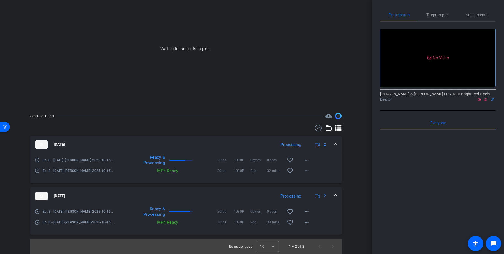
scroll to position [0, 0]
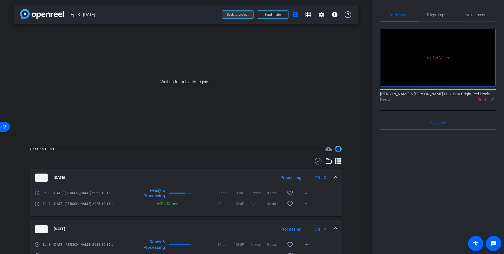
click at [235, 16] on span "Back to project" at bounding box center [238, 15] width 22 height 4
